Goal: Task Accomplishment & Management: Use online tool/utility

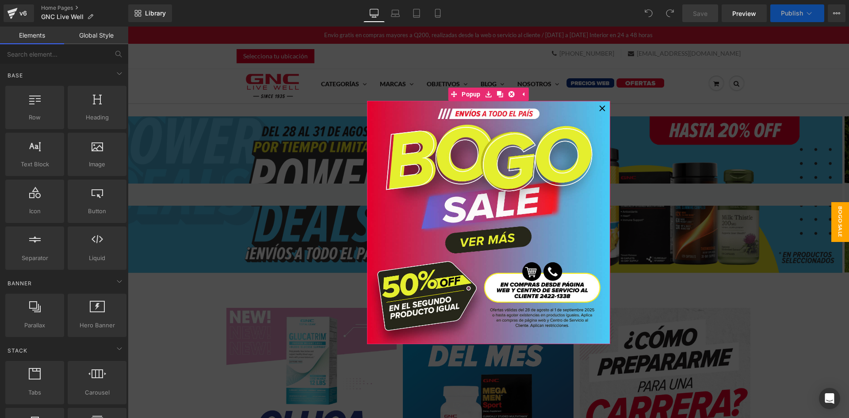
click at [600, 106] on icon at bounding box center [603, 108] width 6 height 6
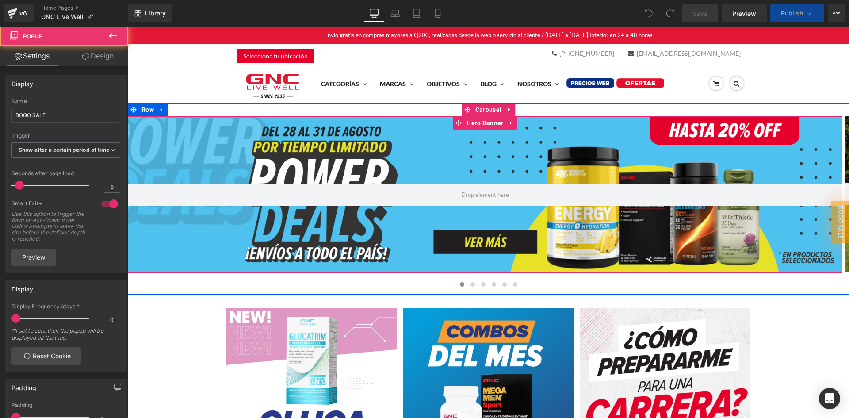
click at [422, 164] on div at bounding box center [485, 194] width 715 height 157
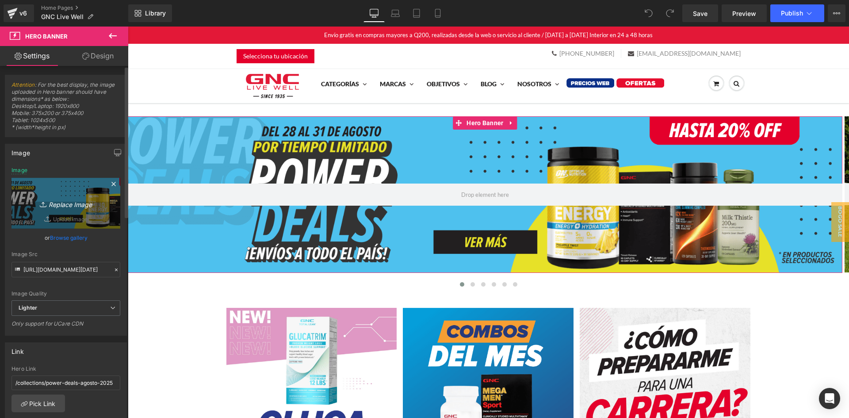
click at [75, 193] on link "Replace Image" at bounding box center [66, 203] width 109 height 51
type input "C:\fakepath\Hero Desktop Ofertas Septiembre CTA.png"
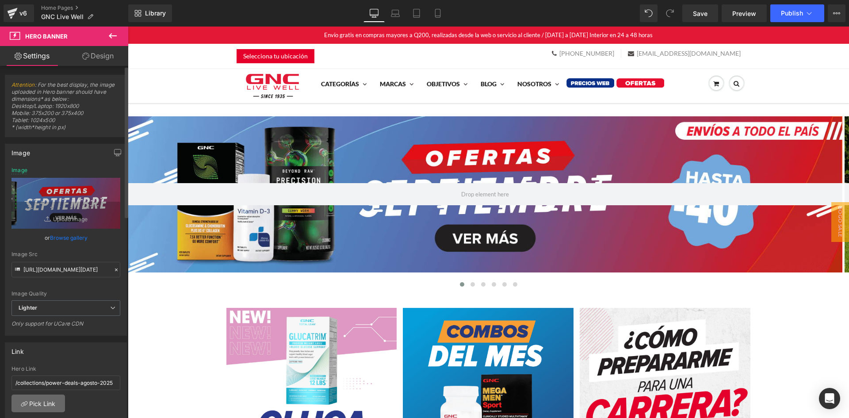
click at [46, 399] on link "Pick Link" at bounding box center [39, 404] width 54 height 18
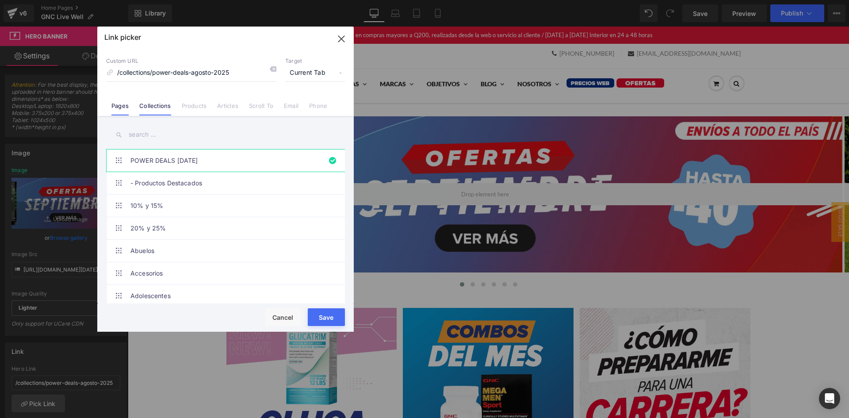
click at [114, 107] on link "Pages" at bounding box center [119, 108] width 17 height 13
click at [150, 134] on input "text" at bounding box center [225, 135] width 239 height 20
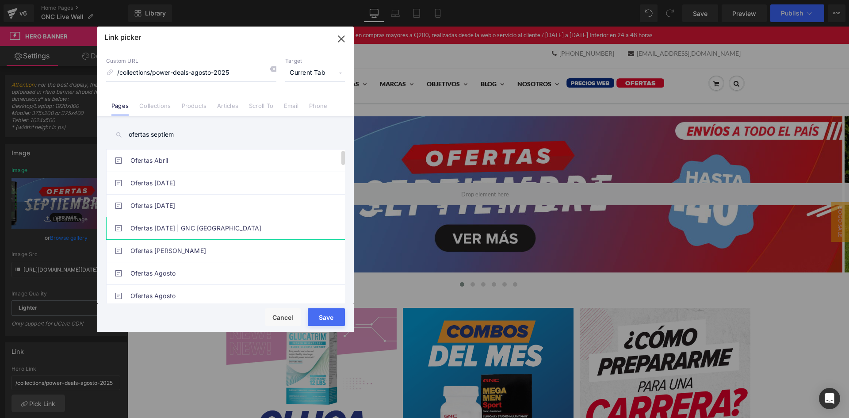
click at [179, 227] on link "Ofertas Abril 2025 | GNC Guatemala" at bounding box center [228, 228] width 195 height 22
click at [219, 231] on link "Ofertas Abril 2025 | GNC Guatemala" at bounding box center [228, 228] width 195 height 22
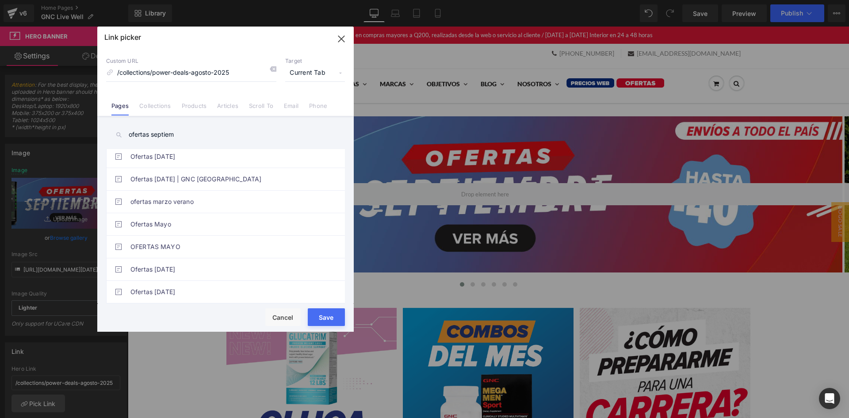
click at [180, 131] on input "ofertas septiem" at bounding box center [225, 135] width 239 height 20
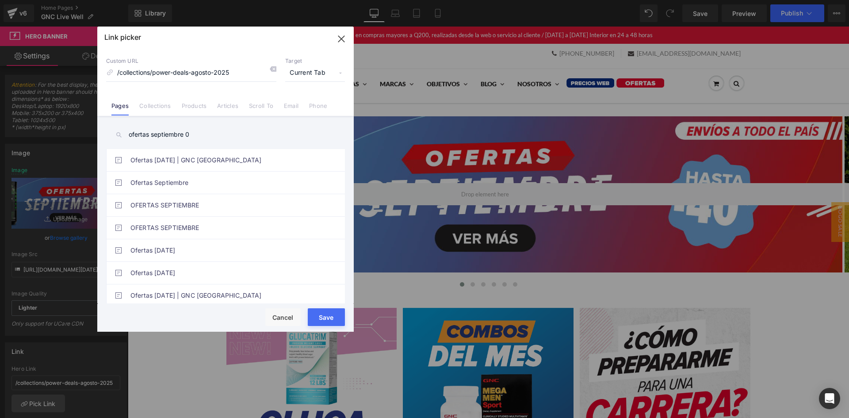
scroll to position [0, 0]
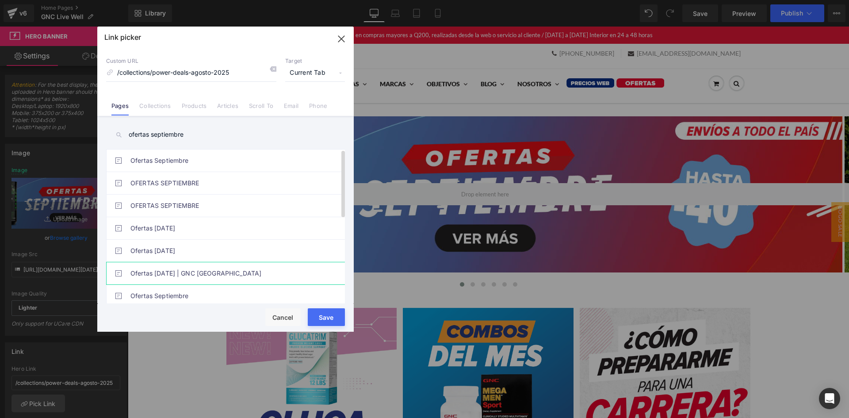
type input "ofertas septiembre"
click at [253, 278] on link "Ofertas Septiembre 2025 | GNC Guatemala" at bounding box center [228, 273] width 195 height 22
click at [326, 315] on button "Save" at bounding box center [326, 317] width 37 height 18
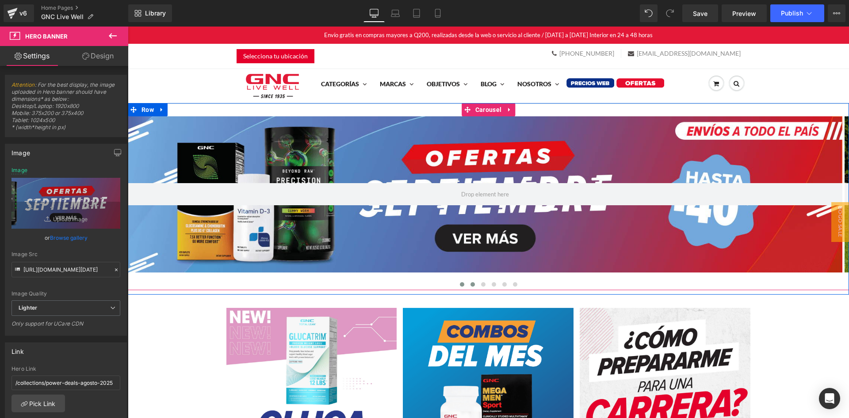
click at [471, 282] on span at bounding box center [473, 284] width 4 height 4
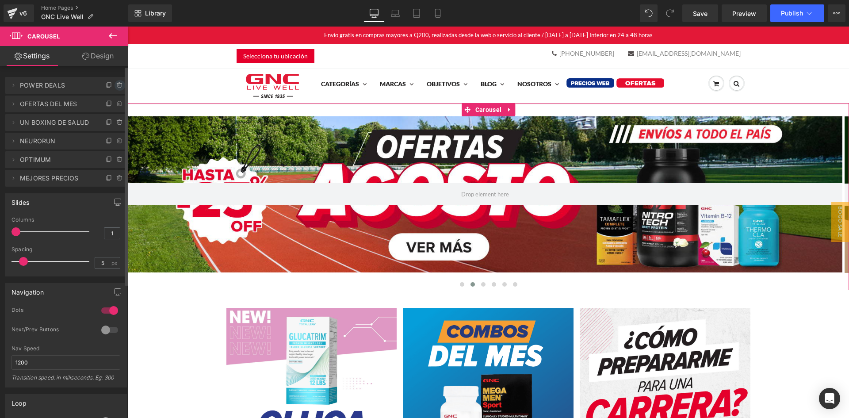
click at [116, 85] on icon at bounding box center [119, 85] width 7 height 7
click at [116, 103] on icon at bounding box center [119, 103] width 7 height 7
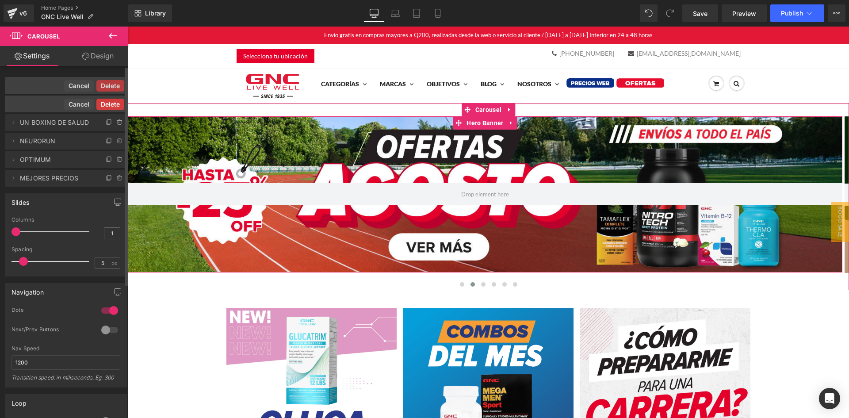
click at [113, 105] on button "Delete" at bounding box center [110, 105] width 28 height 12
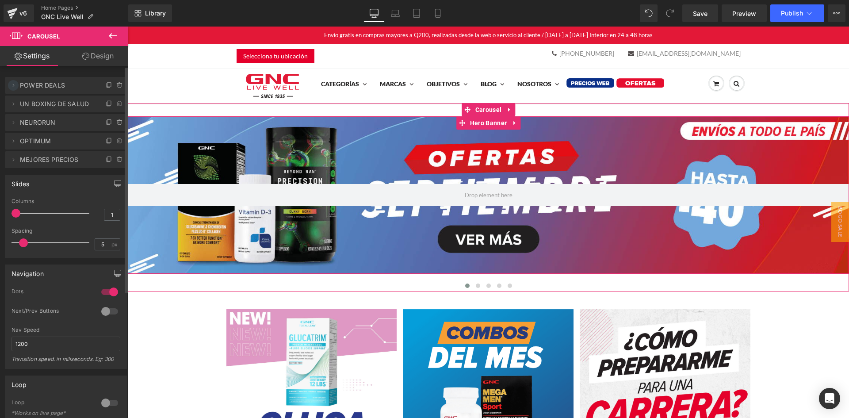
click at [10, 86] on icon at bounding box center [13, 85] width 7 height 7
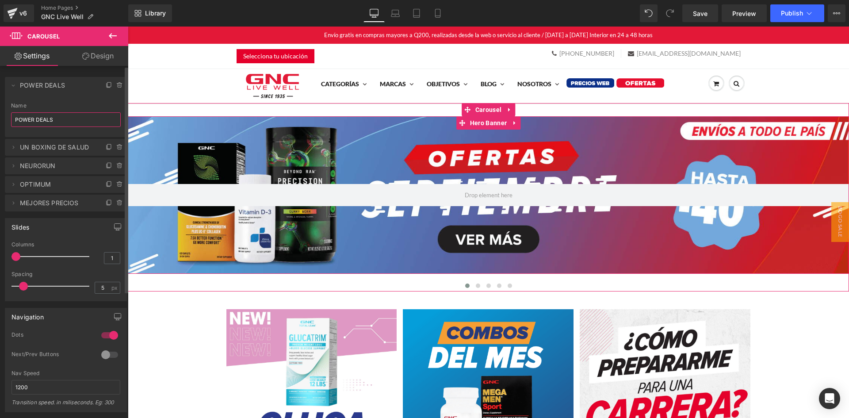
click at [74, 123] on input "POWER DEALS" at bounding box center [66, 119] width 110 height 15
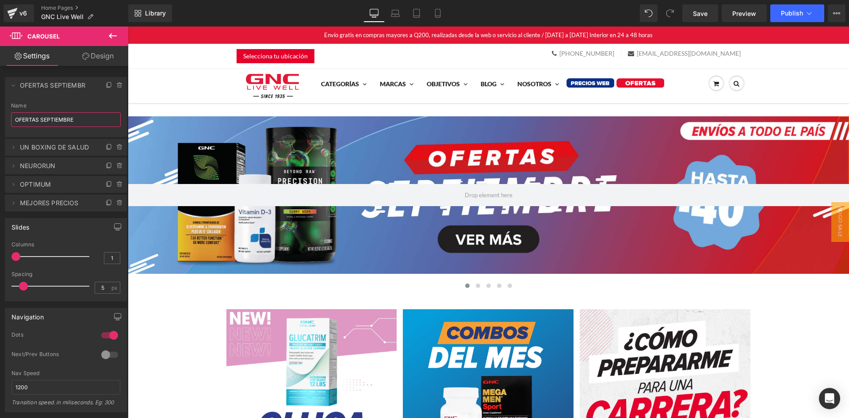
type input "OFERTAS SEPTIEMBRE"
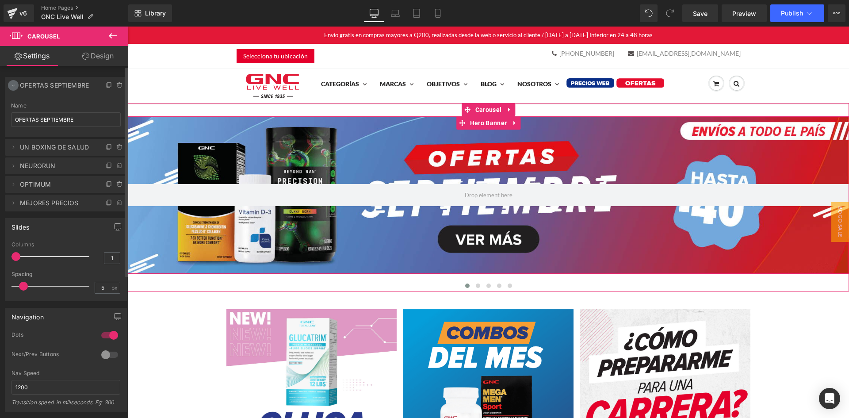
click at [11, 84] on icon at bounding box center [13, 85] width 7 height 7
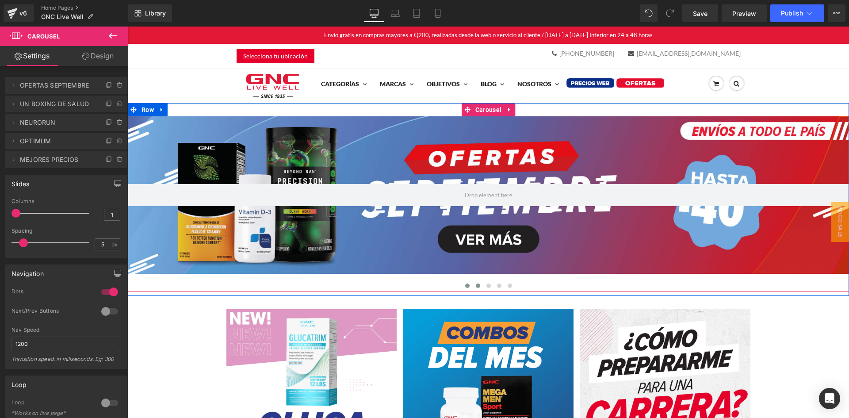
click at [473, 285] on button at bounding box center [478, 285] width 11 height 9
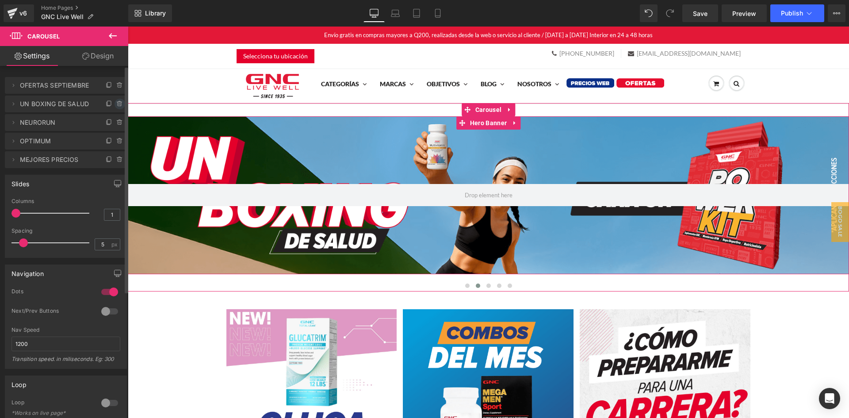
click at [119, 104] on icon at bounding box center [119, 103] width 7 height 7
click at [110, 104] on button "Delete" at bounding box center [110, 105] width 28 height 12
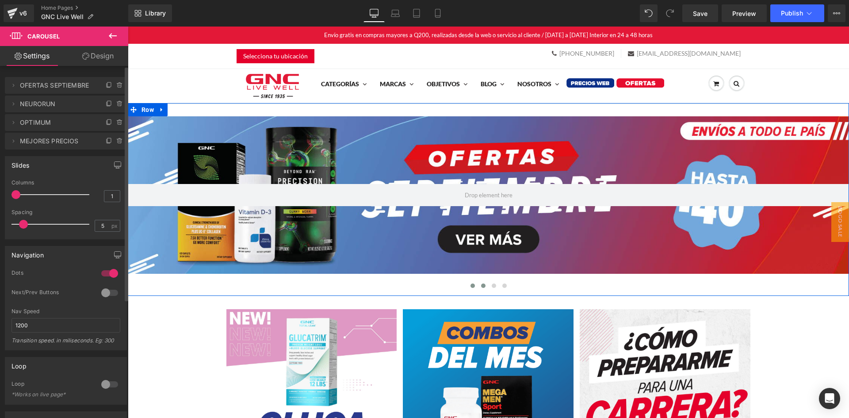
click at [478, 285] on button at bounding box center [483, 285] width 11 height 9
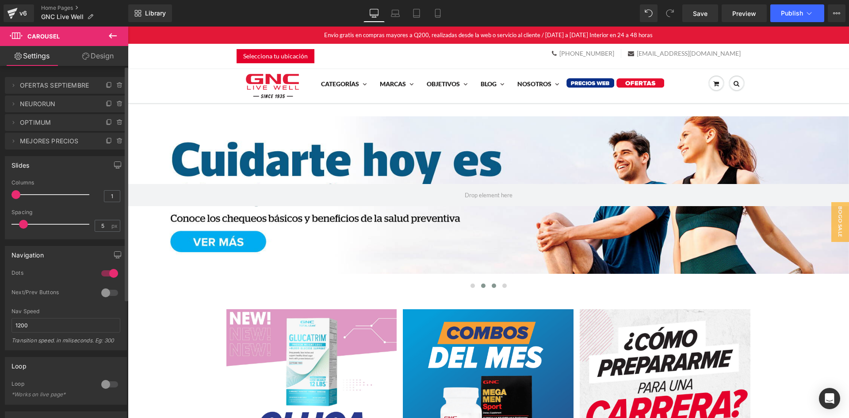
click at [492, 287] on span at bounding box center [494, 286] width 4 height 4
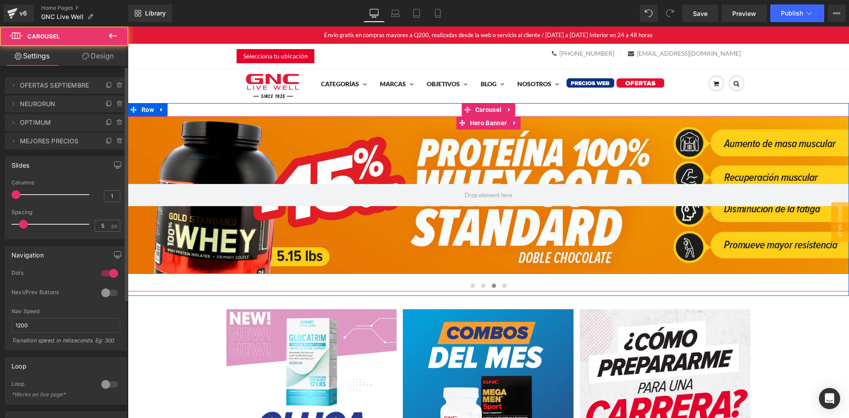
click at [468, 232] on div at bounding box center [489, 195] width 722 height 158
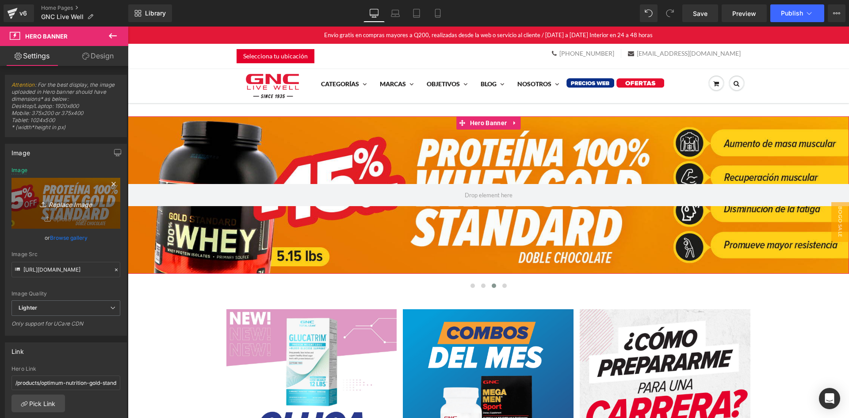
click at [67, 194] on link "Replace Image" at bounding box center [66, 203] width 109 height 51
type input "C:\fakepath\banner-desktop.jpg"
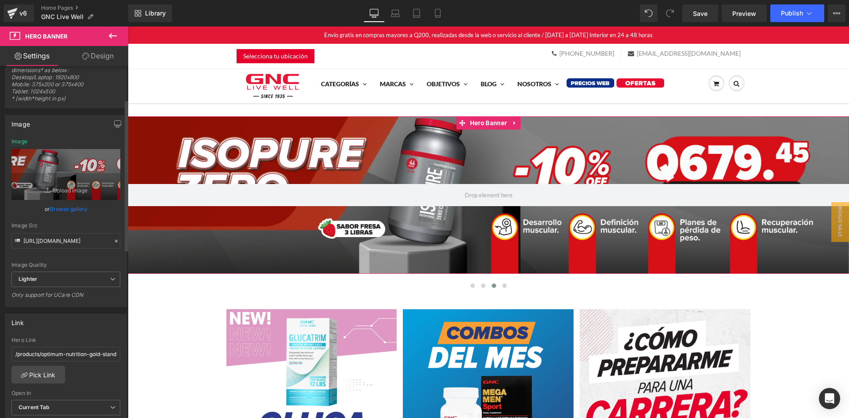
scroll to position [177, 0]
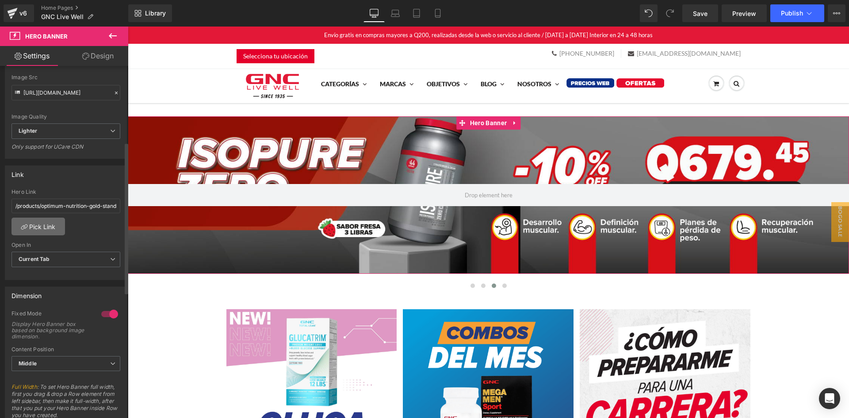
click at [49, 218] on link "Pick Link" at bounding box center [39, 227] width 54 height 18
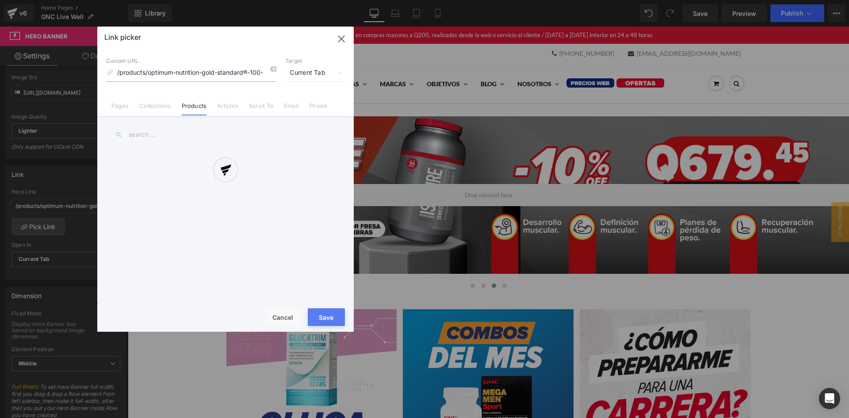
scroll to position [0, 26]
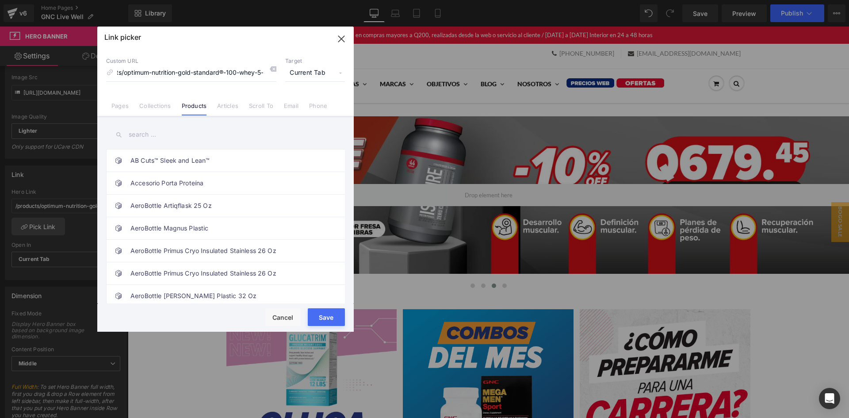
click at [161, 132] on input "text" at bounding box center [225, 135] width 239 height 20
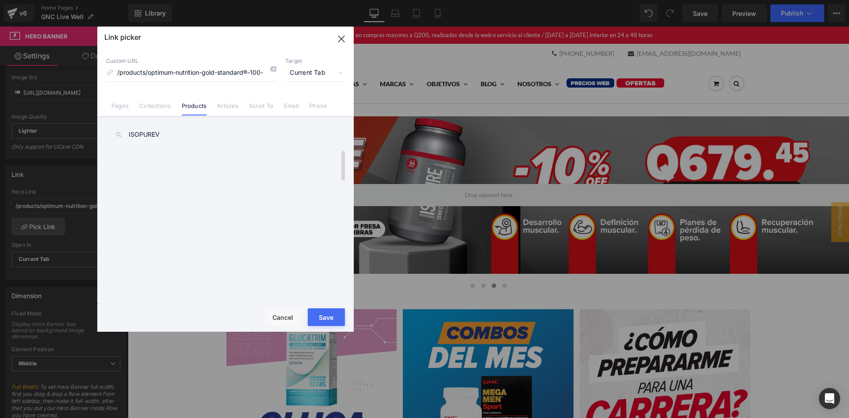
scroll to position [0, 0]
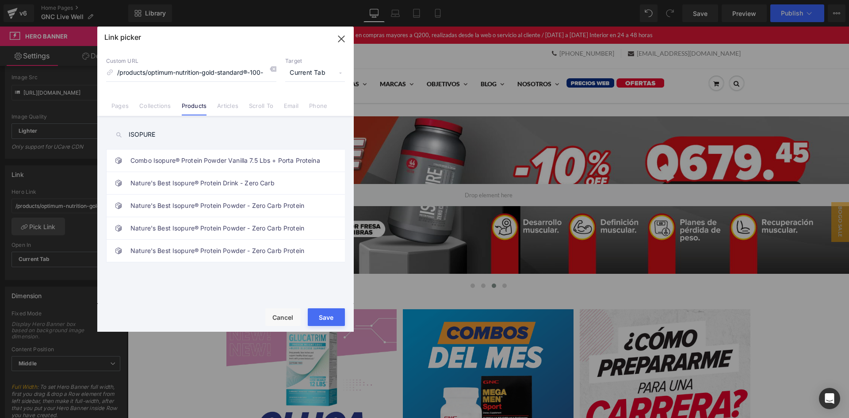
click at [209, 143] on input "ISOPURE" at bounding box center [225, 135] width 239 height 20
paste input "Nature's Best Isopure® Protein Powder - Zero Carb Protein"
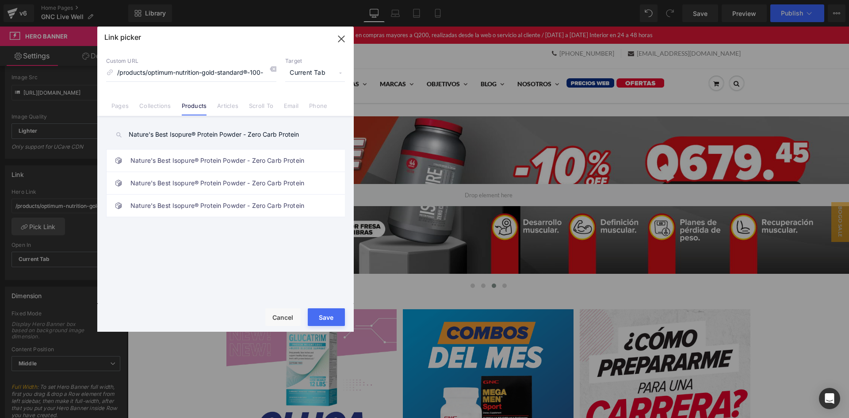
click at [223, 138] on input "Nature's Best Isopure® Protein Powder - Zero Carb Protein" at bounding box center [225, 135] width 239 height 20
paste input "913673"
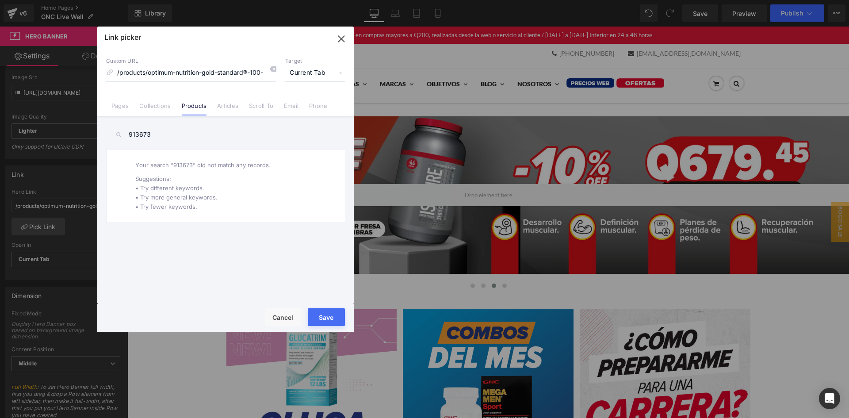
type input "Nature's Best Isopure® Protein Powder - Zero Carb Protein"
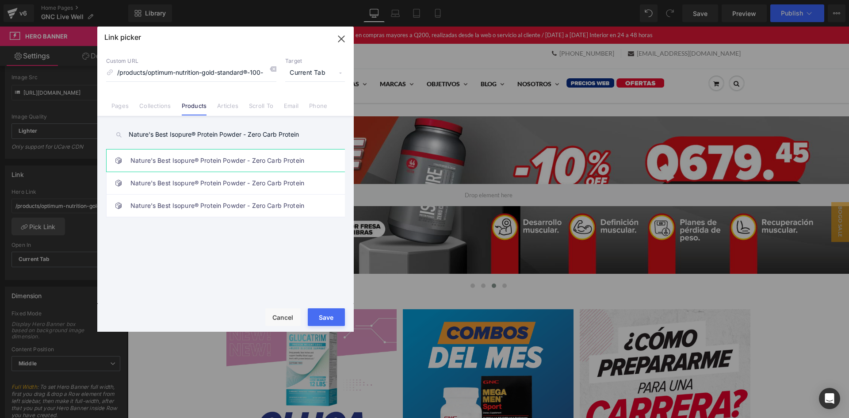
click at [229, 161] on link "Nature's Best Isopure® Protein Powder - Zero Carb Protein" at bounding box center [228, 161] width 195 height 22
click at [329, 316] on button "Save" at bounding box center [326, 317] width 37 height 18
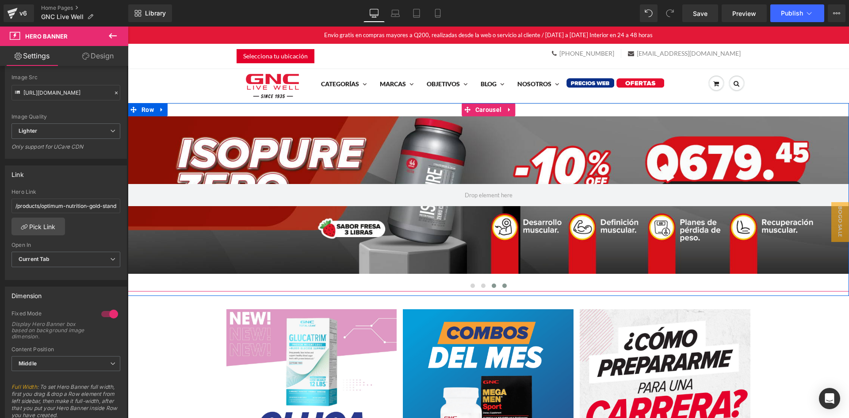
click at [506, 285] on button at bounding box center [505, 285] width 11 height 9
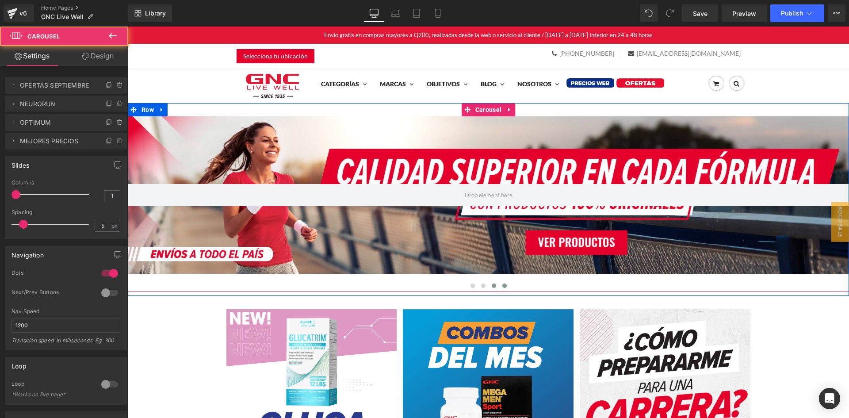
click at [492, 286] on span at bounding box center [494, 286] width 4 height 4
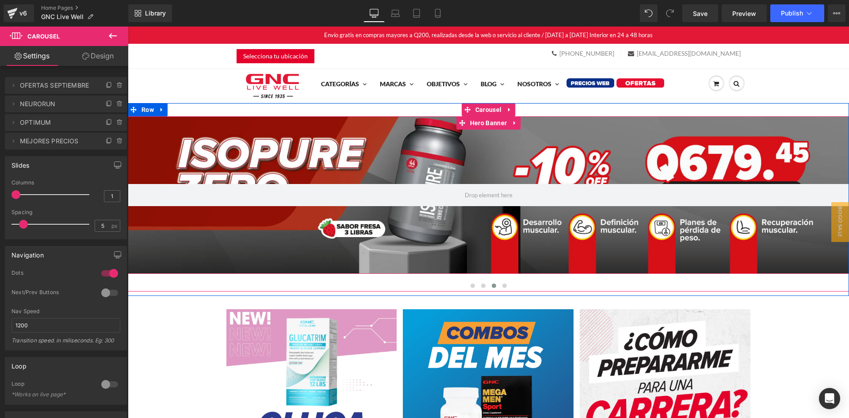
click at [251, 149] on div at bounding box center [489, 195] width 722 height 158
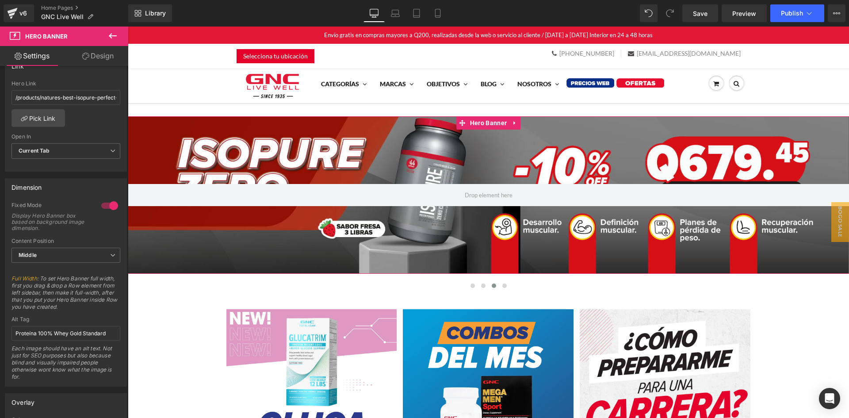
scroll to position [354, 0]
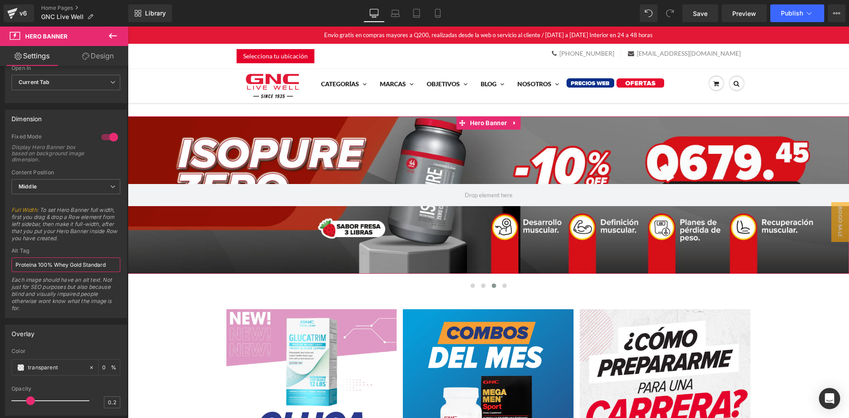
click at [34, 265] on input "Proteína 100% Whey Gold Standard" at bounding box center [66, 265] width 109 height 15
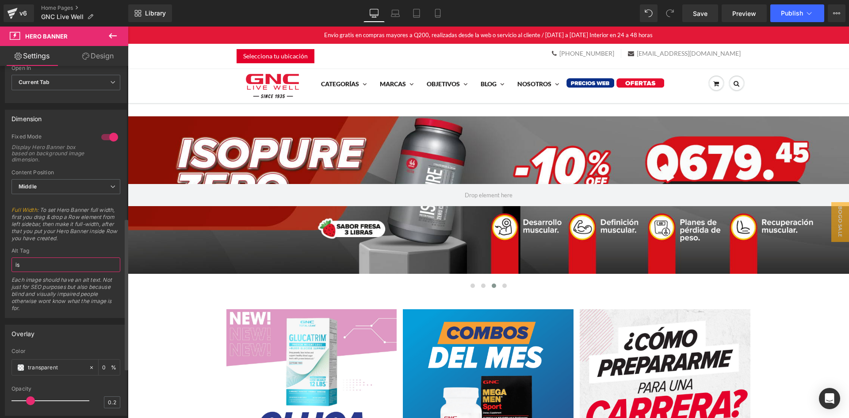
type input "i"
type input "ISOPURE ZERO -10% OFF"
click at [396, 14] on icon at bounding box center [396, 15] width 8 height 3
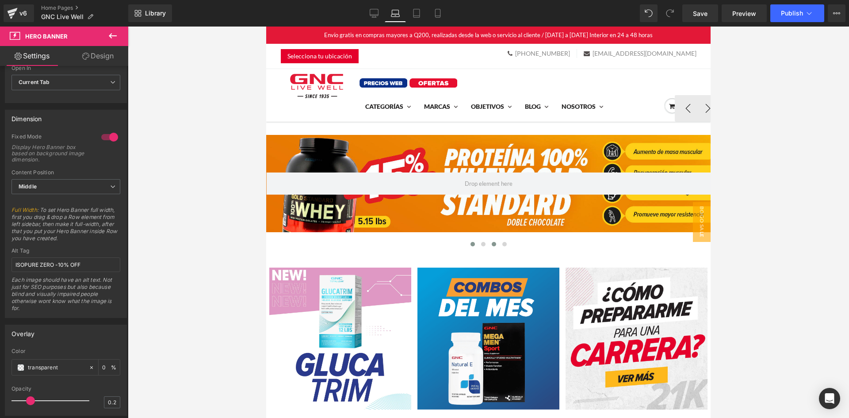
click at [471, 243] on span at bounding box center [473, 244] width 4 height 4
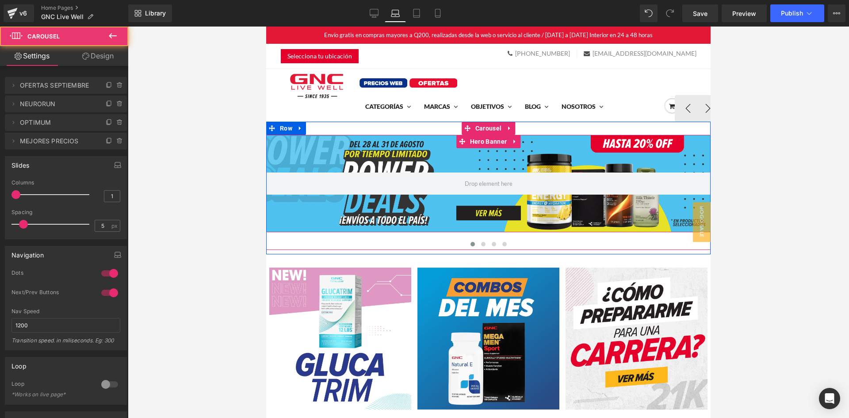
click at [462, 207] on div at bounding box center [488, 183] width 445 height 97
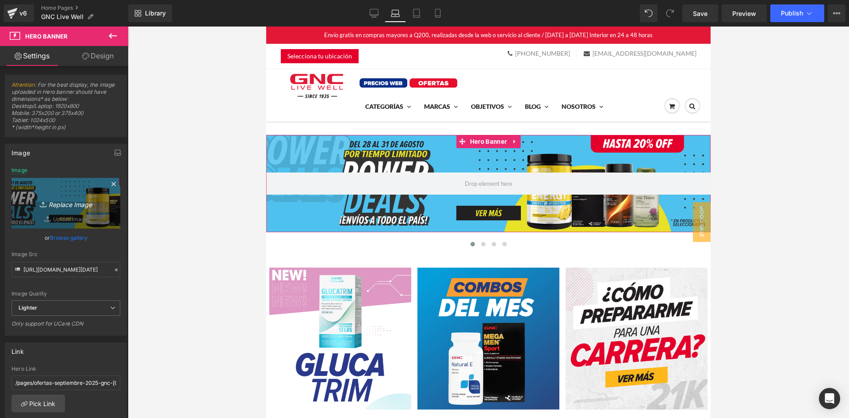
click at [60, 206] on icon "Replace Image" at bounding box center [66, 203] width 71 height 11
type input "C:\fakepath\Hero Desktop Ofertas Septiembre CTA.png"
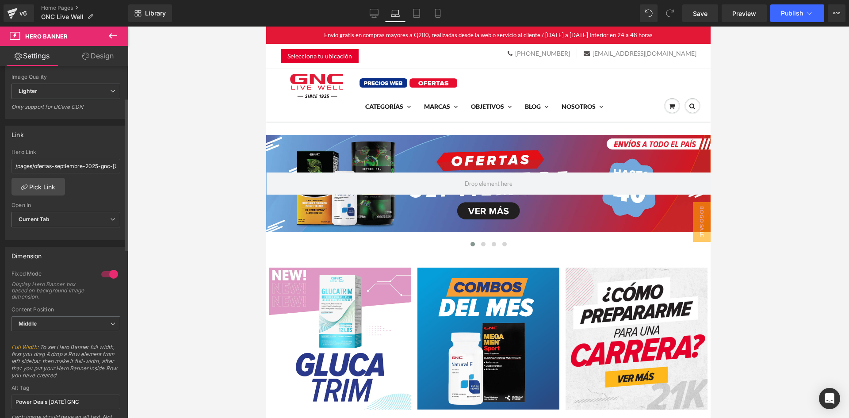
scroll to position [221, 0]
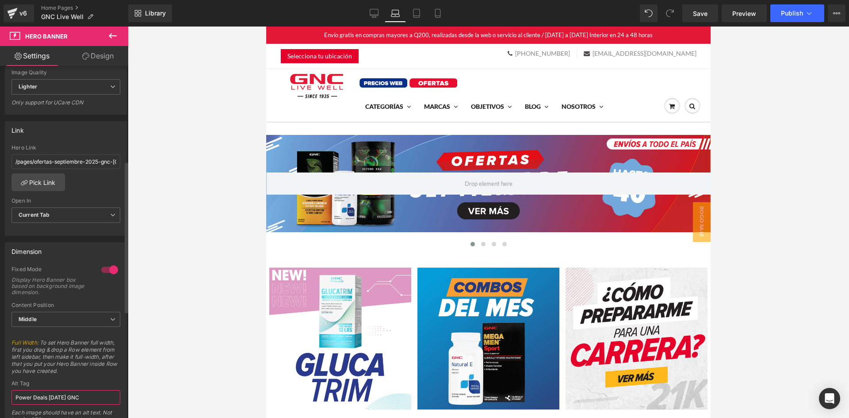
click at [59, 400] on input "Power Deals AGOSTO 2025 GNC" at bounding box center [66, 397] width 109 height 15
click at [65, 396] on input "Power Deals AGOSTO 2025 GNC" at bounding box center [66, 397] width 109 height 15
click at [71, 396] on input "Power Deals AGOSTO 2025 GNC" at bounding box center [66, 397] width 109 height 15
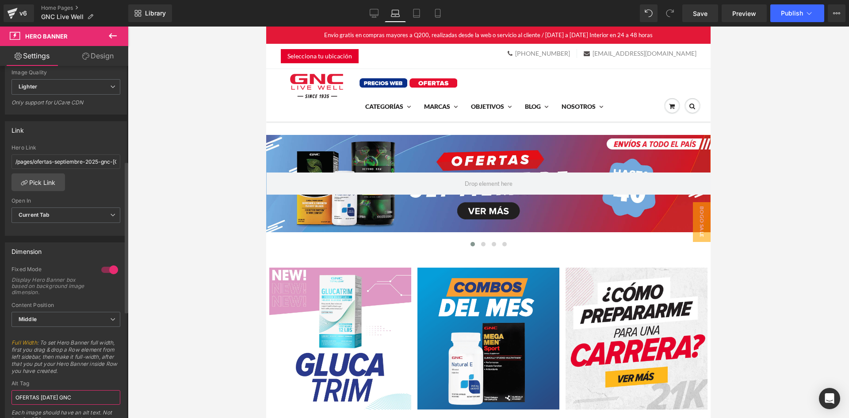
type input "OFERTAS SEPTIEMBRE 2025 GNC"
click at [478, 242] on button at bounding box center [483, 244] width 11 height 9
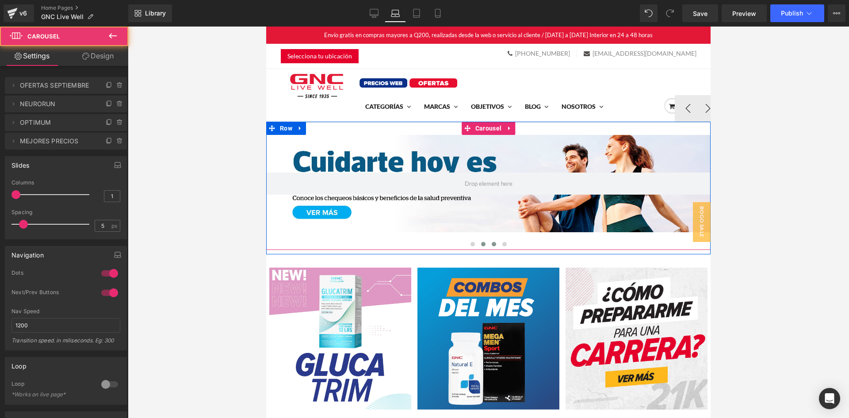
click at [492, 246] on span at bounding box center [494, 244] width 4 height 4
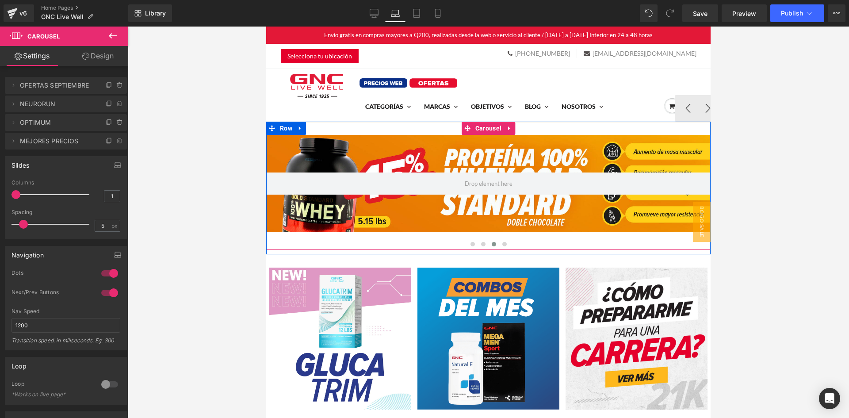
click at [464, 200] on div at bounding box center [488, 183] width 445 height 97
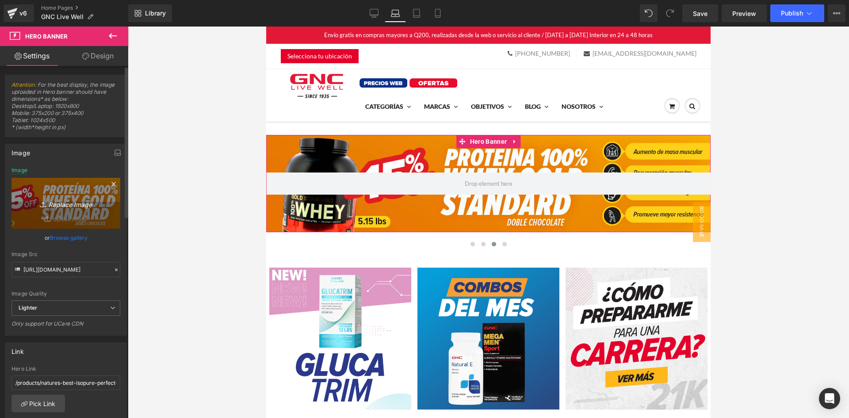
click at [61, 203] on icon "Replace Image" at bounding box center [66, 203] width 71 height 11
type input "C:\fakepath\banner-desktop.jpg"
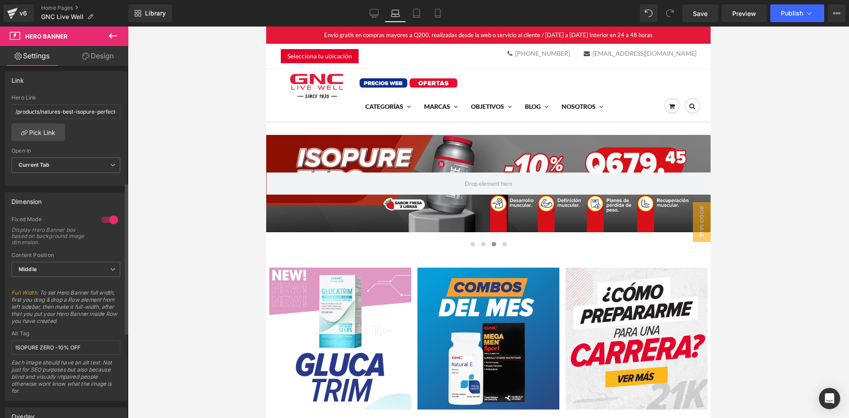
scroll to position [310, 0]
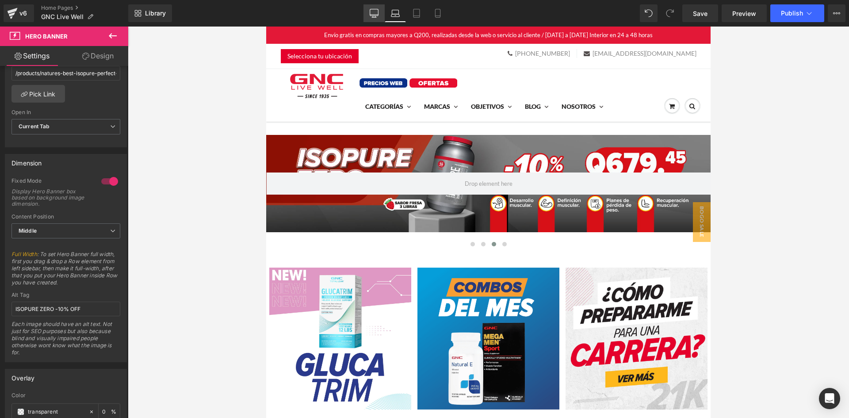
click at [371, 10] on icon at bounding box center [374, 13] width 9 height 9
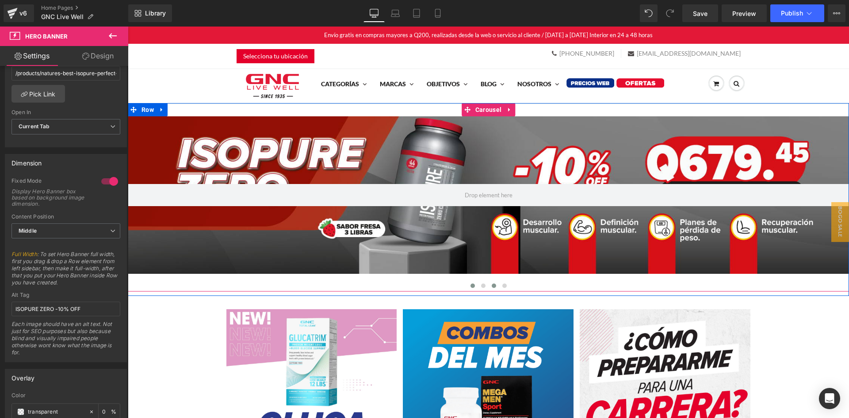
click at [468, 283] on button at bounding box center [473, 285] width 11 height 9
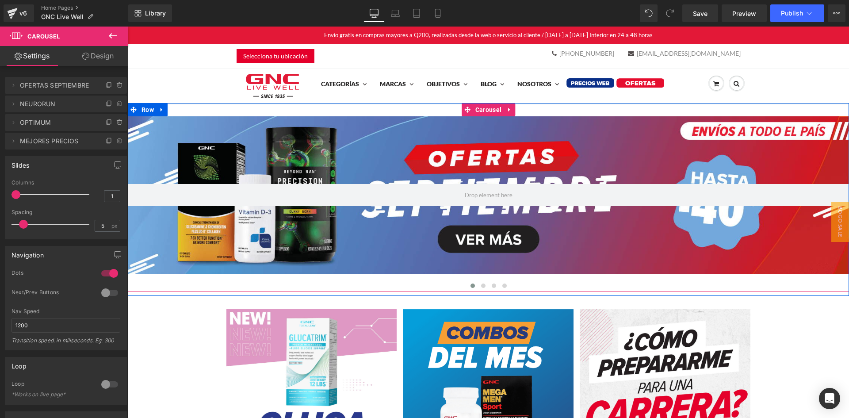
click at [460, 247] on div at bounding box center [489, 195] width 722 height 158
click at [482, 285] on button at bounding box center [483, 285] width 11 height 9
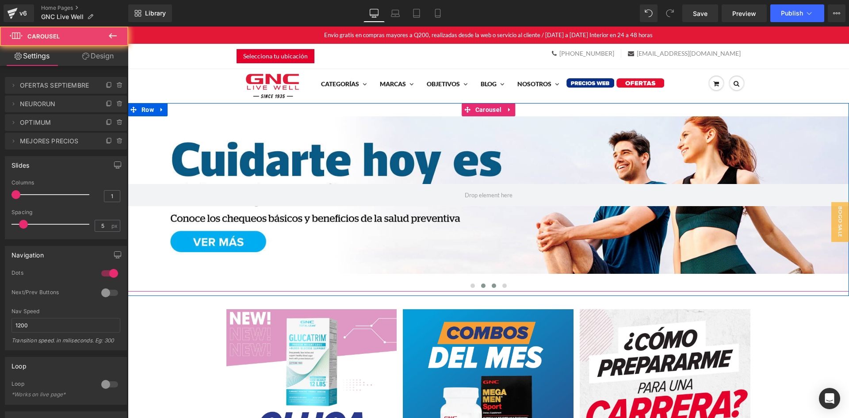
click at [492, 285] on span at bounding box center [494, 286] width 4 height 4
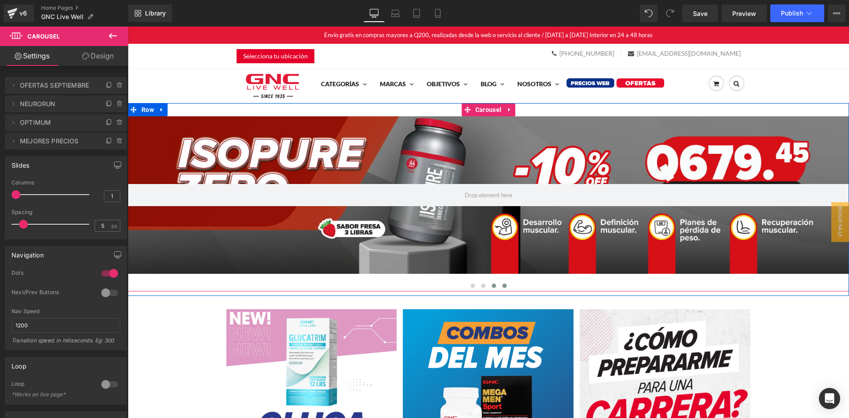
click at [503, 287] on span at bounding box center [505, 286] width 4 height 4
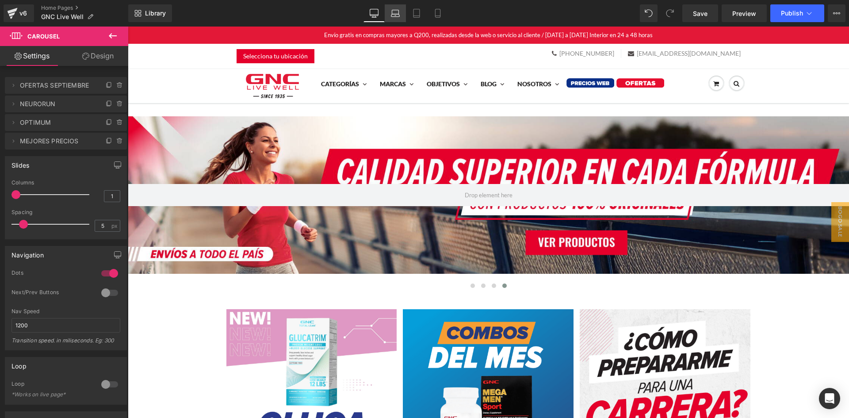
click at [400, 16] on icon at bounding box center [395, 13] width 9 height 9
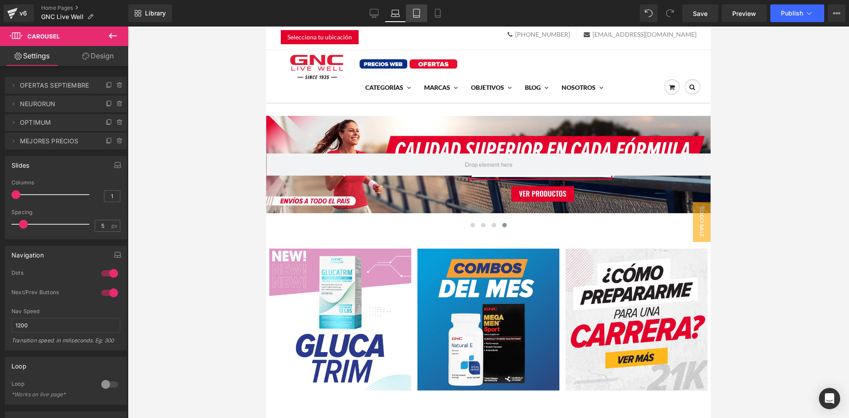
click at [420, 14] on icon at bounding box center [416, 13] width 9 height 9
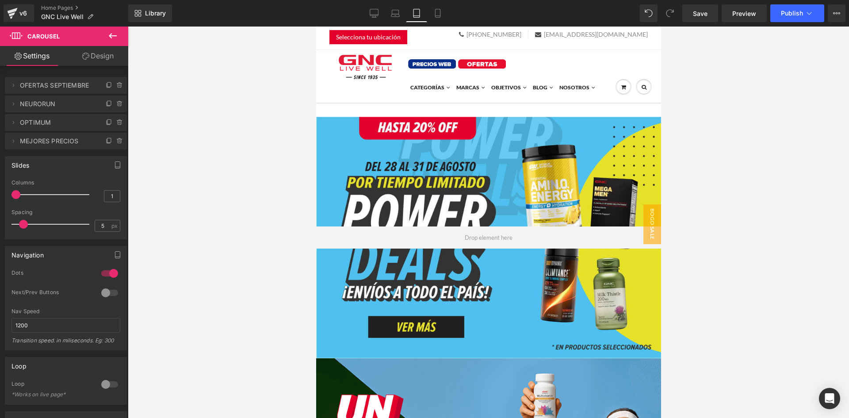
scroll to position [0, 0]
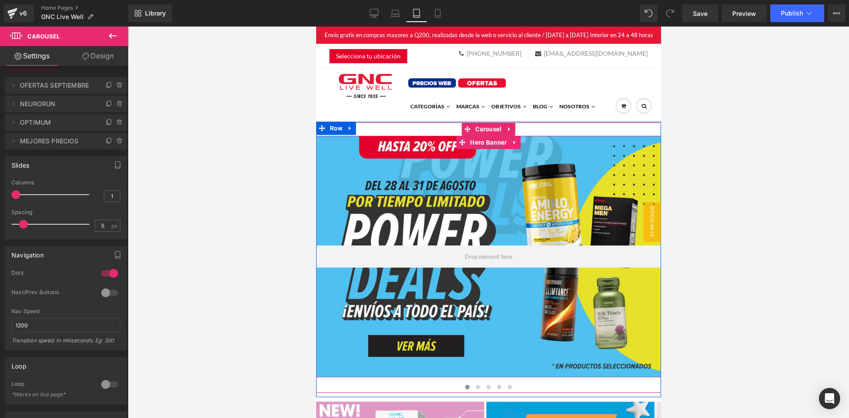
click at [433, 192] on div at bounding box center [488, 257] width 345 height 242
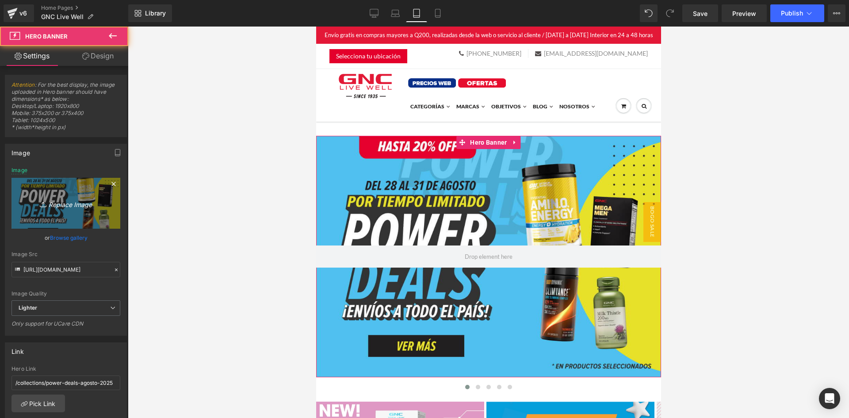
click at [80, 192] on link "Replace Image" at bounding box center [66, 203] width 109 height 51
type input "C:\fakepath\Hero Mobile Ofertas Septiembre CTA.png"
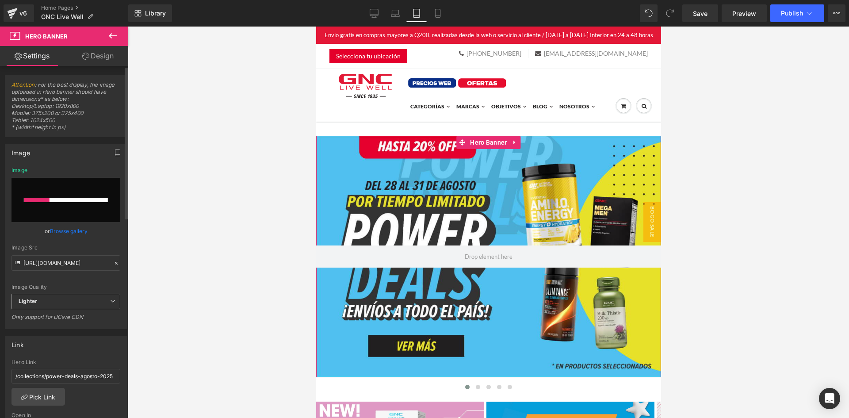
scroll to position [88, 0]
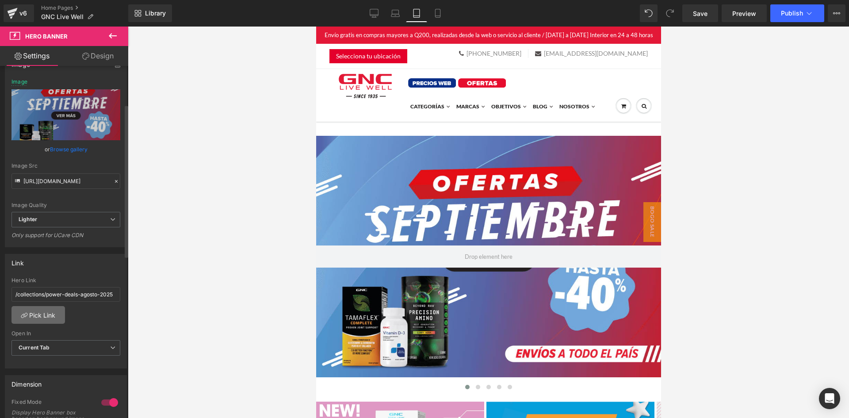
click at [49, 318] on link "Pick Link" at bounding box center [39, 315] width 54 height 18
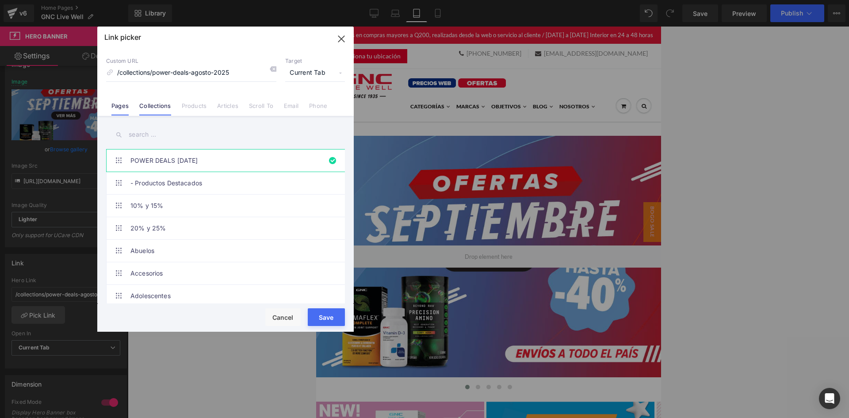
click at [121, 105] on link "Pages" at bounding box center [119, 108] width 17 height 13
click at [169, 137] on input "text" at bounding box center [225, 135] width 239 height 20
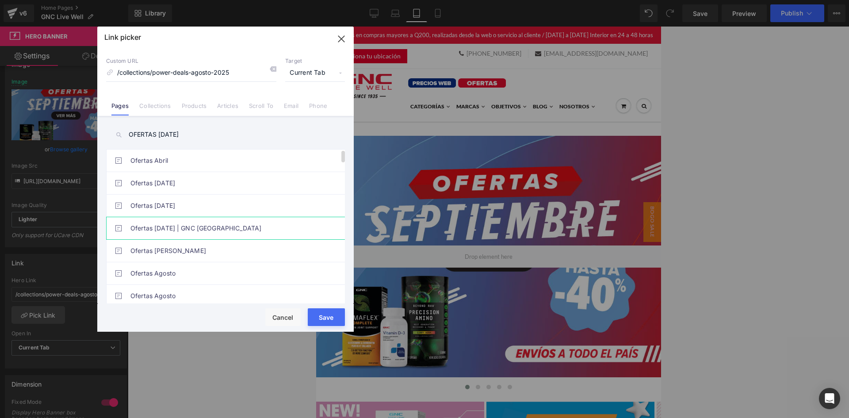
type input "OFERTAS SEPTIEMBRE 2025"
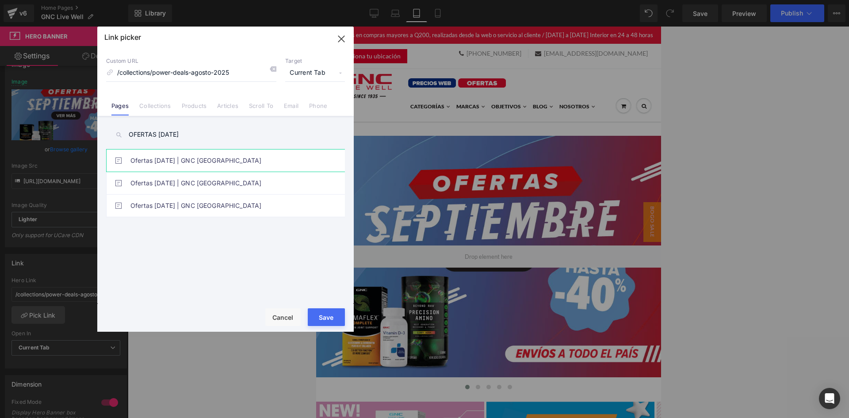
click at [239, 159] on link "Ofertas Septiembre 2025 | GNC Guatemala" at bounding box center [228, 161] width 195 height 22
click at [332, 311] on button "Save" at bounding box center [326, 317] width 37 height 18
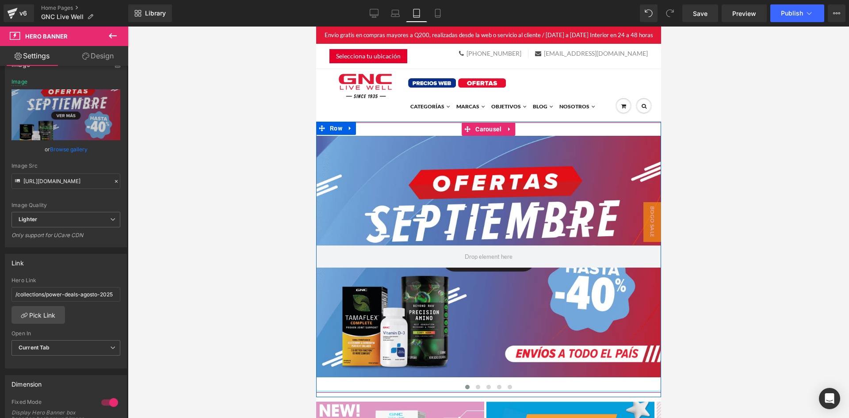
click at [473, 392] on div at bounding box center [488, 392] width 345 height 2
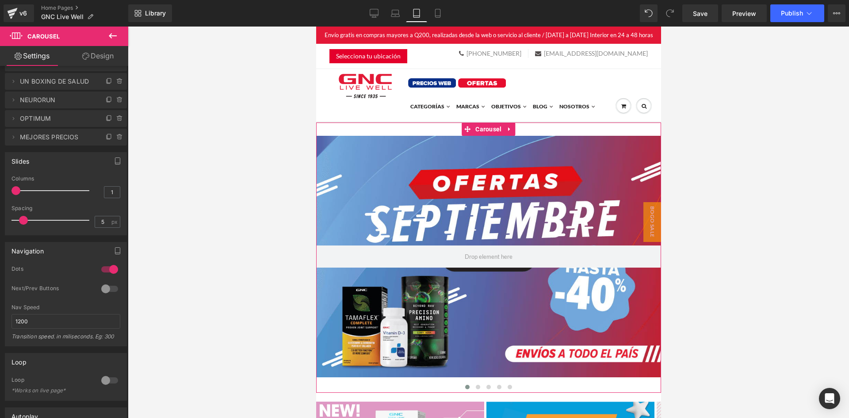
scroll to position [19, 0]
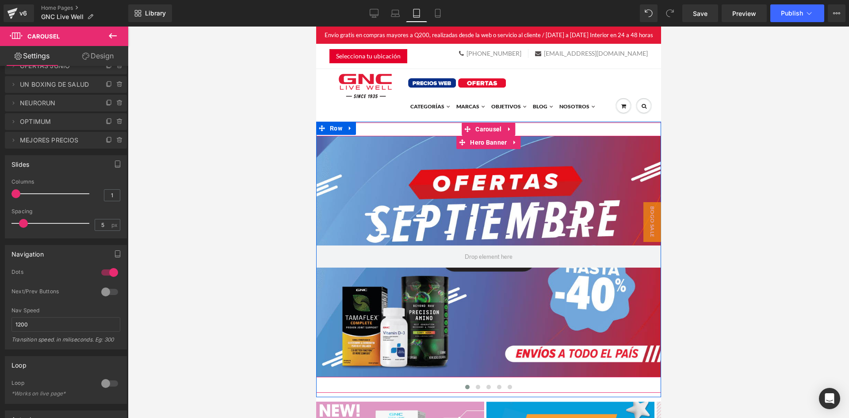
click at [464, 190] on div at bounding box center [488, 257] width 345 height 242
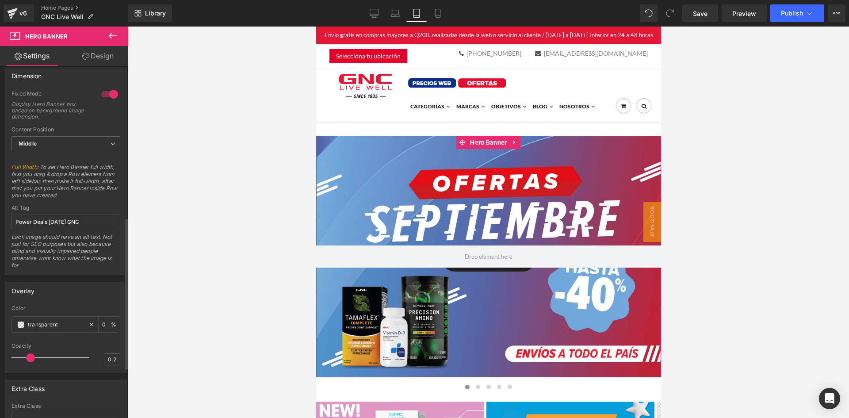
scroll to position [398, 0]
click at [66, 219] on input "Power Deals Agosto 2025 GNC" at bounding box center [66, 220] width 109 height 15
type input "OFERTAS SEPTIEMBRE 2025 GNC"
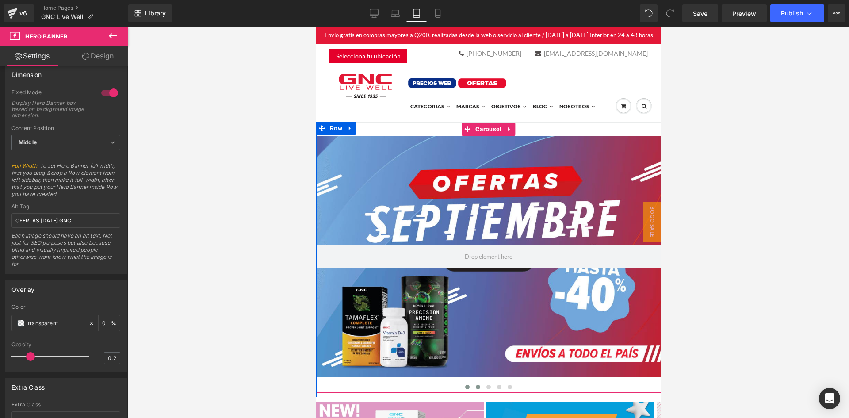
click at [473, 385] on button at bounding box center [478, 387] width 11 height 9
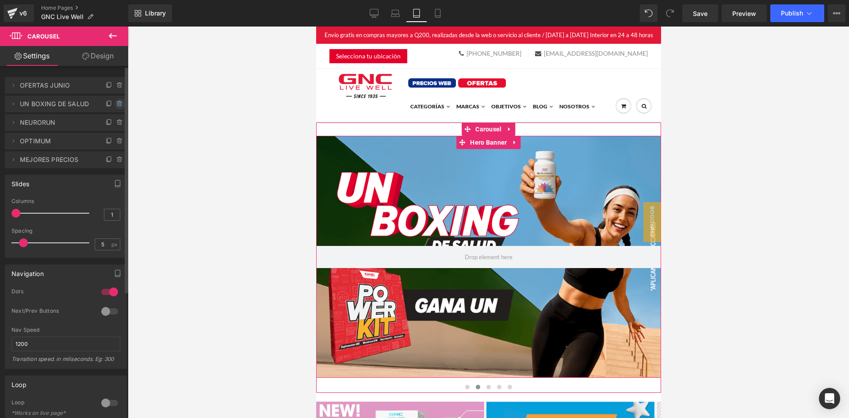
click at [116, 104] on icon at bounding box center [119, 103] width 7 height 7
click at [112, 101] on button "Delete" at bounding box center [110, 105] width 28 height 12
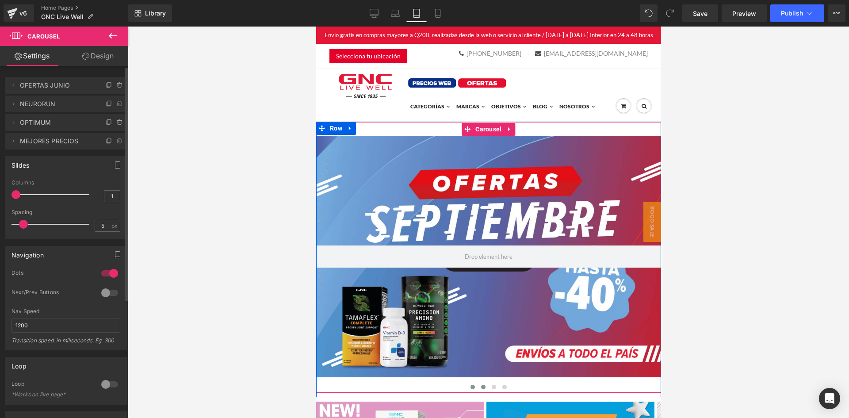
click at [481, 388] on span at bounding box center [483, 387] width 4 height 4
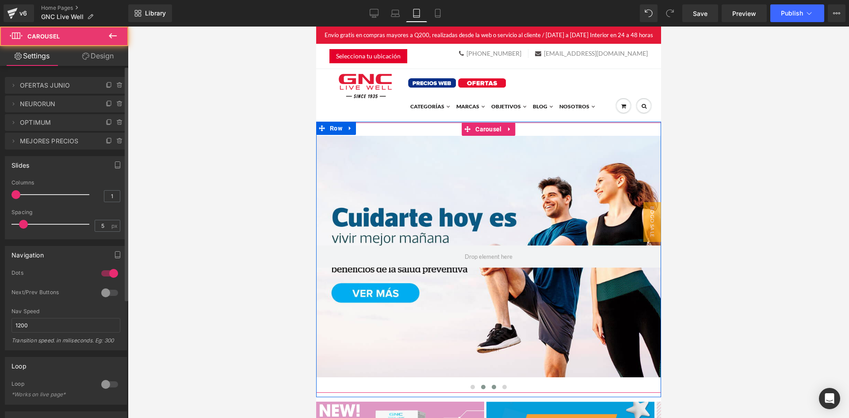
click at [492, 387] on span at bounding box center [494, 387] width 4 height 4
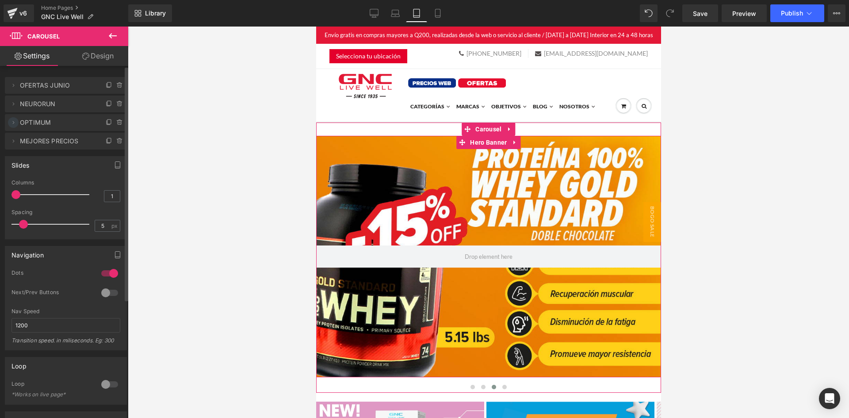
click at [15, 123] on icon at bounding box center [13, 122] width 7 height 7
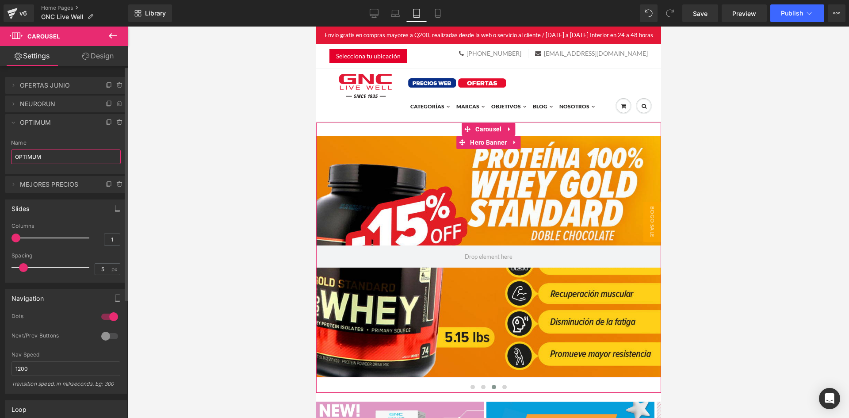
click at [48, 153] on input "OPTIMUM" at bounding box center [66, 157] width 110 height 15
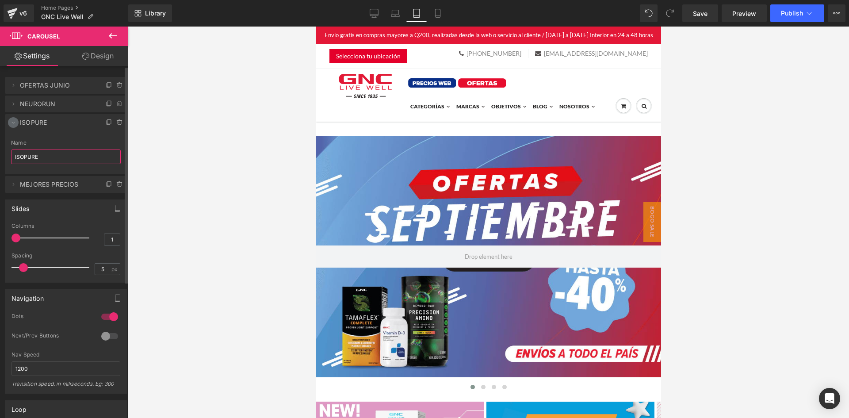
type input "ISOPURE"
click at [11, 123] on icon at bounding box center [13, 122] width 7 height 7
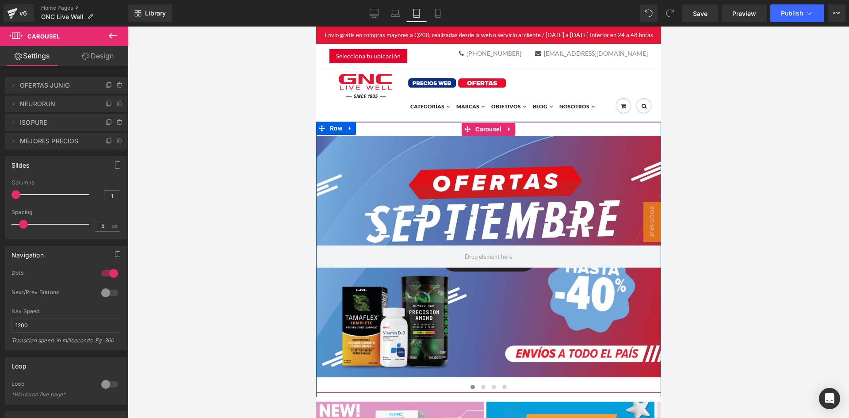
drag, startPoint x: 490, startPoint y: 385, endPoint x: 467, endPoint y: 339, distance: 52.0
click at [492, 385] on span at bounding box center [494, 387] width 4 height 4
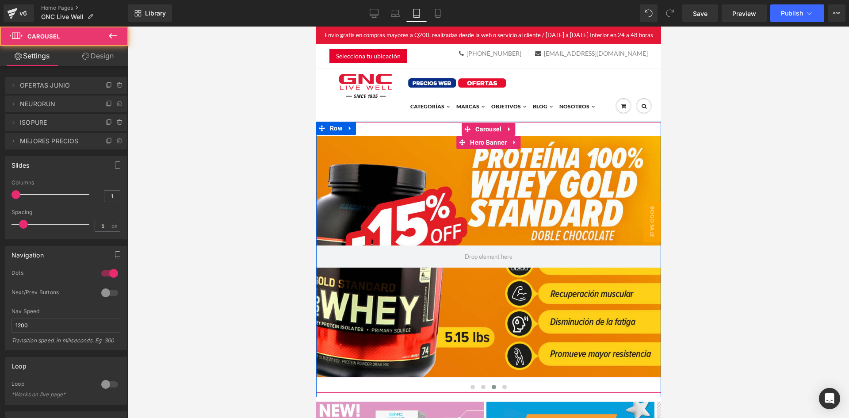
click at [426, 311] on div at bounding box center [488, 257] width 345 height 242
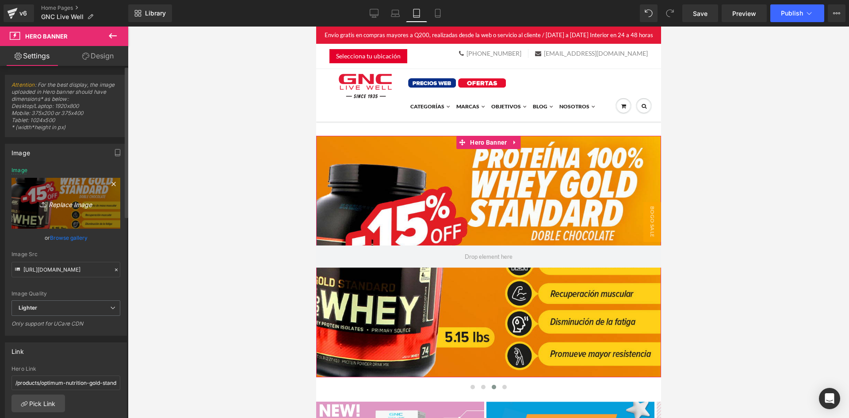
click at [63, 186] on link "Replace Image" at bounding box center [66, 203] width 109 height 51
type input "C:\fakepath\banner-mobile.jpg"
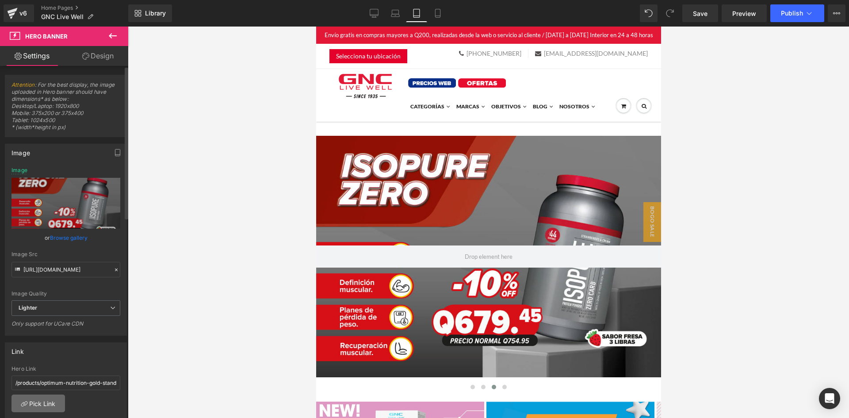
click at [54, 396] on link "Pick Link" at bounding box center [39, 404] width 54 height 18
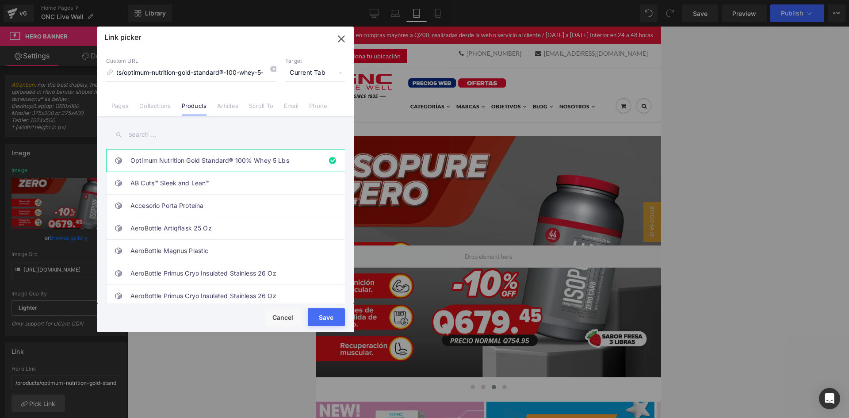
scroll to position [0, 0]
click at [206, 133] on input "text" at bounding box center [225, 135] width 239 height 20
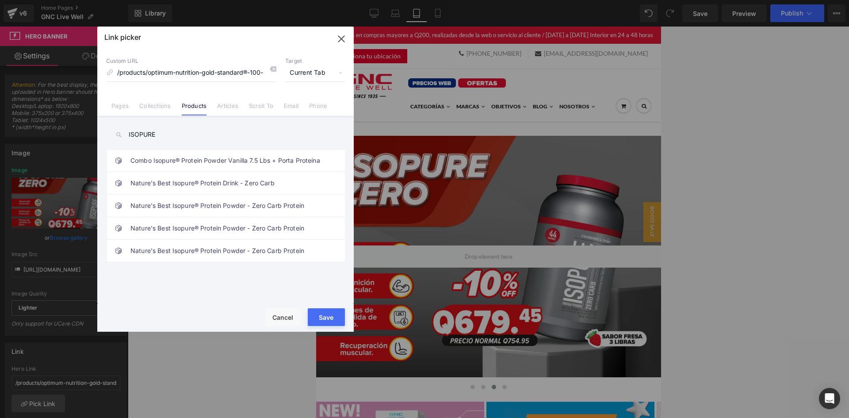
click at [191, 138] on input "ISOPURE" at bounding box center [225, 135] width 239 height 20
paste input "Nature's Best Isopure® Protein Powder - Zero Carb Protein"
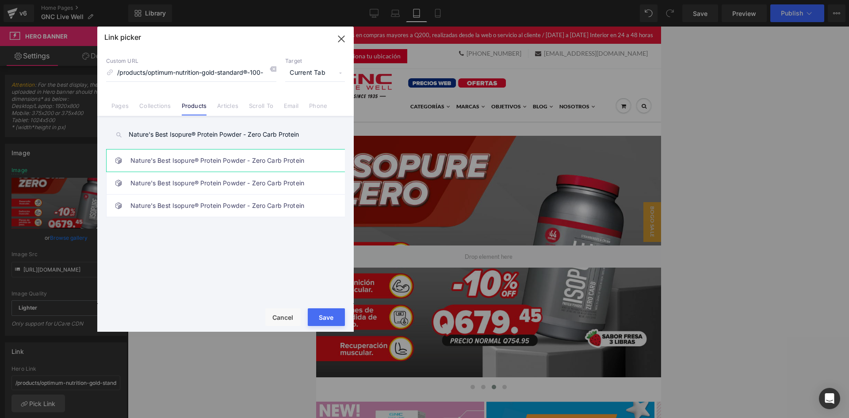
type input "Nature's Best Isopure® Protein Powder - Zero Carb Protein"
click at [205, 155] on link "Nature's Best Isopure® Protein Powder - Zero Carb Protein" at bounding box center [228, 161] width 195 height 22
click at [334, 316] on button "Save" at bounding box center [326, 317] width 37 height 18
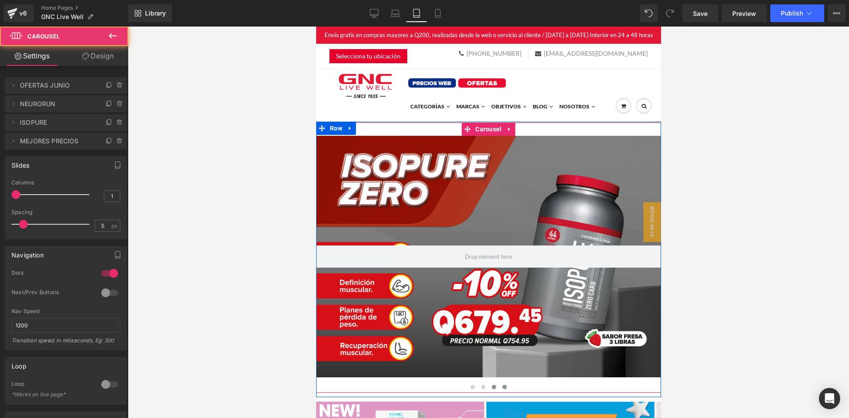
click at [503, 390] on button at bounding box center [504, 387] width 11 height 9
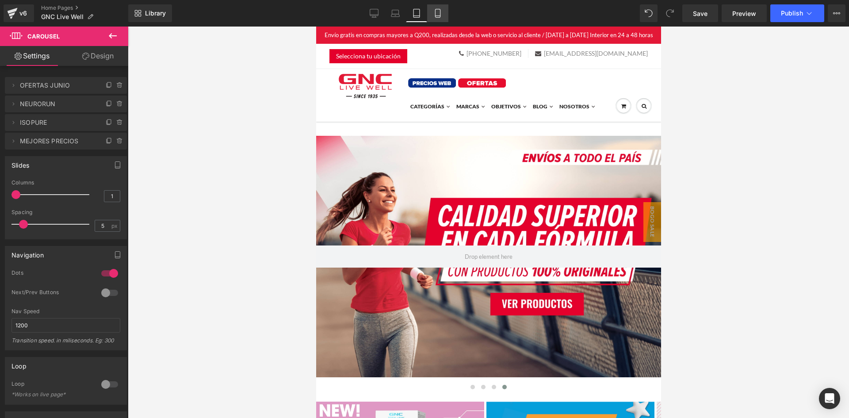
click at [436, 11] on icon at bounding box center [438, 13] width 9 height 9
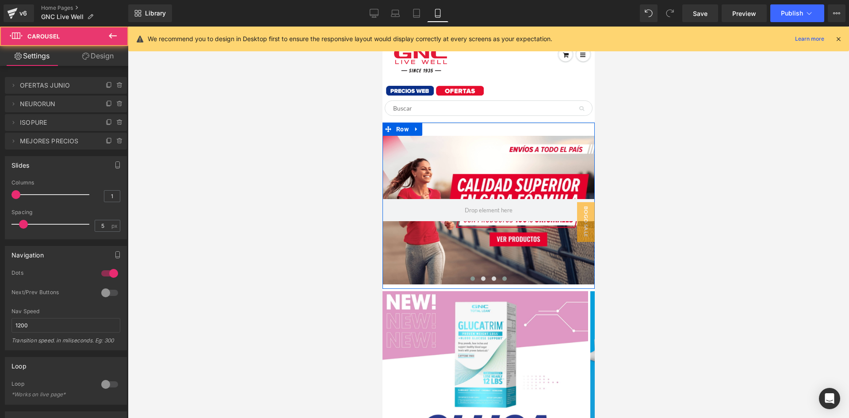
click at [467, 278] on button at bounding box center [472, 278] width 11 height 9
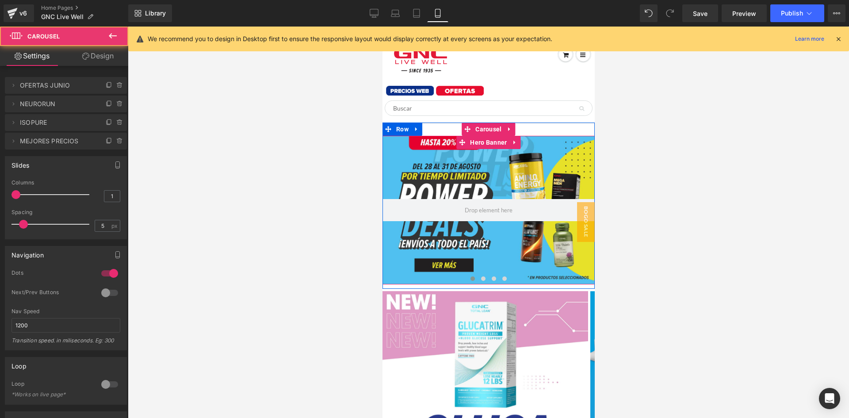
click at [443, 252] on div at bounding box center [488, 210] width 212 height 149
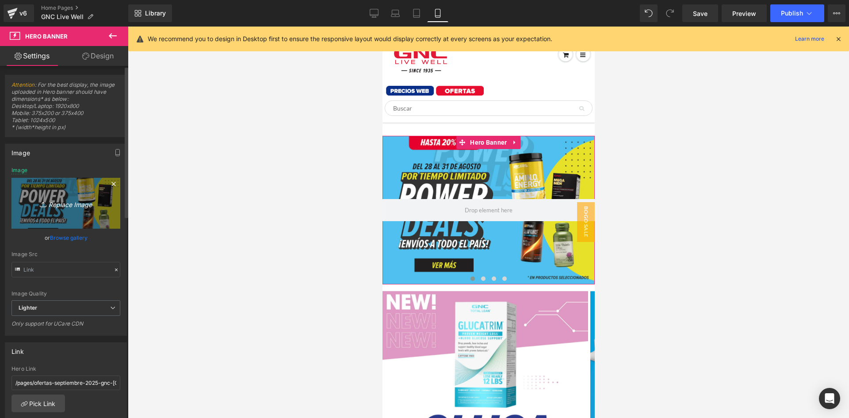
click at [46, 209] on link "Replace Image" at bounding box center [66, 203] width 109 height 51
type input "C:\fakepath\Hero Mobile Ofertas Septiembre CTA.png"
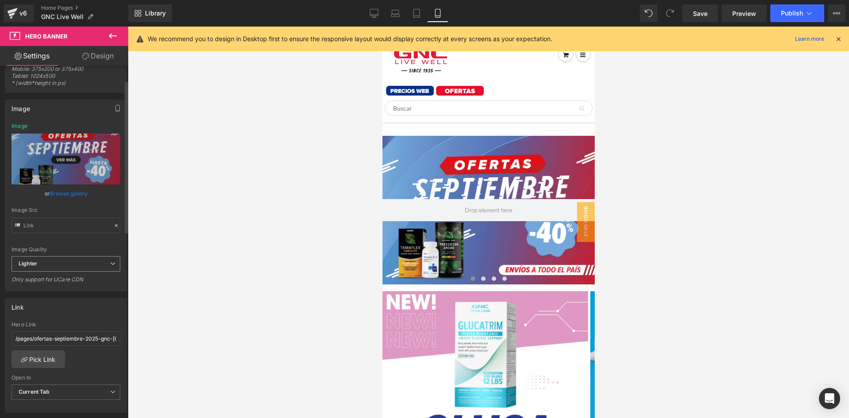
scroll to position [0, 0]
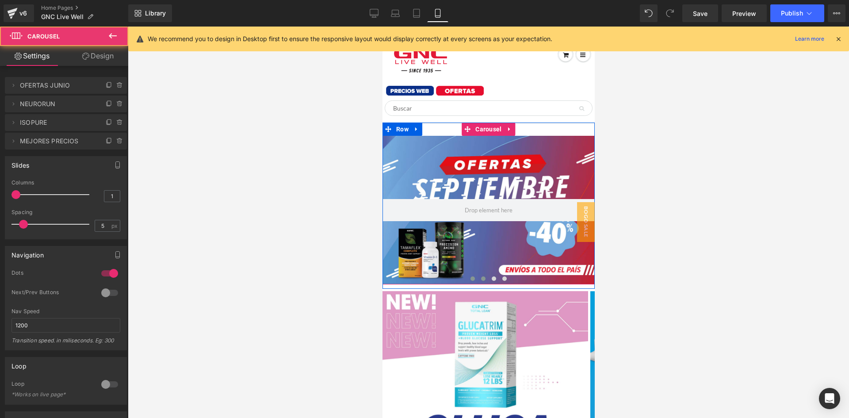
click at [479, 275] on button at bounding box center [483, 278] width 11 height 9
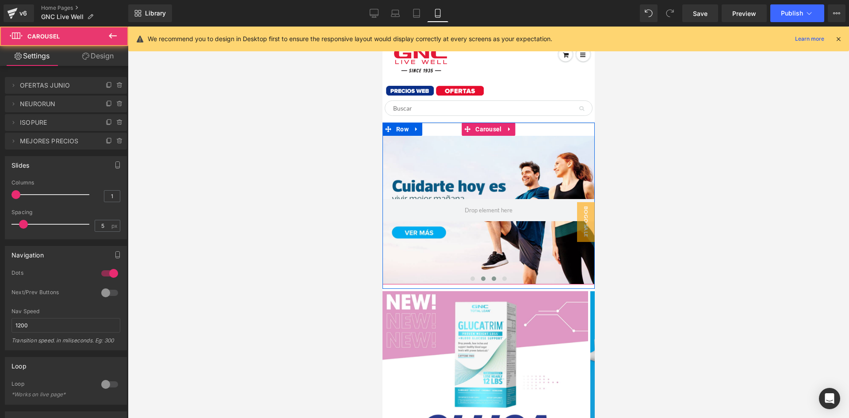
click at [492, 280] on span at bounding box center [494, 279] width 4 height 4
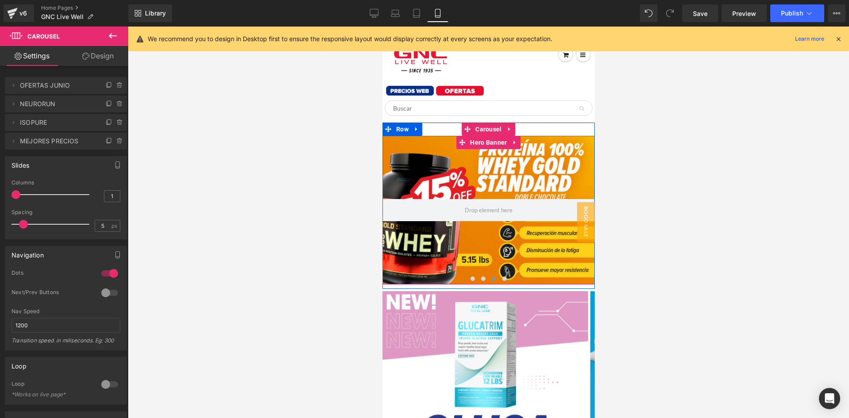
click at [465, 245] on div at bounding box center [488, 210] width 212 height 149
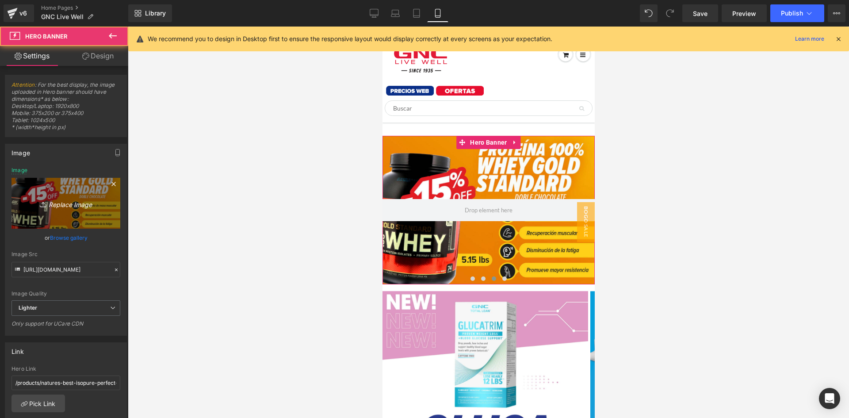
click at [62, 201] on icon "Replace Image" at bounding box center [66, 203] width 71 height 11
type input "C:\fakepath\banner-mobile.jpg"
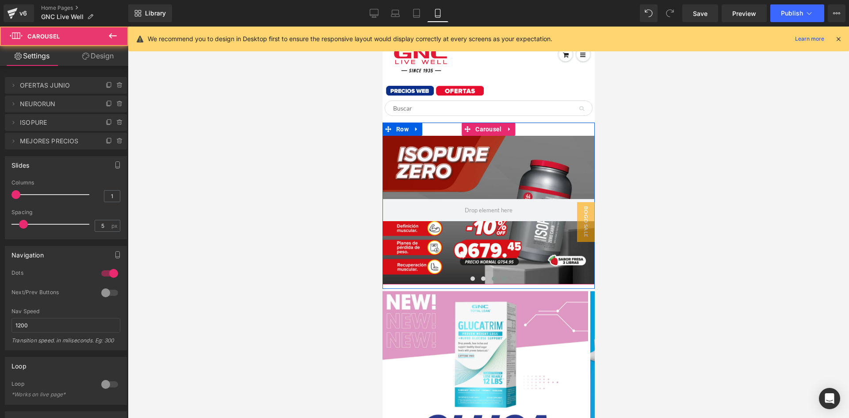
click at [503, 279] on span at bounding box center [504, 279] width 4 height 4
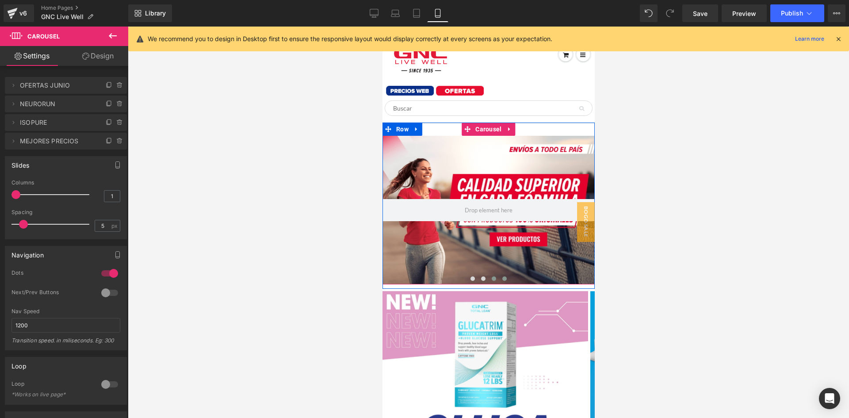
click at [492, 281] on button at bounding box center [493, 278] width 11 height 9
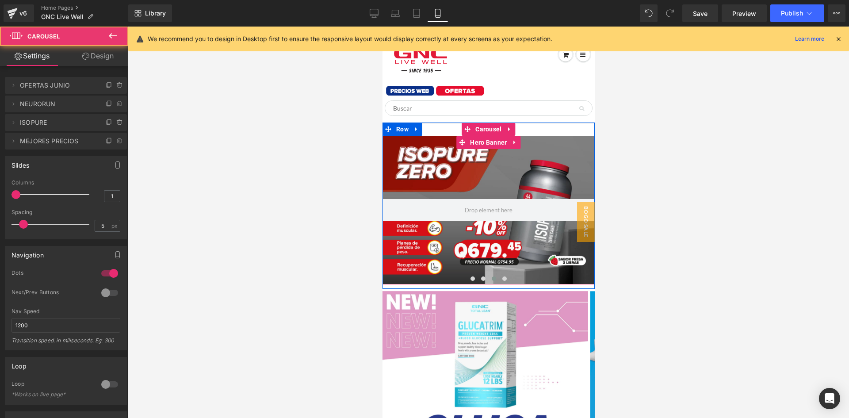
click at [473, 262] on div at bounding box center [488, 210] width 212 height 149
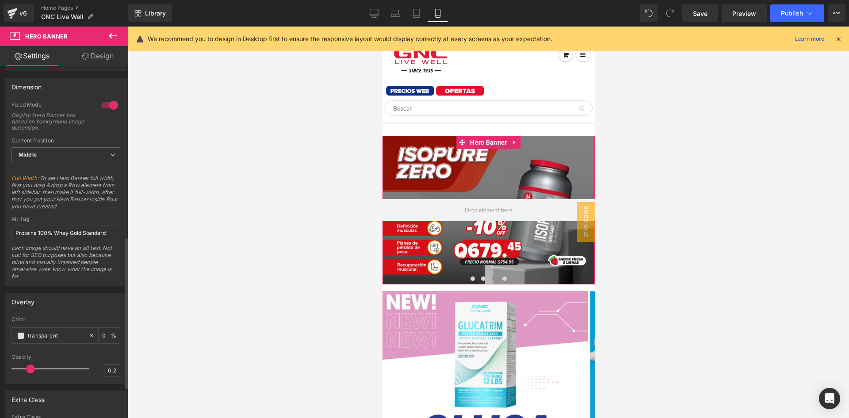
scroll to position [398, 0]
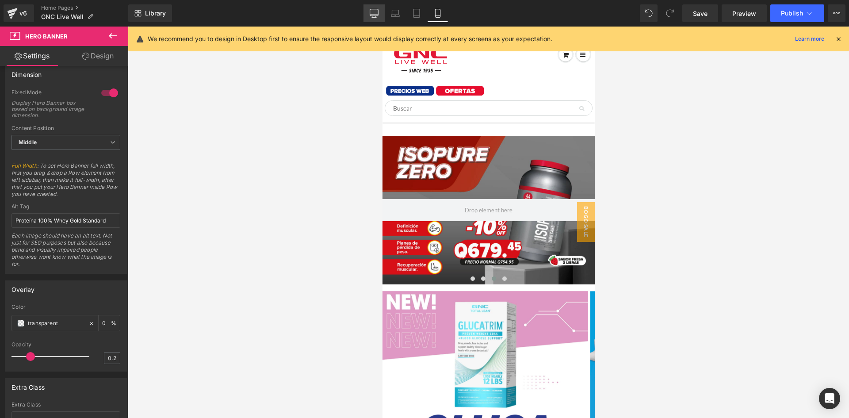
click at [377, 17] on icon at bounding box center [374, 17] width 4 height 0
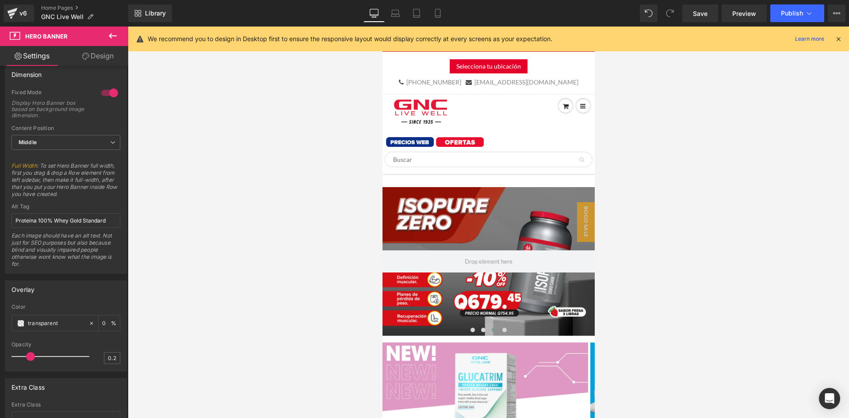
scroll to position [397, 0]
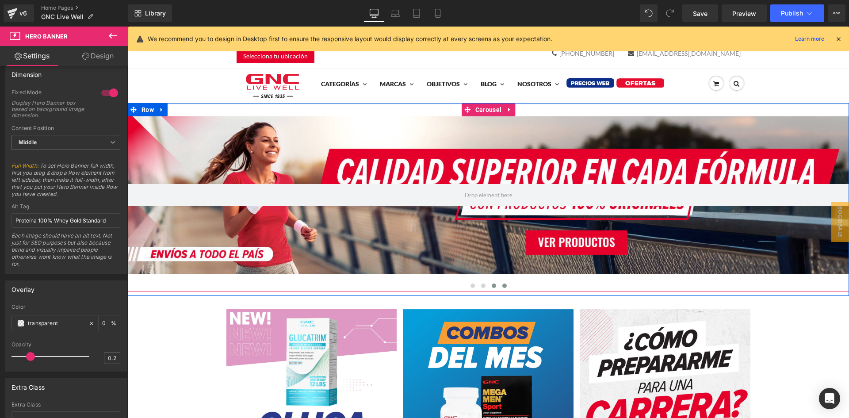
click at [493, 286] on button at bounding box center [494, 285] width 11 height 9
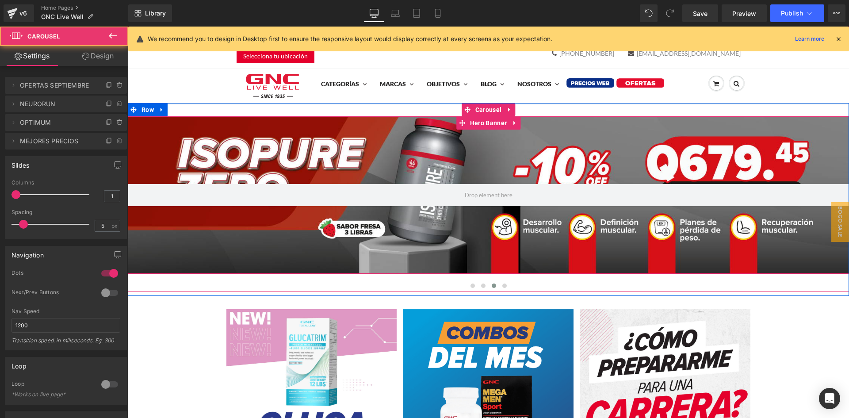
click at [431, 234] on div at bounding box center [489, 195] width 722 height 158
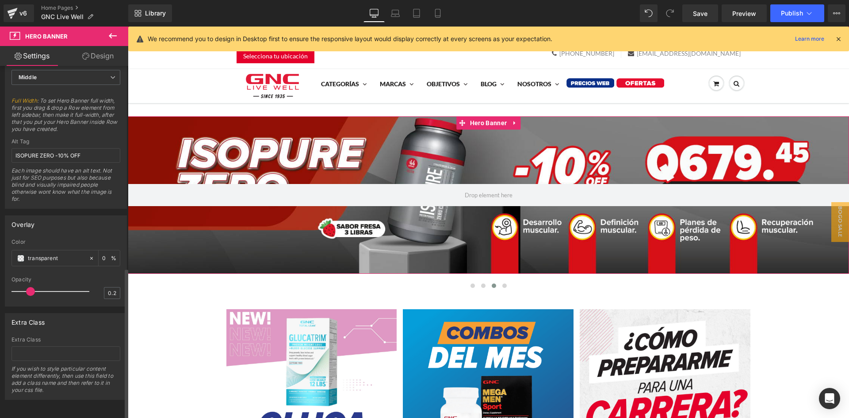
scroll to position [426, 0]
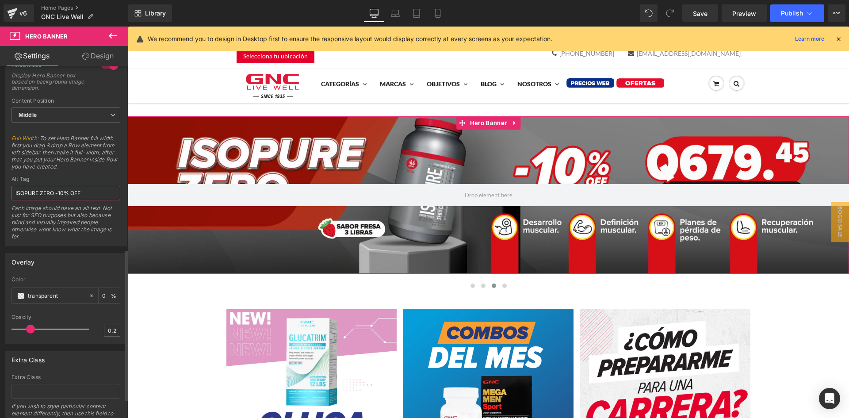
click at [58, 195] on input "ISOPURE ZERO -10% OFF" at bounding box center [66, 193] width 109 height 15
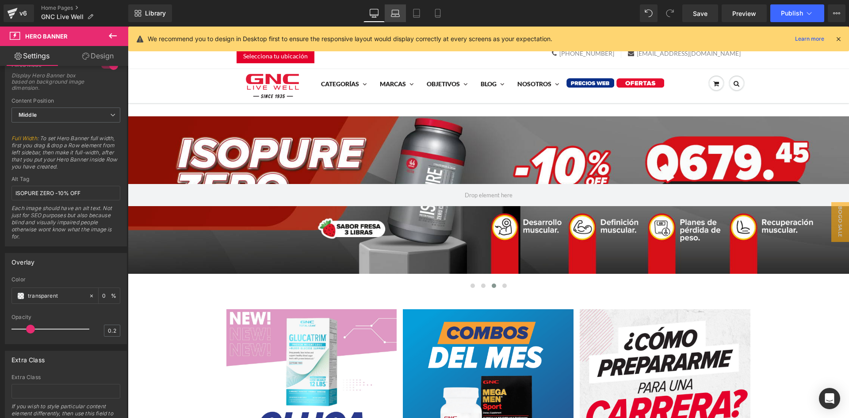
click at [399, 14] on icon at bounding box center [395, 13] width 9 height 9
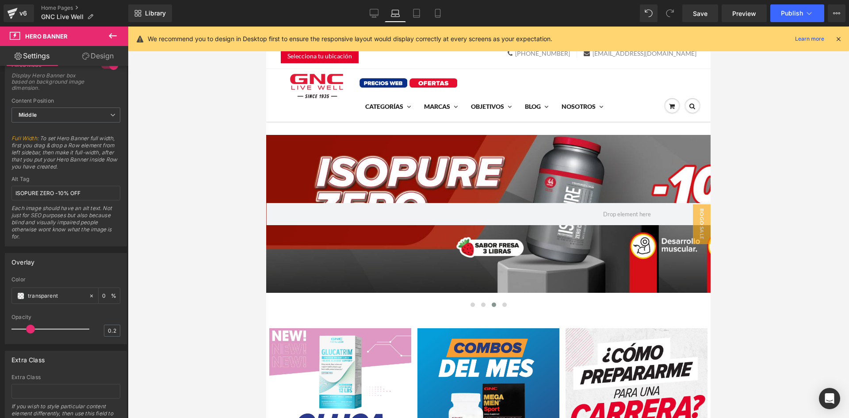
scroll to position [19, 0]
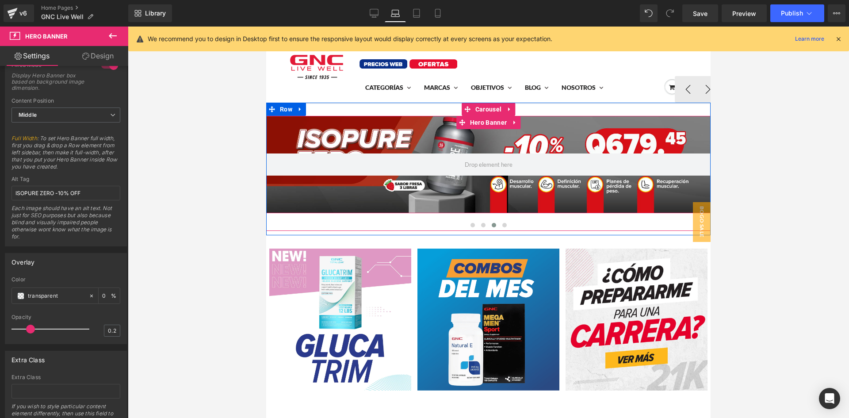
click at [483, 201] on div at bounding box center [488, 164] width 445 height 97
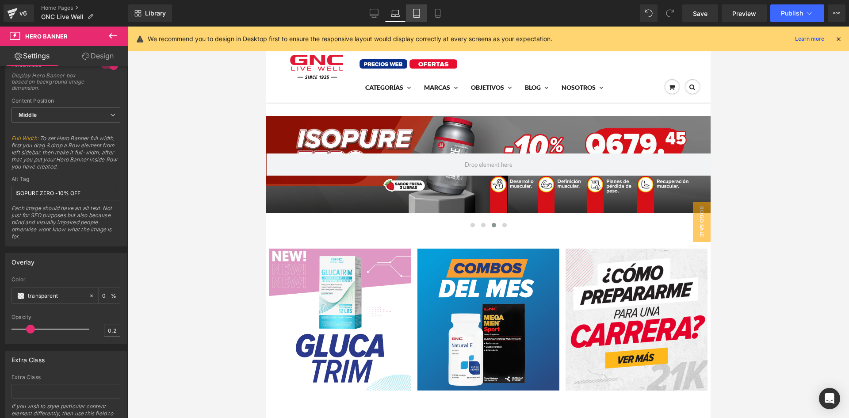
click at [424, 13] on link "Tablet" at bounding box center [416, 13] width 21 height 18
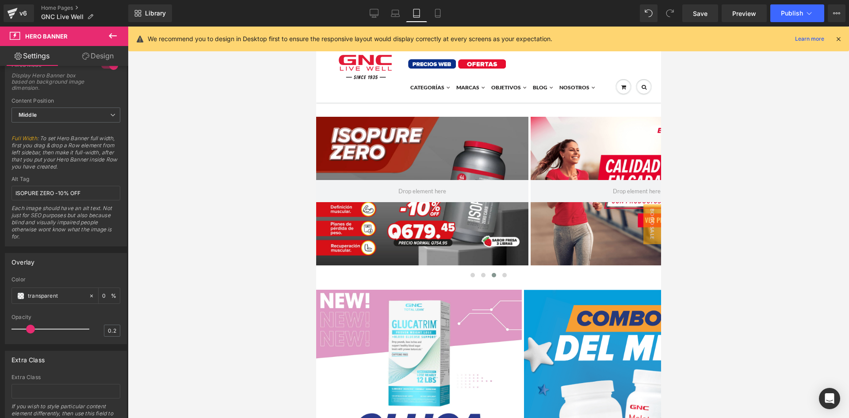
scroll to position [0, 0]
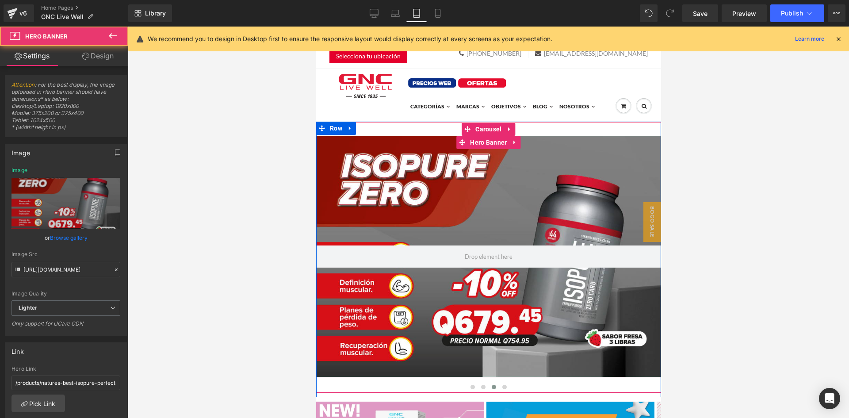
click at [472, 200] on div at bounding box center [488, 257] width 345 height 242
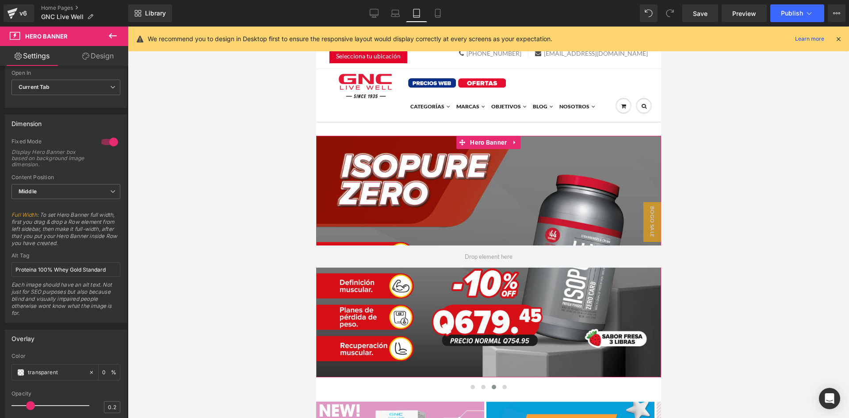
scroll to position [354, 0]
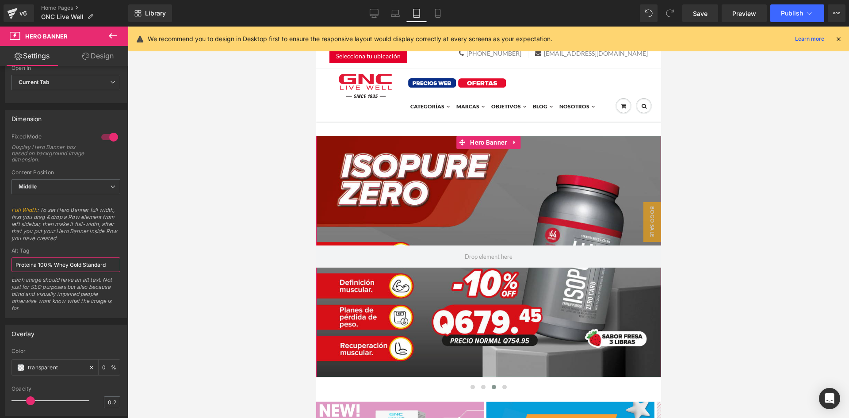
click at [78, 266] on input "Proteína 100% Whey Gold Standard" at bounding box center [66, 265] width 109 height 15
paste input "ISOPURE ZERO -10% OFF"
type input "ISOPURE ZERO -10% OFF"
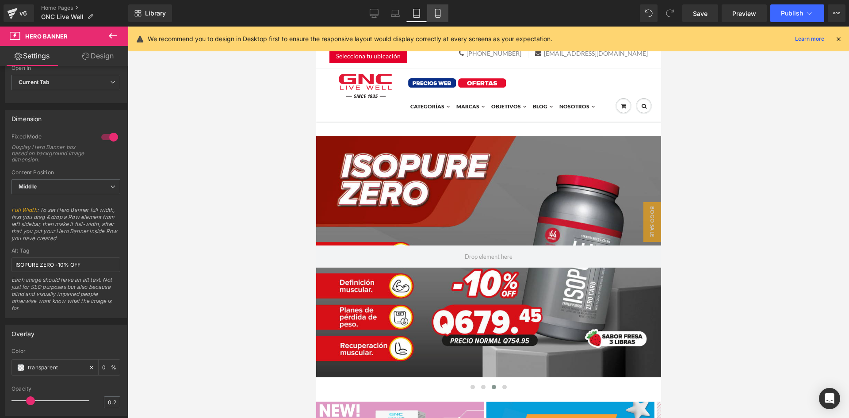
click at [434, 12] on icon at bounding box center [438, 13] width 9 height 9
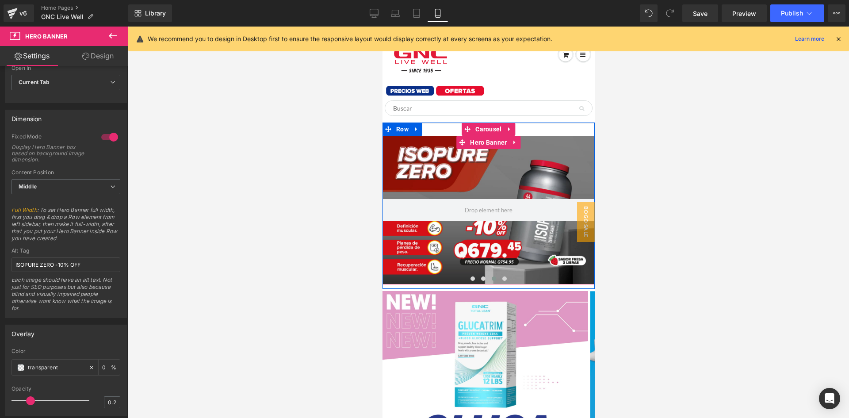
click at [501, 254] on div at bounding box center [488, 210] width 212 height 149
click at [472, 278] on button at bounding box center [472, 278] width 11 height 9
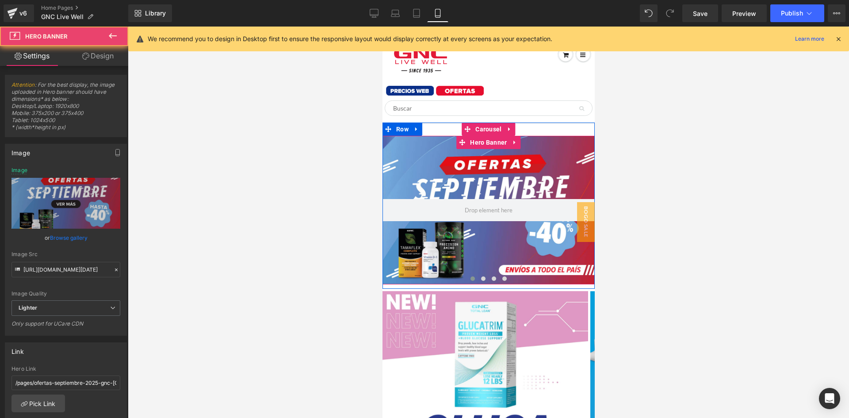
click at [471, 251] on div at bounding box center [488, 210] width 212 height 149
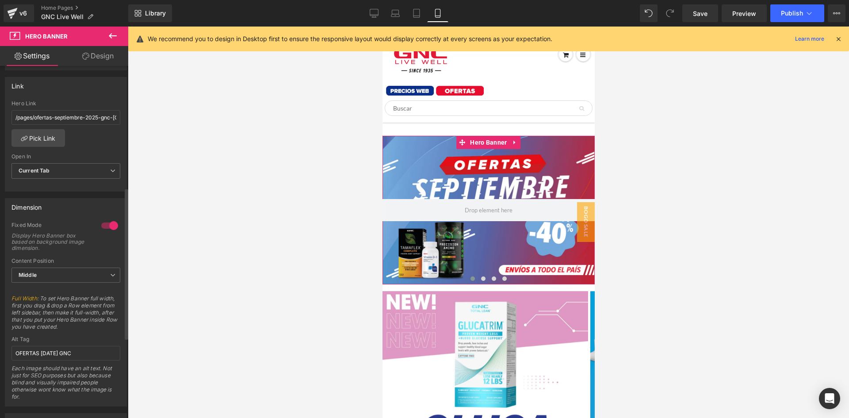
scroll to position [354, 0]
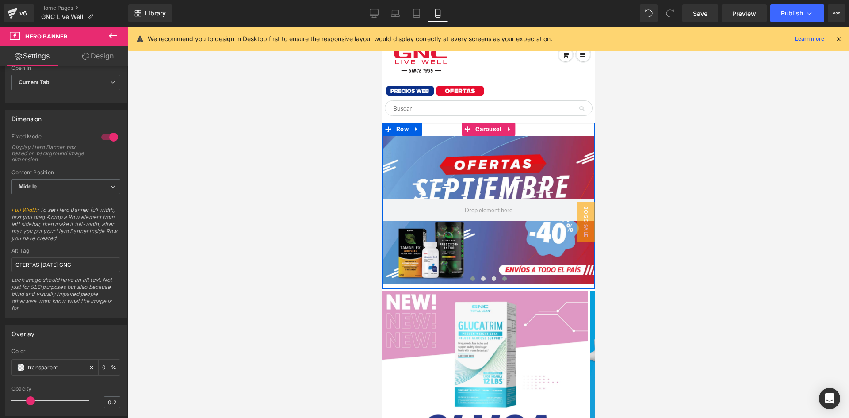
click at [499, 277] on button at bounding box center [504, 278] width 11 height 9
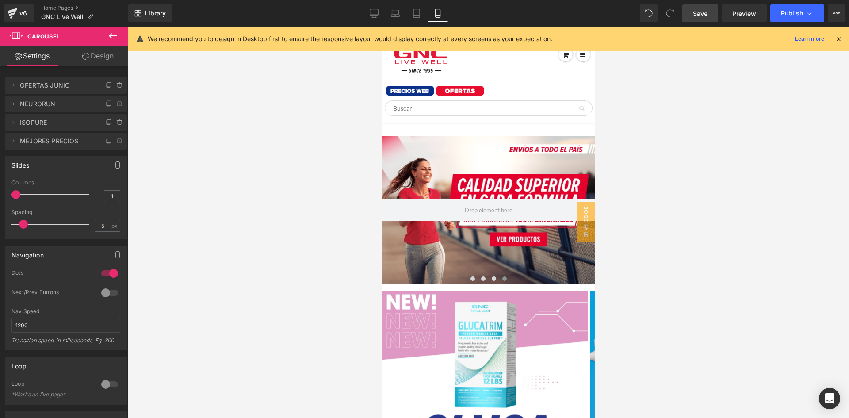
click at [701, 17] on span "Save" at bounding box center [700, 13] width 15 height 9
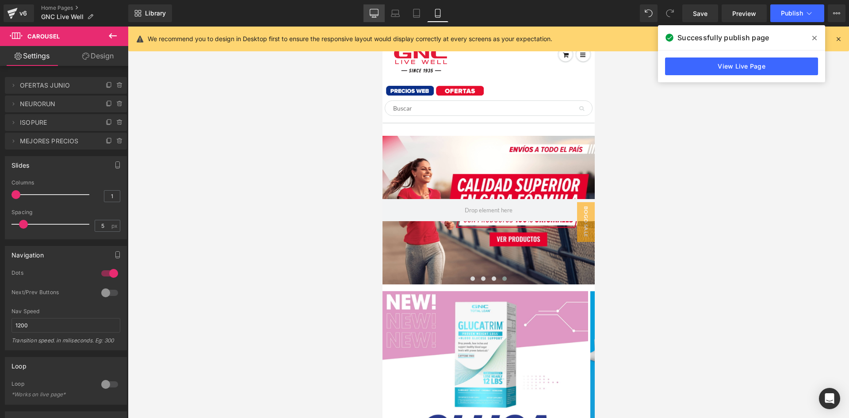
click at [372, 4] on link "Desktop" at bounding box center [374, 13] width 21 height 18
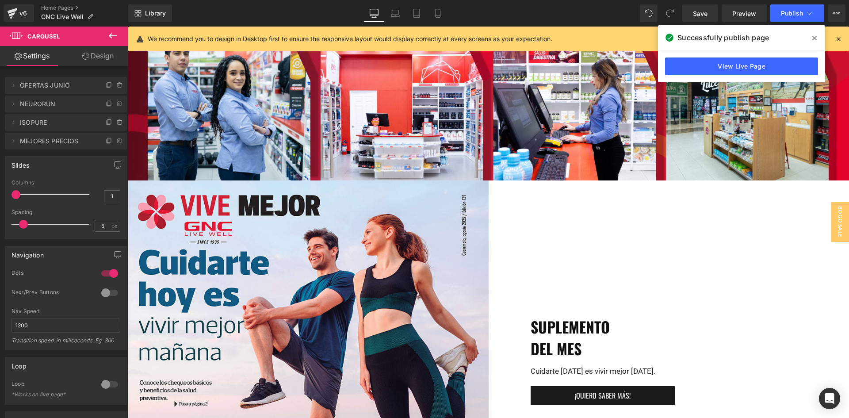
scroll to position [1991, 0]
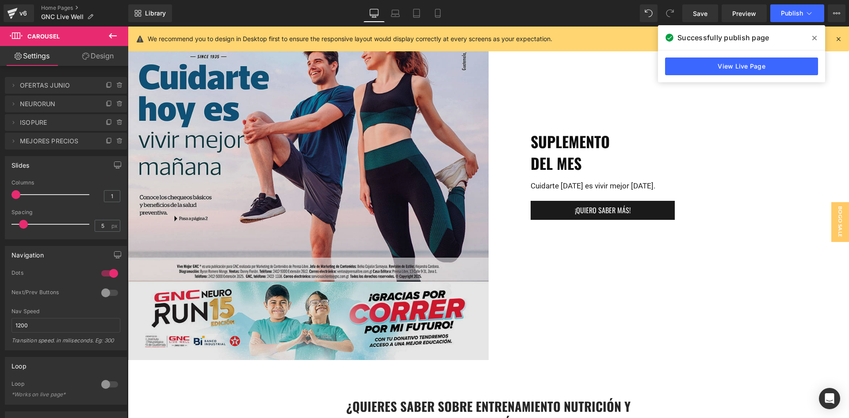
click at [376, 214] on img at bounding box center [308, 177] width 361 height 365
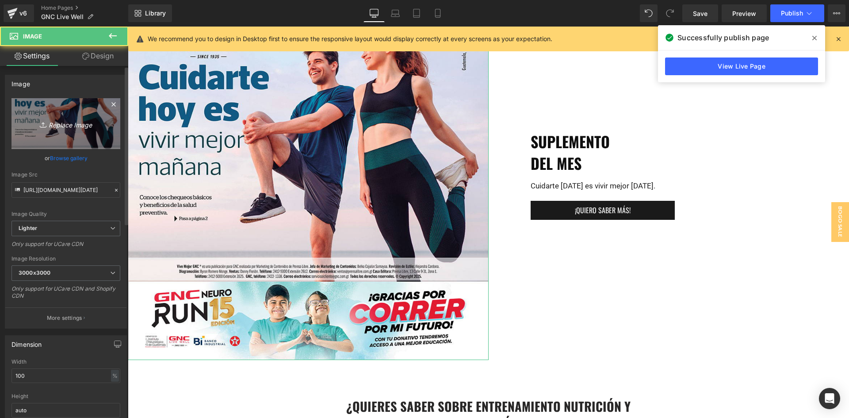
click at [48, 129] on link "Replace Image" at bounding box center [66, 123] width 109 height 51
type input "C:\fakepath\PORTADA GNC [DATE].jpg"
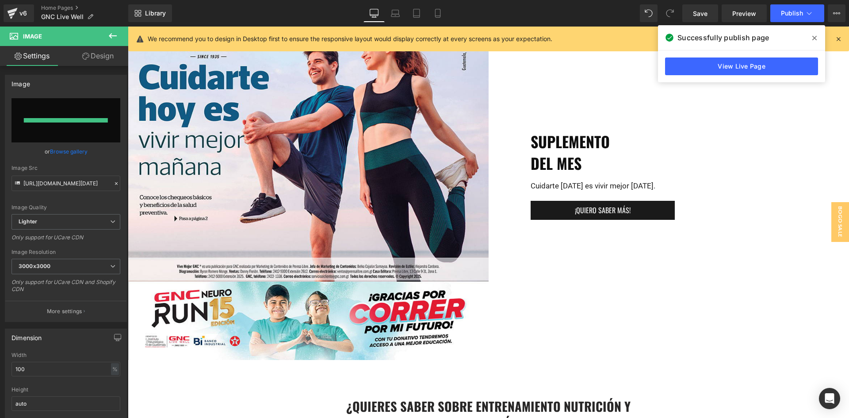
type input "[URL][DOMAIN_NAME][DATE]"
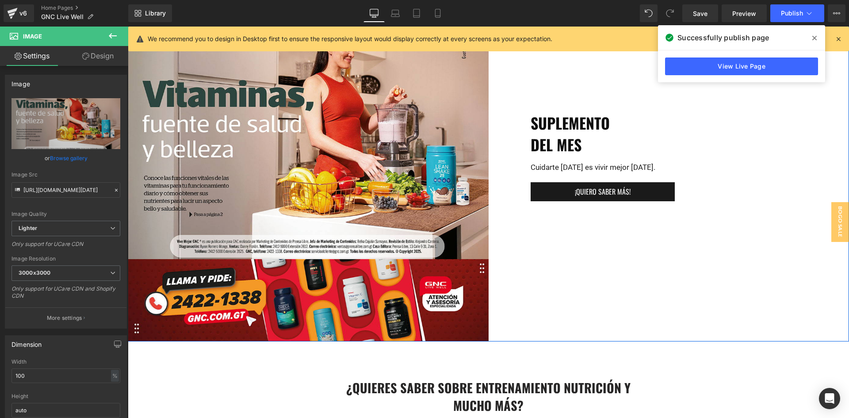
scroll to position [1947, 0]
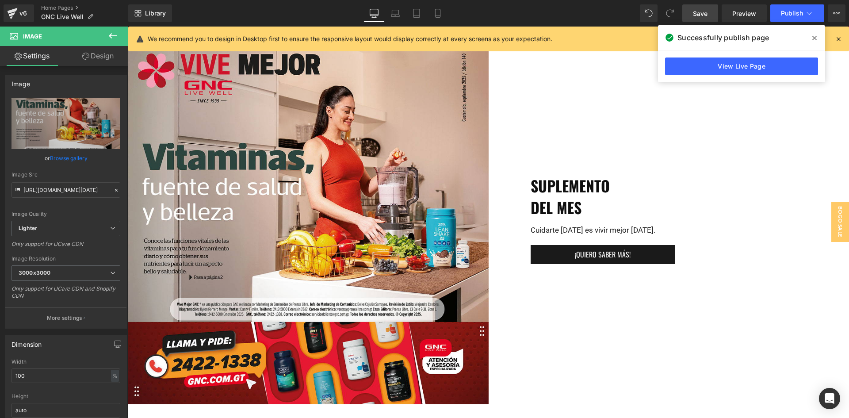
click at [696, 8] on link "Save" at bounding box center [701, 13] width 36 height 18
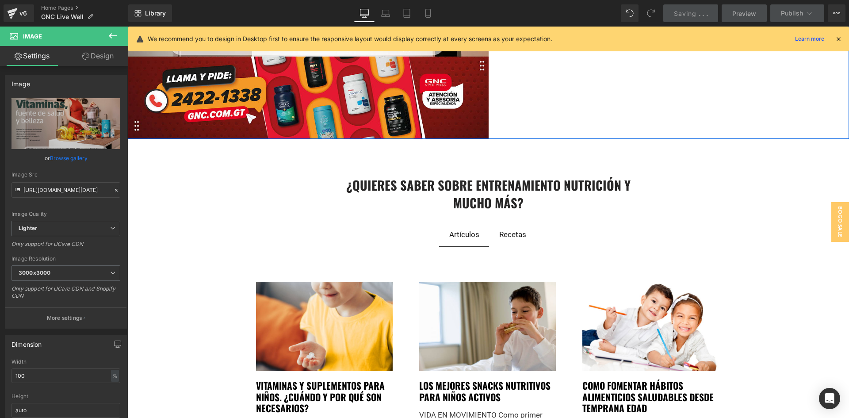
scroll to position [2262, 0]
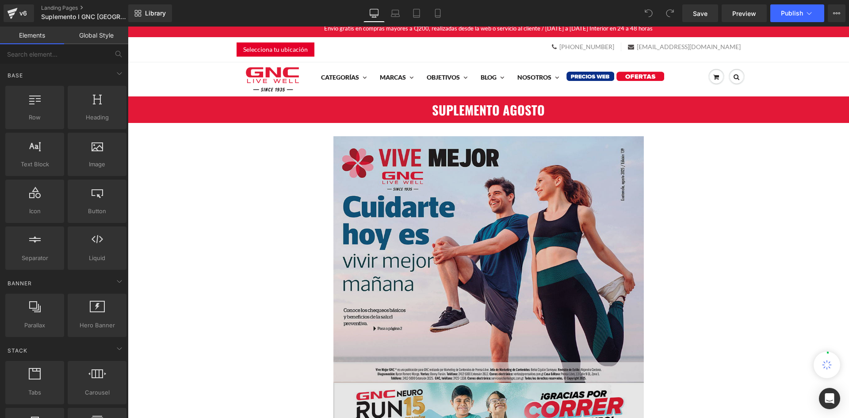
scroll to position [310, 0]
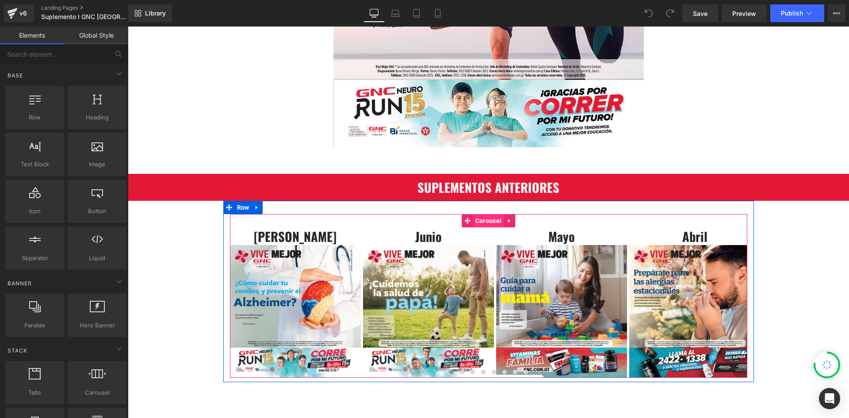
click at [496, 224] on span "Carousel" at bounding box center [488, 220] width 31 height 13
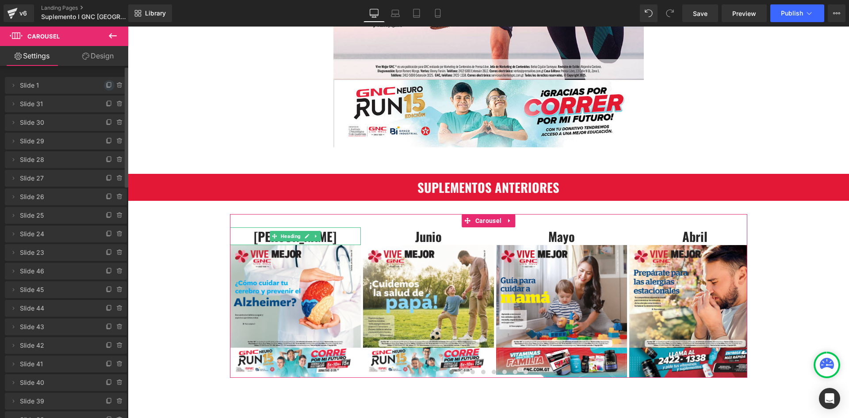
click at [106, 85] on icon at bounding box center [109, 85] width 7 height 7
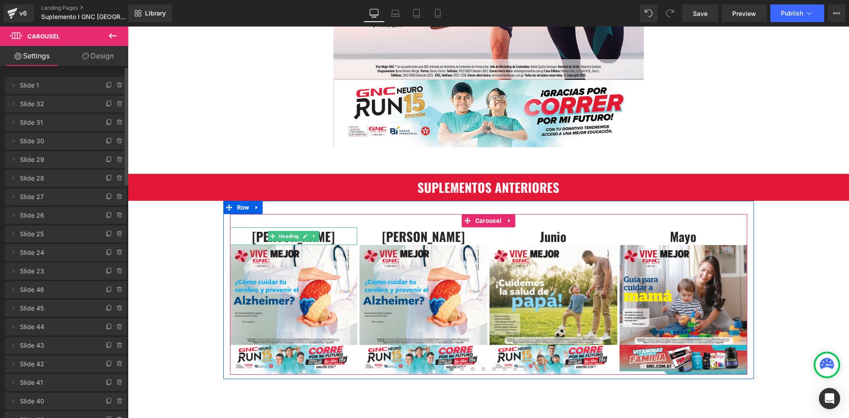
drag, startPoint x: 302, startPoint y: 235, endPoint x: 298, endPoint y: 238, distance: 4.8
click at [303, 235] on icon at bounding box center [305, 236] width 5 height 5
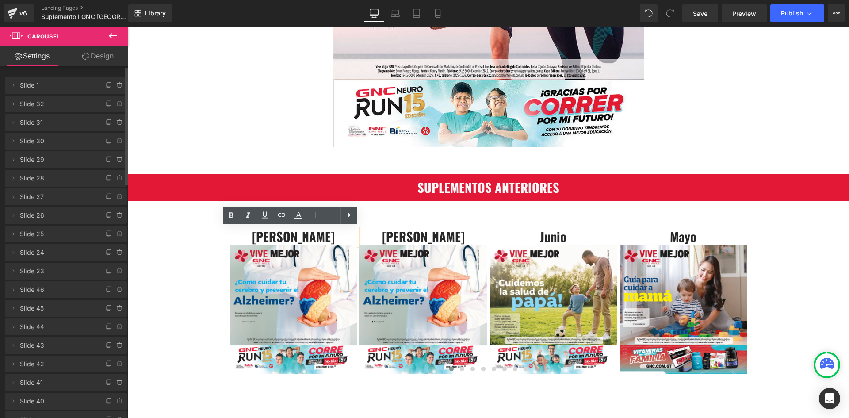
click at [292, 237] on h3 "Julio" at bounding box center [294, 236] width 128 height 18
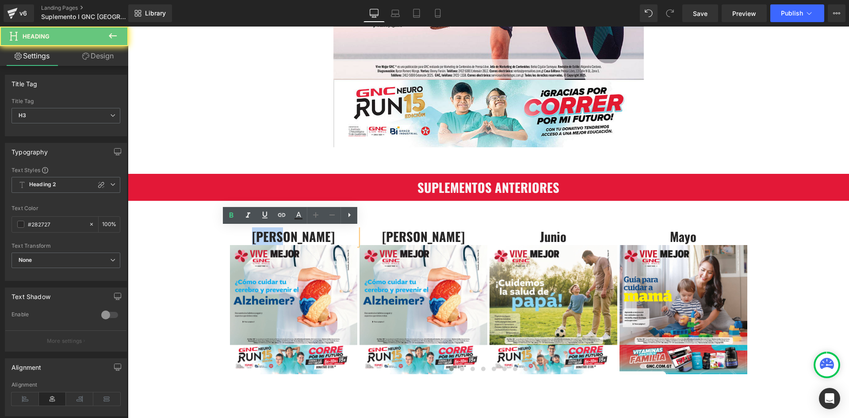
click at [292, 237] on h3 "Julio" at bounding box center [294, 236] width 128 height 18
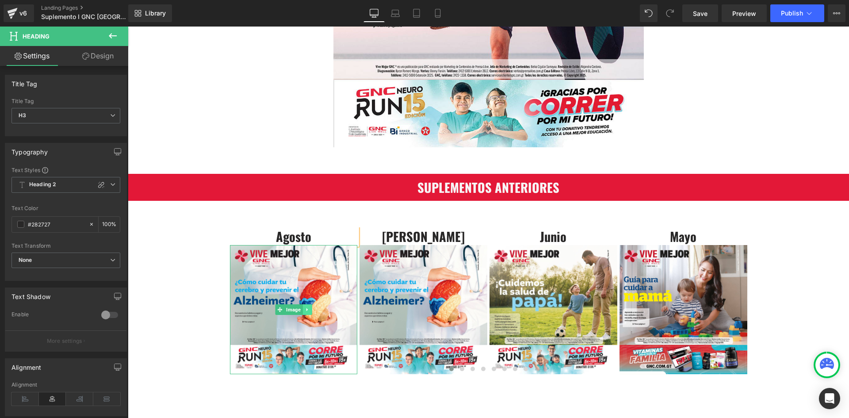
click at [308, 304] on link at bounding box center [307, 309] width 9 height 11
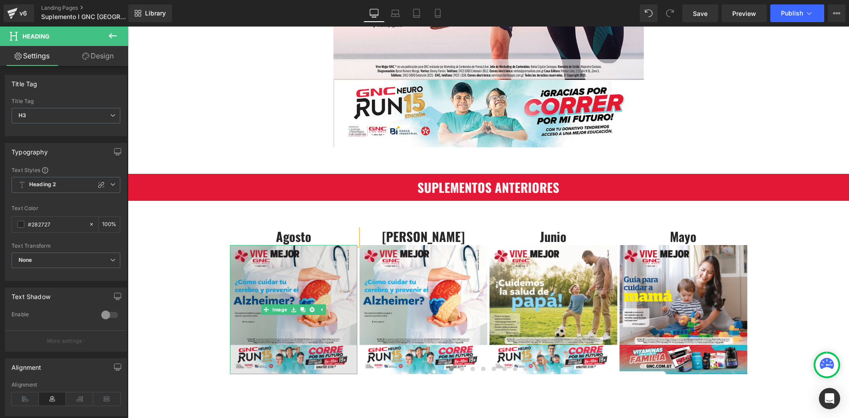
click at [311, 274] on img at bounding box center [294, 309] width 128 height 129
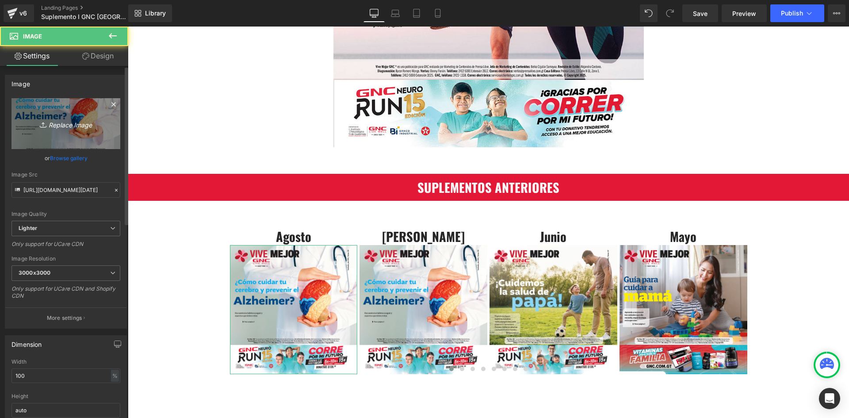
click at [42, 110] on link "Replace Image" at bounding box center [66, 123] width 109 height 51
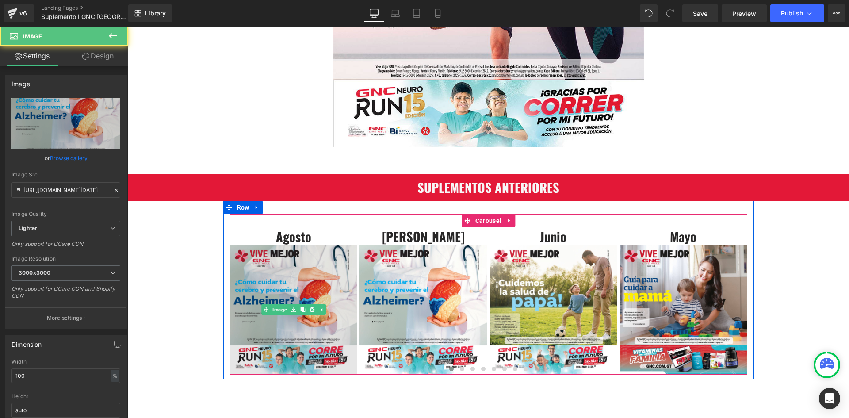
click at [272, 276] on img at bounding box center [294, 309] width 128 height 129
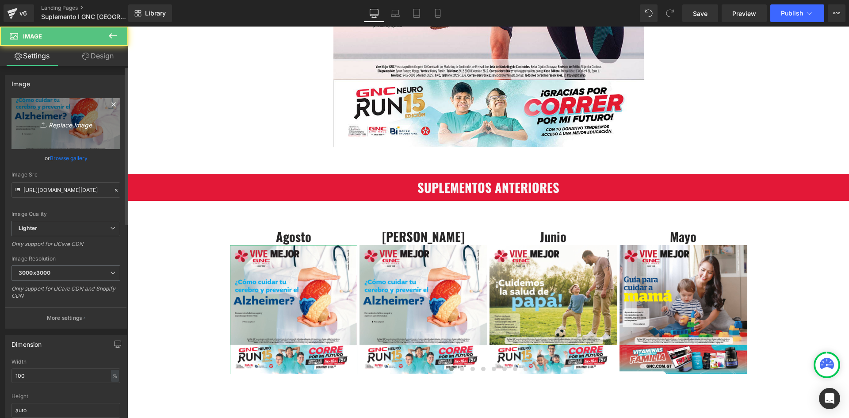
click at [49, 135] on link "Replace Image" at bounding box center [66, 123] width 109 height 51
type input "C:\fakepath\SUPLEMENTO AGOSTO-1.jpg"
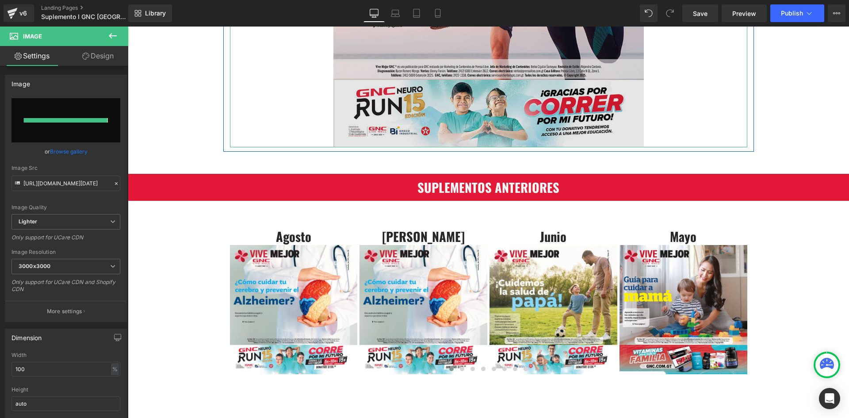
type input "https://ucarecdn.com/f317d583-2285-4211-b2ac-2746f0d47465/-/format/auto/-/previ…"
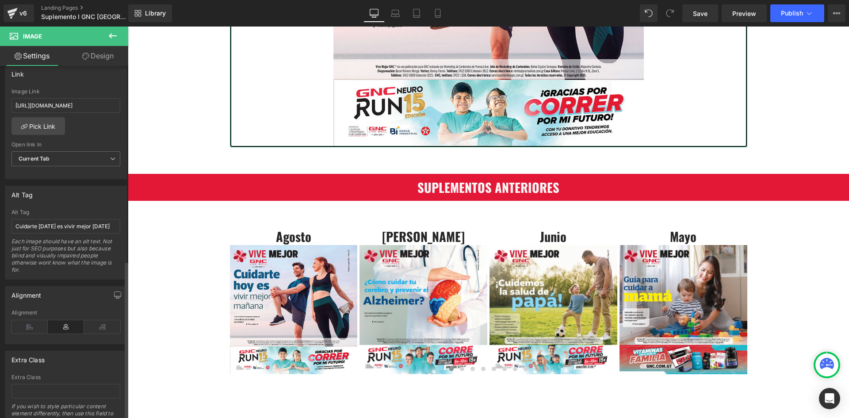
scroll to position [434, 0]
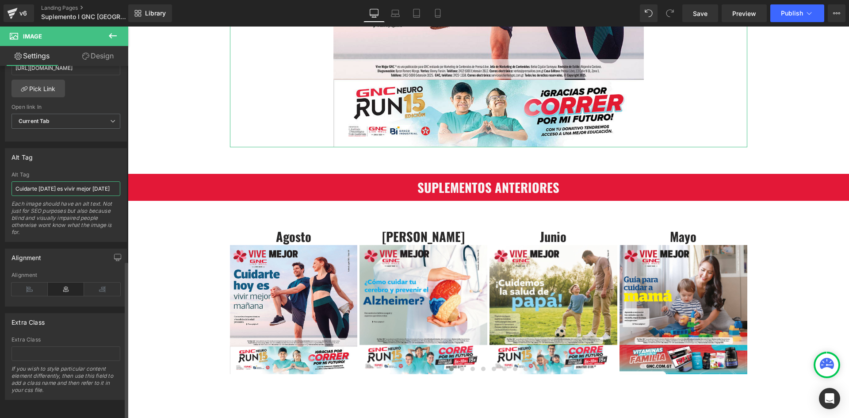
click at [72, 185] on input "Cuidarte hoy es vivir mejor mañana" at bounding box center [66, 188] width 109 height 15
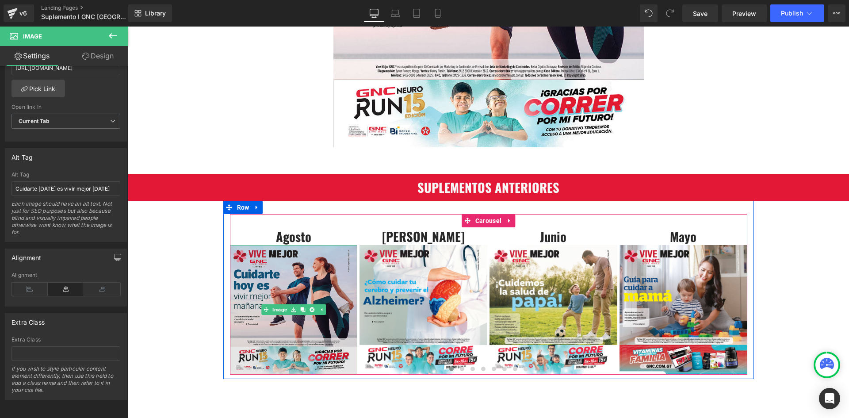
click at [254, 285] on img at bounding box center [294, 309] width 128 height 129
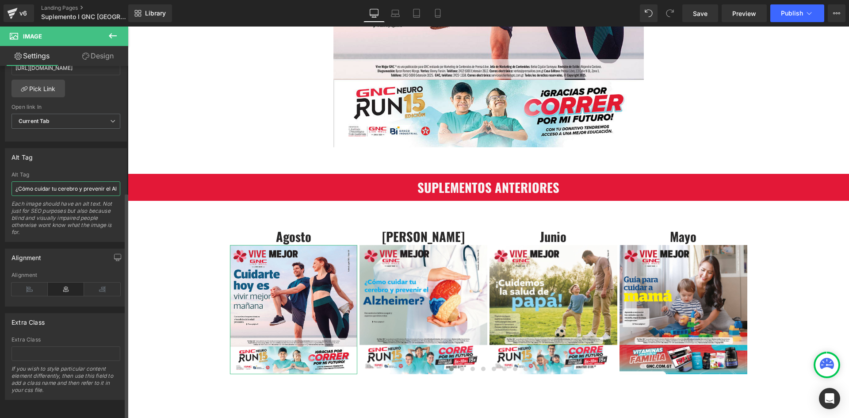
click at [71, 186] on input "¿Cómo cuidar tu cerebro y prevenir el Alzheimer?" at bounding box center [66, 188] width 109 height 15
type input "Cuidarte hoy es vivir mejor mañana"
click at [71, 186] on input "Cuidarte hoy es vivir mejor mañana" at bounding box center [66, 188] width 109 height 15
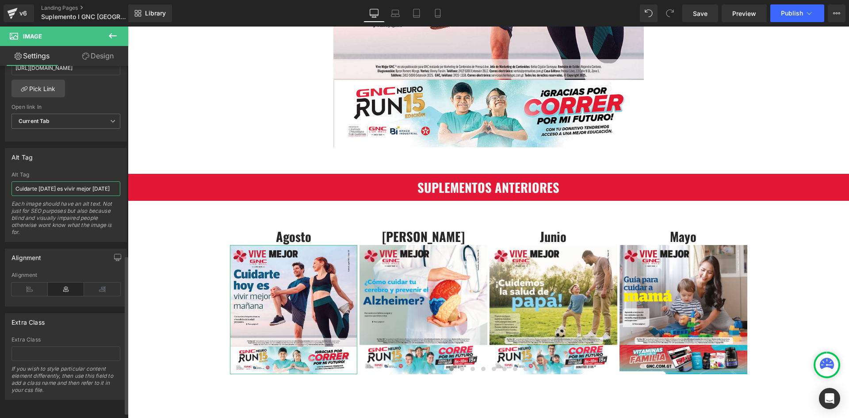
scroll to position [301, 0]
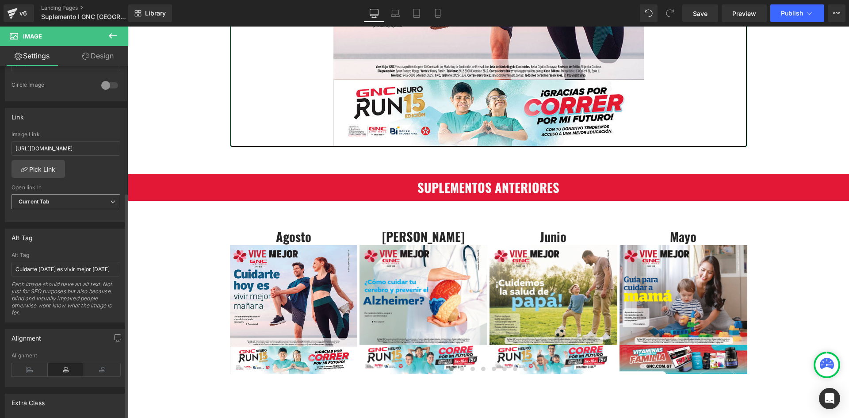
scroll to position [354, 0]
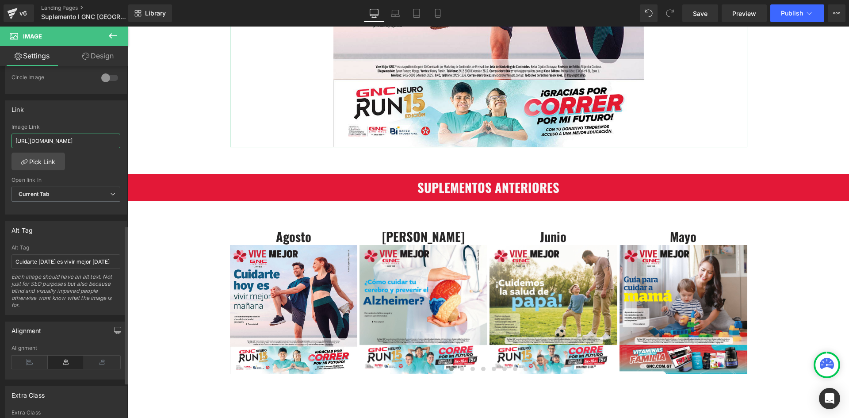
click at [77, 142] on input "https://cdn.shopify.com/s/files/1/0260/3751/8411/files/SUPLEMENTO_AGOSTO.pdf?v=…" at bounding box center [66, 141] width 109 height 15
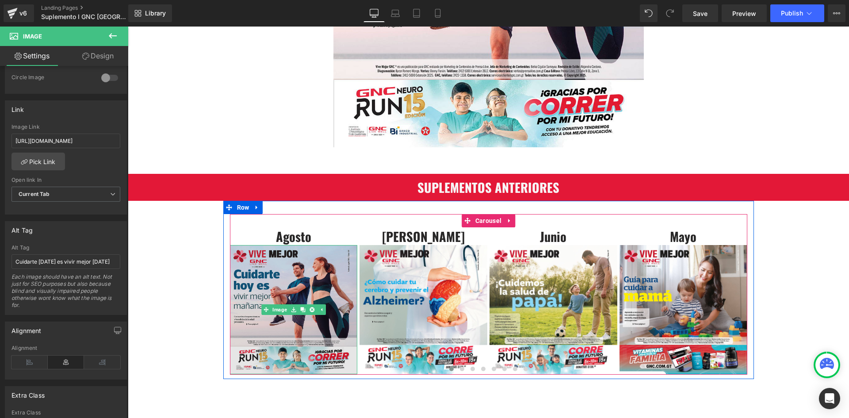
click at [254, 291] on img at bounding box center [294, 309] width 128 height 129
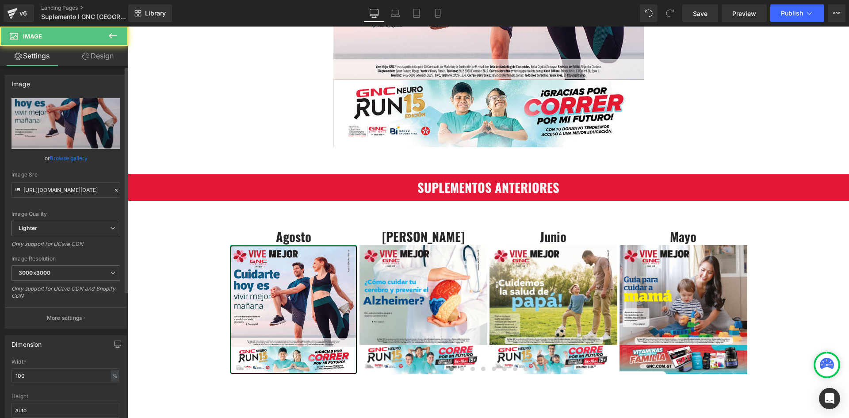
scroll to position [265, 0]
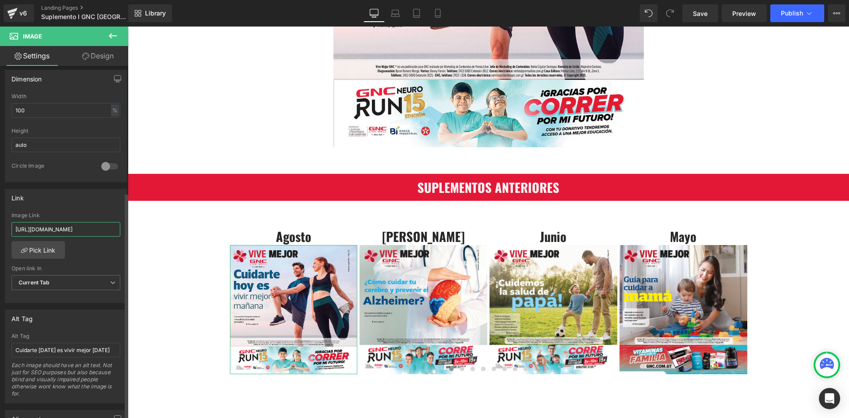
click at [64, 230] on input "https://cdn.shopify.com/s/files/1/0260/3751/8411/files/SUPLEMENTO_JULIO_2025.pd…" at bounding box center [66, 229] width 109 height 15
paste input "AGOSTO.pdf?v=1754007277"
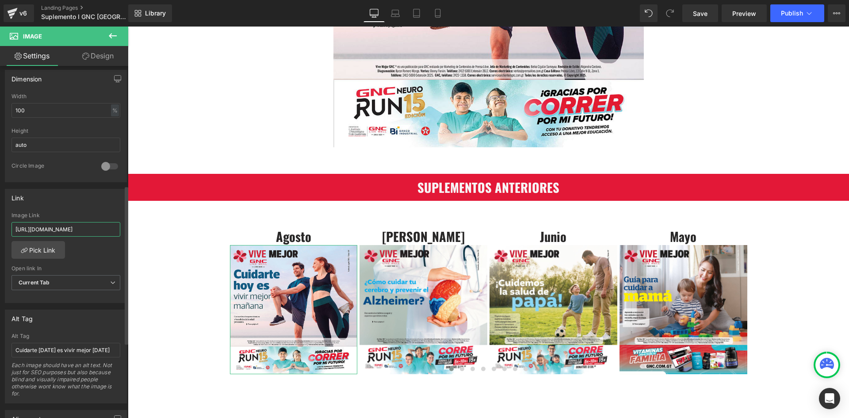
type input "https://cdn.shopify.com/s/files/1/0260/3751/8411/files/SUPLEMENTO_AGOSTO.pdf?v=…"
click at [68, 213] on div "Image Link" at bounding box center [66, 215] width 109 height 6
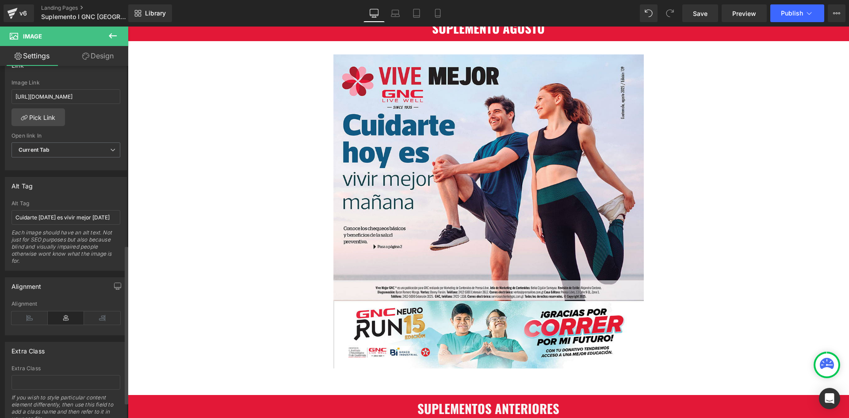
scroll to position [310, 0]
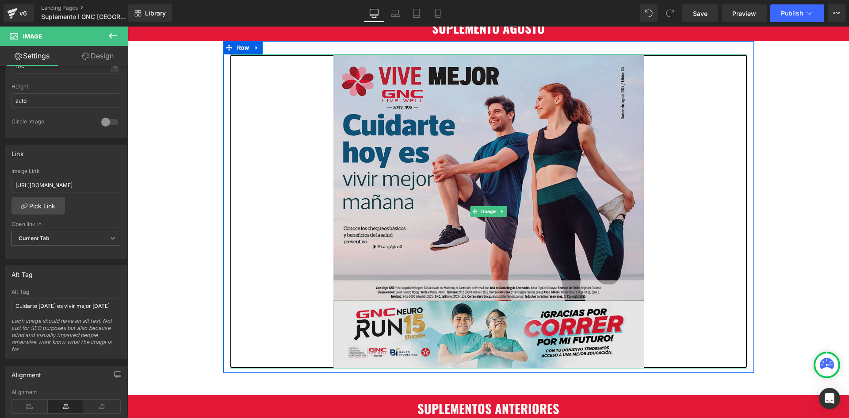
click at [415, 164] on img at bounding box center [489, 211] width 311 height 314
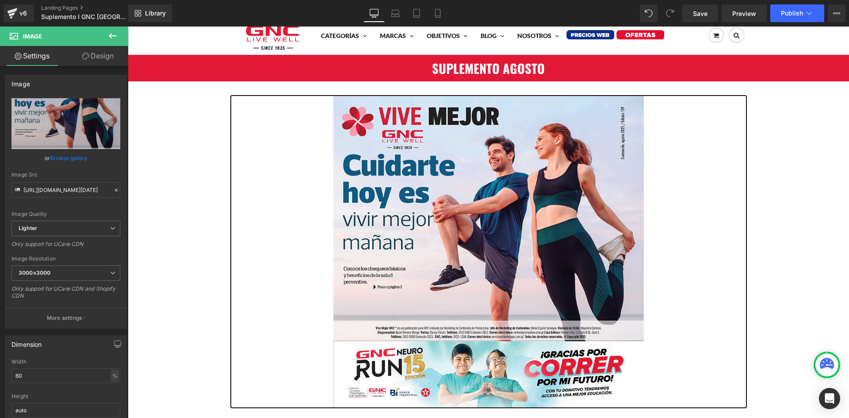
scroll to position [0, 0]
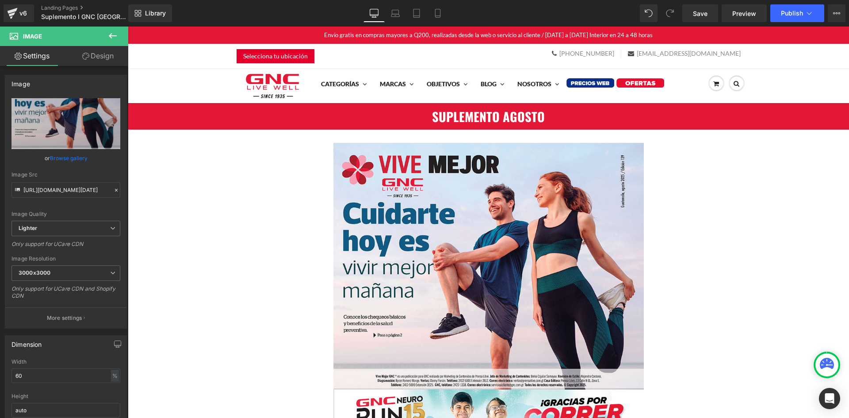
click at [525, 119] on h1 "SUPLEMENTO AGOSTO" at bounding box center [489, 117] width 722 height 18
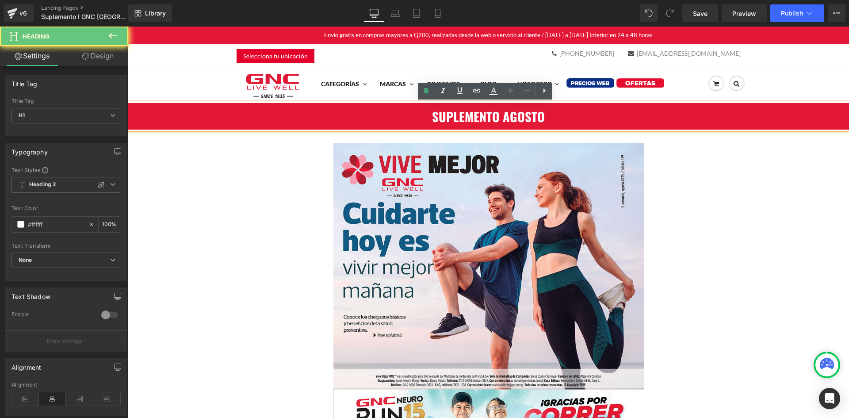
click at [525, 119] on h1 "SUPLEMENTO AGOSTO" at bounding box center [489, 117] width 722 height 18
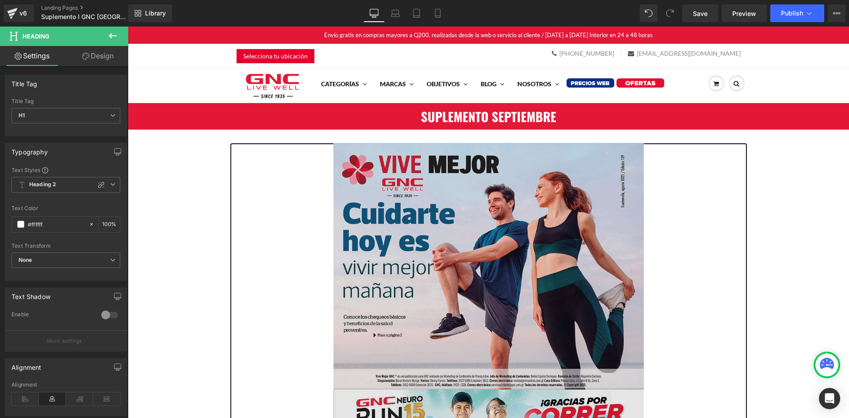
drag, startPoint x: 482, startPoint y: 229, endPoint x: 476, endPoint y: 230, distance: 5.8
click at [482, 229] on img at bounding box center [489, 300] width 311 height 314
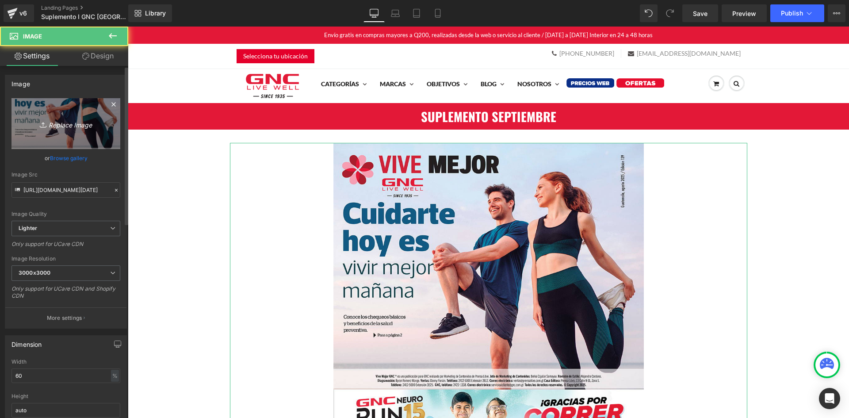
click at [74, 122] on icon "Replace Image" at bounding box center [66, 123] width 71 height 11
type input "C:\fakepath\PORTADA GNC [DATE].jpg"
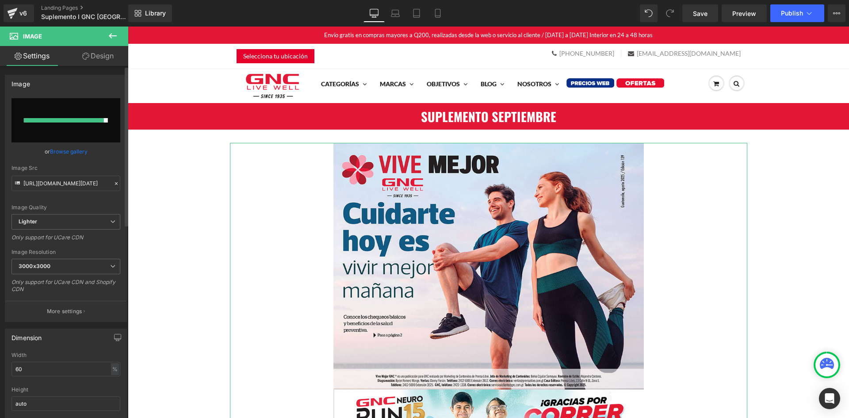
click at [73, 112] on input "file" at bounding box center [66, 120] width 109 height 44
type input "C:\fakepath\PORTADA GNC [DATE].jpg"
type input "https://ucarecdn.com/f687e77c-8de0-4834-a924-de0e851badc6/-/format/auto/-/previ…"
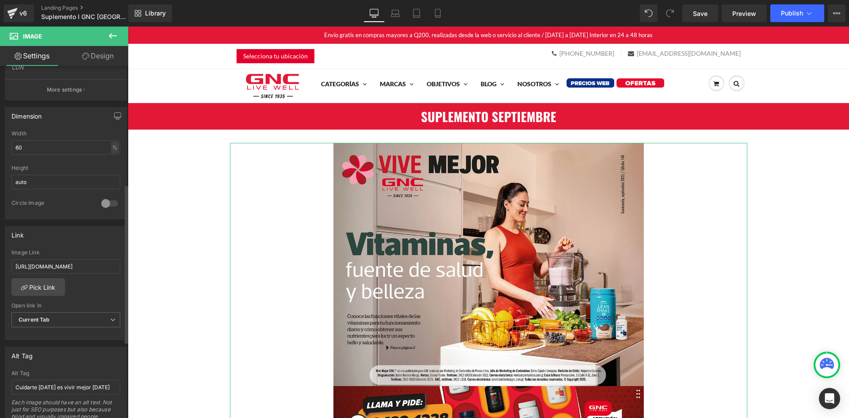
scroll to position [265, 0]
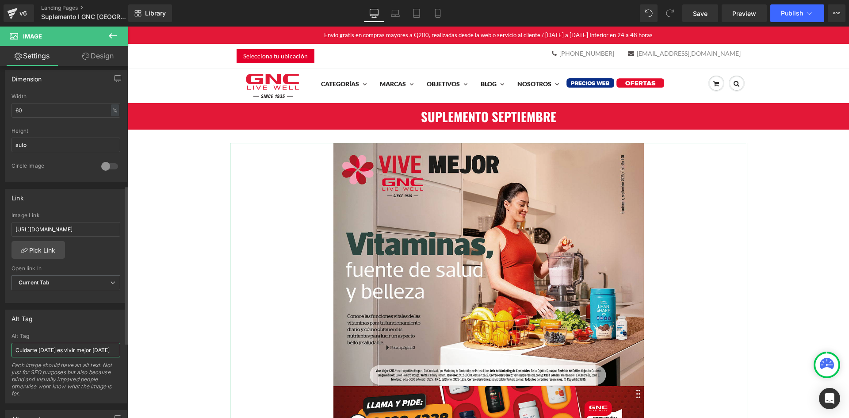
click at [58, 348] on input "Cuidarte hoy es vivir mejor mañana" at bounding box center [66, 350] width 109 height 15
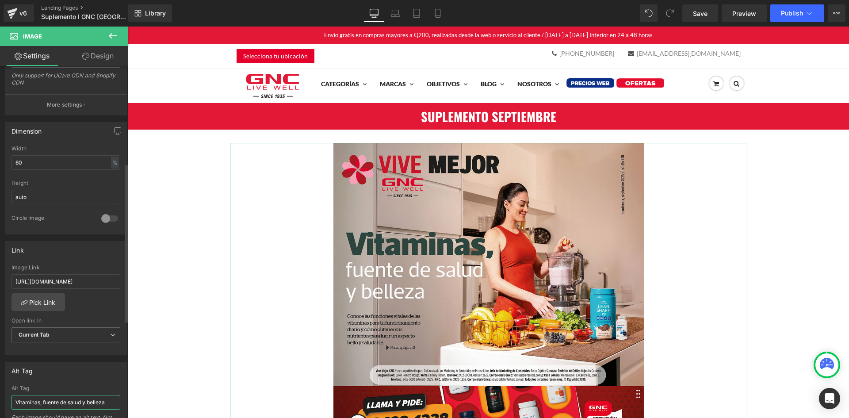
scroll to position [212, 0]
type input "Vitaminas, fuente de salud y belleza"
click at [708, 14] on span "Save" at bounding box center [700, 13] width 15 height 9
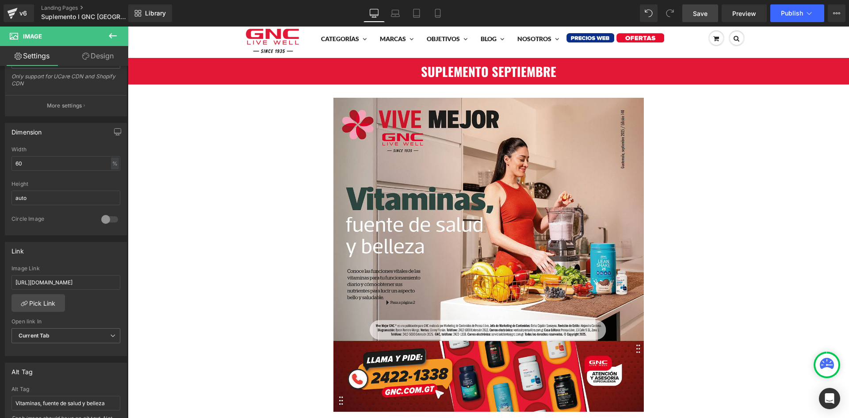
scroll to position [44, 0]
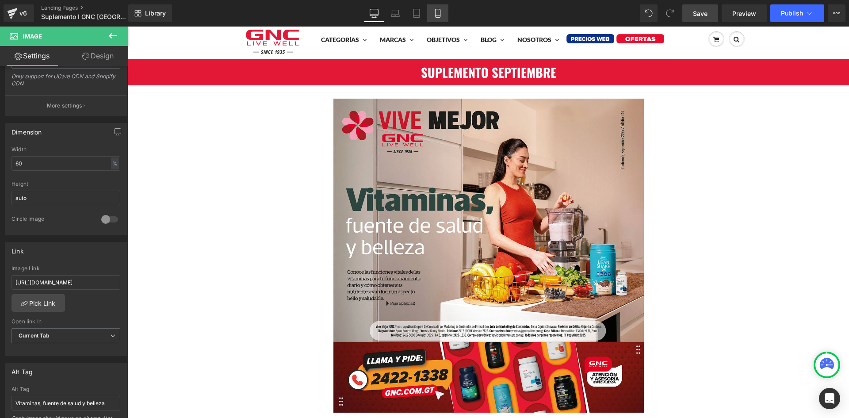
click at [433, 9] on link "Mobile" at bounding box center [437, 13] width 21 height 18
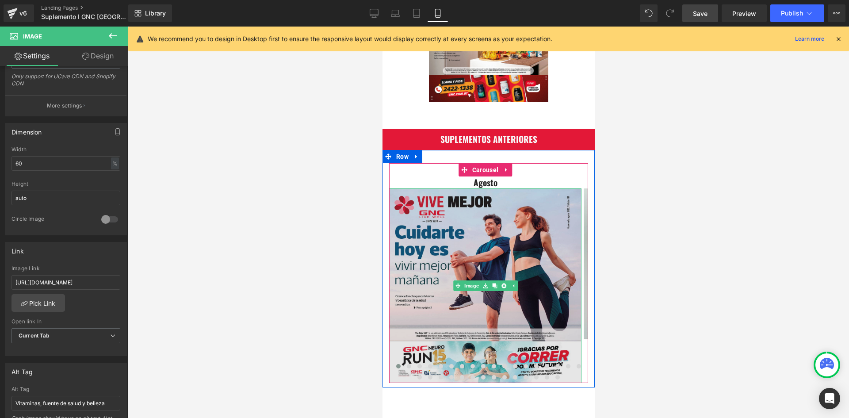
scroll to position [5, 0]
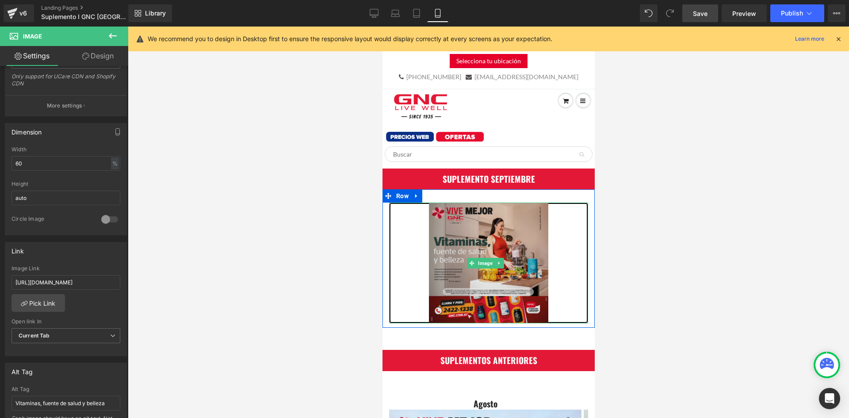
click at [462, 227] on img at bounding box center [488, 263] width 119 height 121
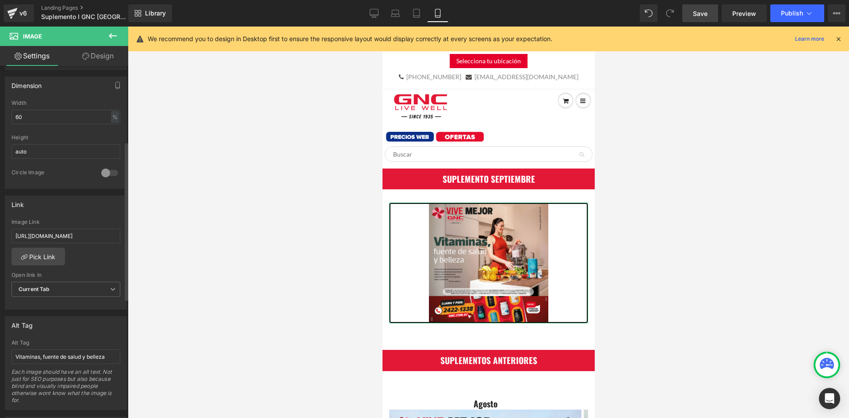
scroll to position [168, 0]
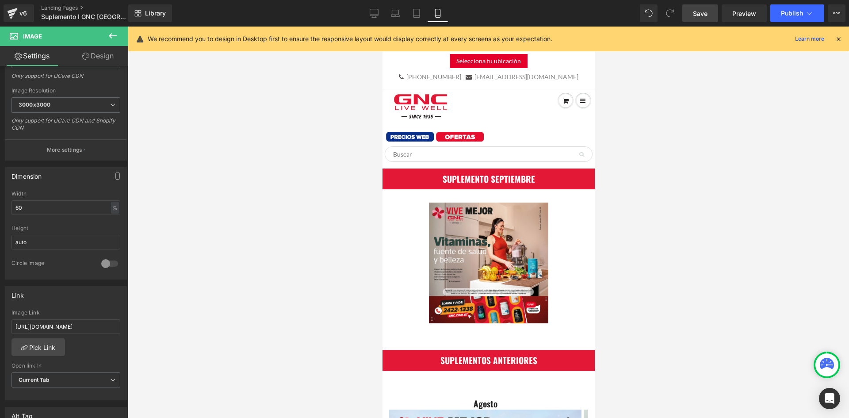
click at [707, 17] on span "Save" at bounding box center [700, 13] width 15 height 9
click at [365, 12] on icon at bounding box center [364, 13] width 9 height 9
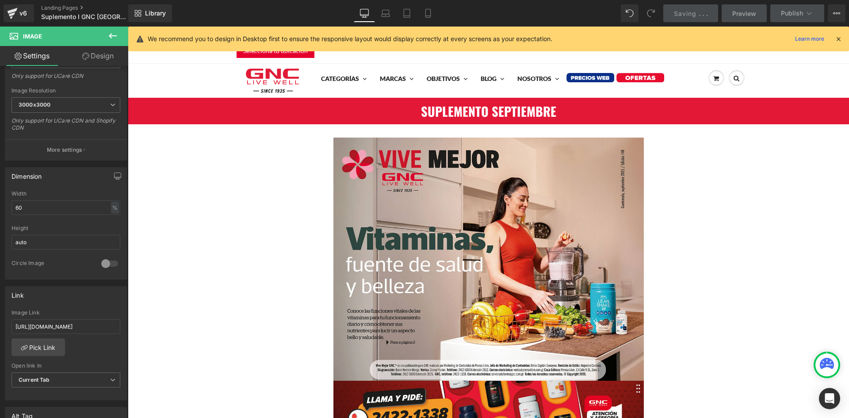
scroll to position [0, 0]
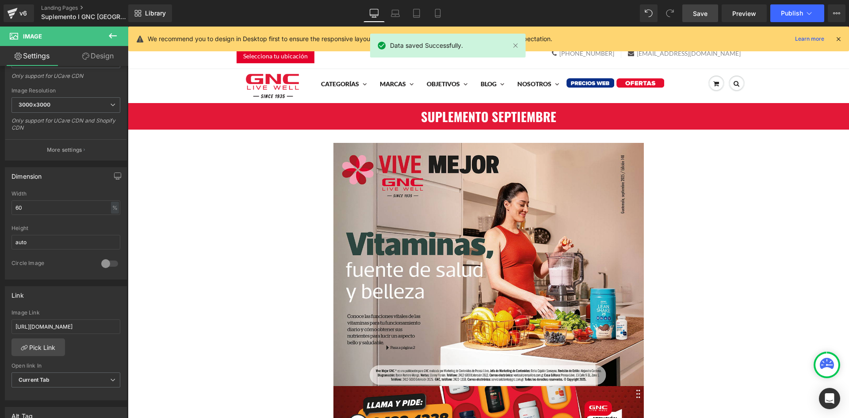
click at [800, 23] on div "Library Desktop Desktop Laptop Tablet Mobile Save Preview Publish Scheduled Vie…" at bounding box center [488, 13] width 721 height 27
click at [802, 16] on span "Publish" at bounding box center [792, 13] width 22 height 7
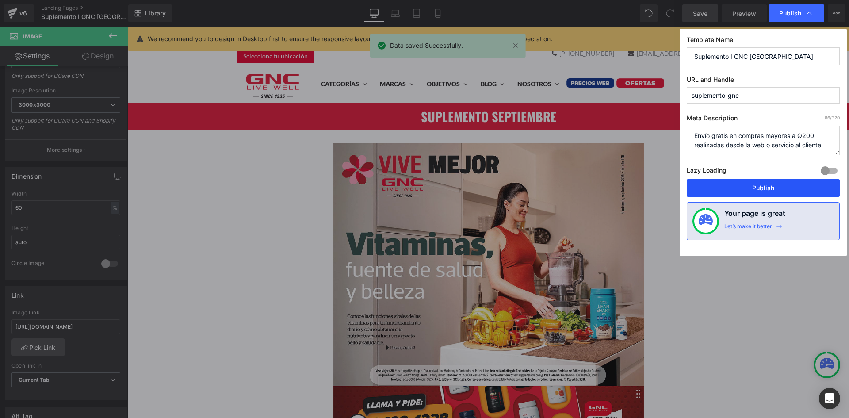
click at [748, 189] on button "Publish" at bounding box center [763, 188] width 153 height 18
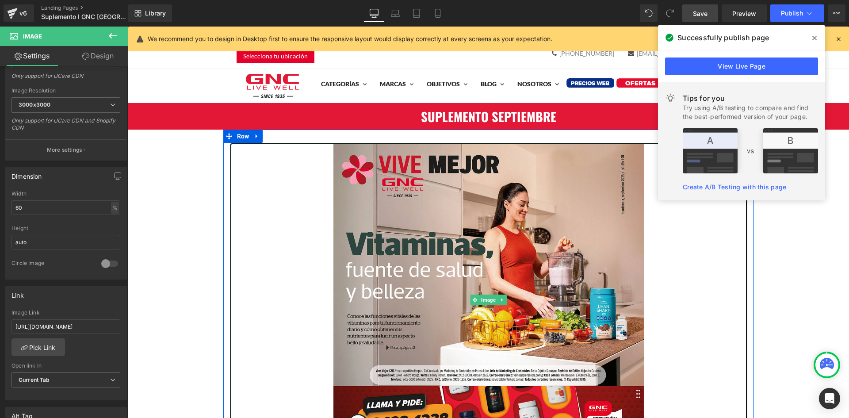
click at [392, 213] on img at bounding box center [489, 300] width 311 height 314
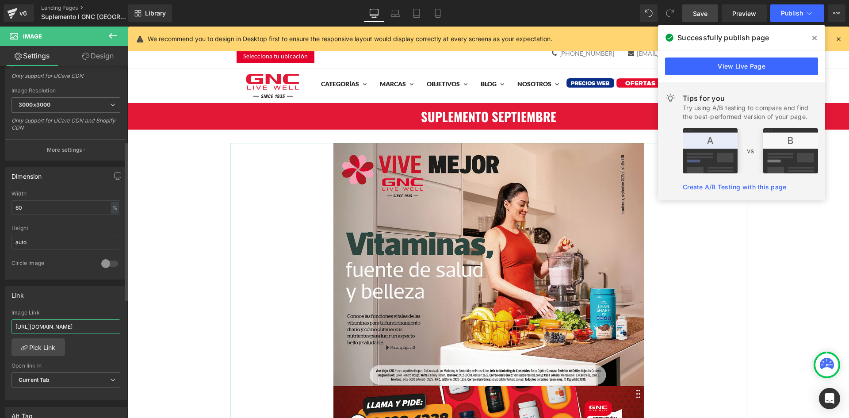
click at [74, 330] on input "https://cdn.shopify.com/s/files/1/0260/3751/8411/files/SUPLEMENTO_AGOSTO.pdf?v=…" at bounding box center [66, 326] width 109 height 15
paste input "SEPTIEMBRE.pdf?v=1756735366"
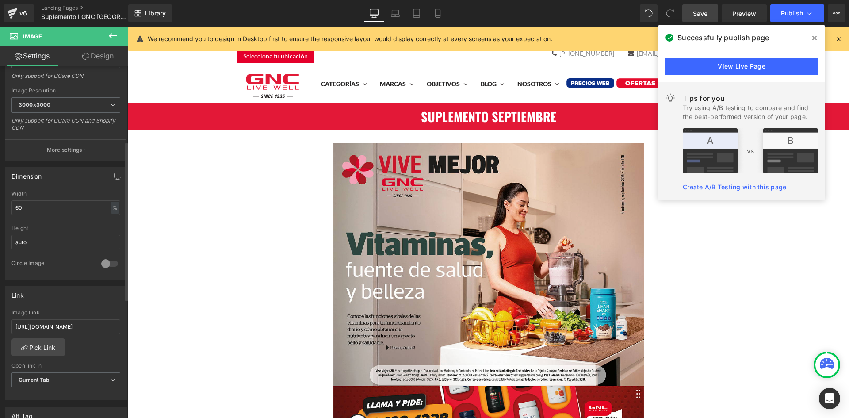
click at [81, 308] on div "Link https://cdn.shopify.com/s/files/1/0260/3751/8411/files/SUPLEMENTO_SEPTIEMB…" at bounding box center [66, 343] width 122 height 115
drag, startPoint x: 432, startPoint y: 14, endPoint x: 159, endPoint y: 161, distance: 310.2
click at [432, 14] on link "Mobile" at bounding box center [437, 13] width 21 height 18
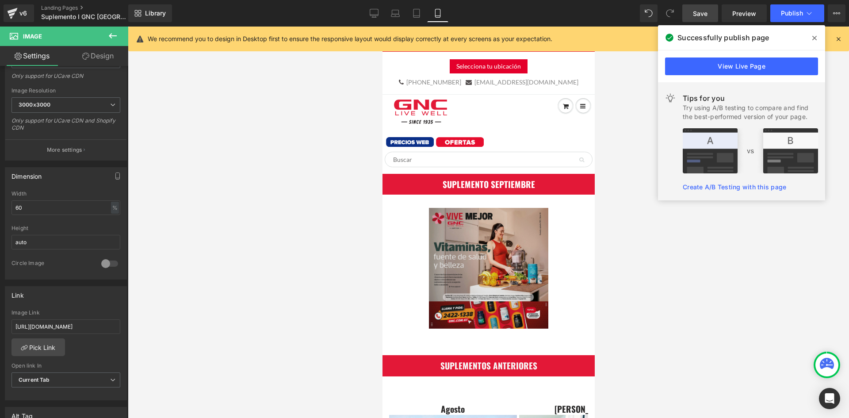
scroll to position [65, 0]
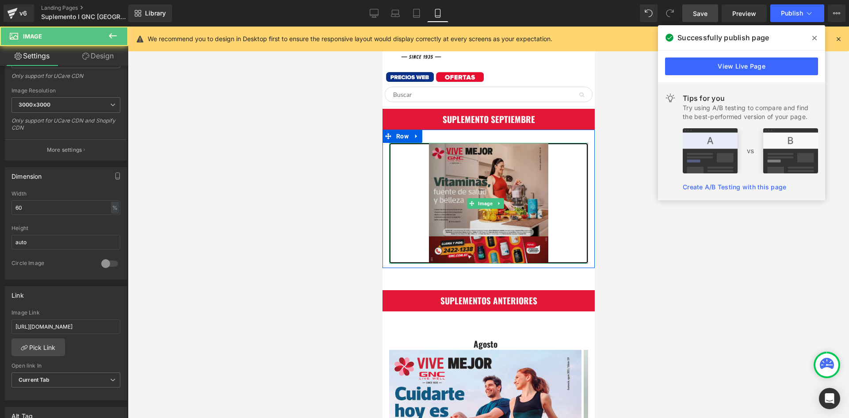
click at [494, 215] on img at bounding box center [488, 203] width 119 height 121
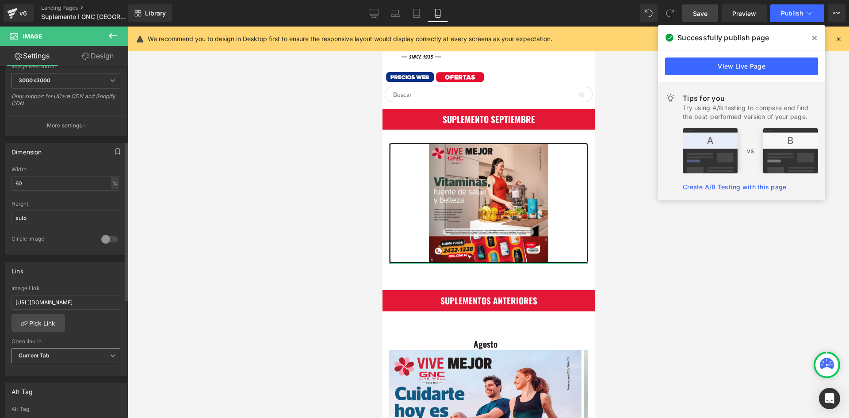
scroll to position [212, 0]
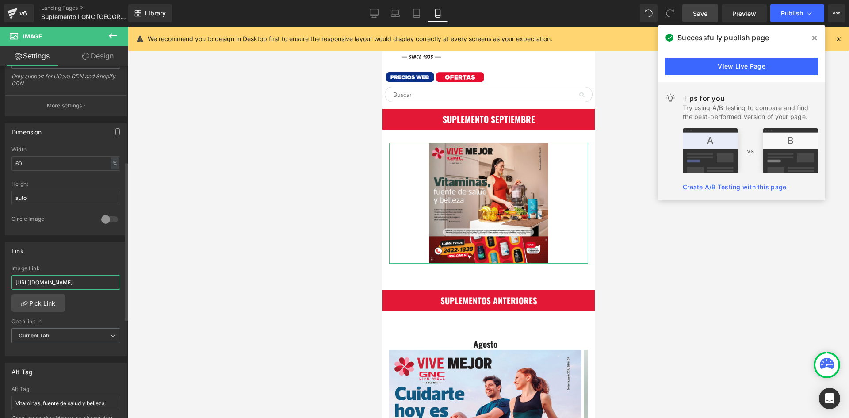
click at [97, 283] on input "https://cdn.shopify.com/s/files/1/0260/3751/8411/files/SUPLEMENTO_SEPTIEMBRE.pd…" at bounding box center [66, 282] width 109 height 15
paste input "https://cdn.shopify.com/s/files/1/0260/3751/8411/files/SUPLEMENTO_SEPTIEMBRE.pd…"
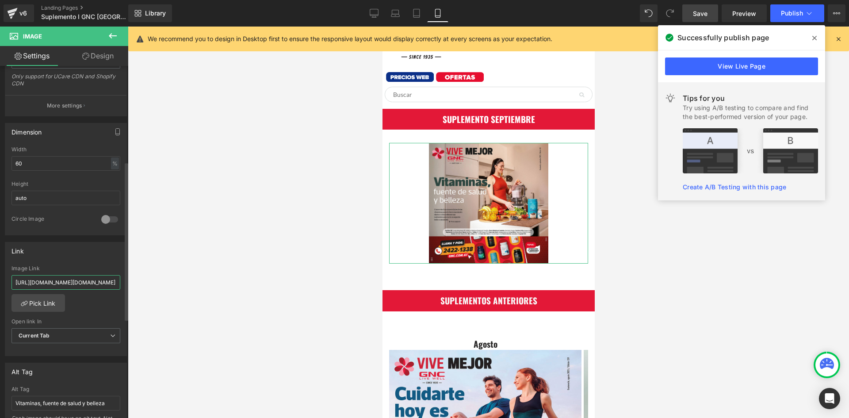
scroll to position [0, 389]
click at [97, 283] on input "https://cdn.shopify.com/s/files/1/0260/3751/8411/files/SUPLEMENTO_SEPTIEMBRE.pd…" at bounding box center [66, 282] width 109 height 15
paste input "text"
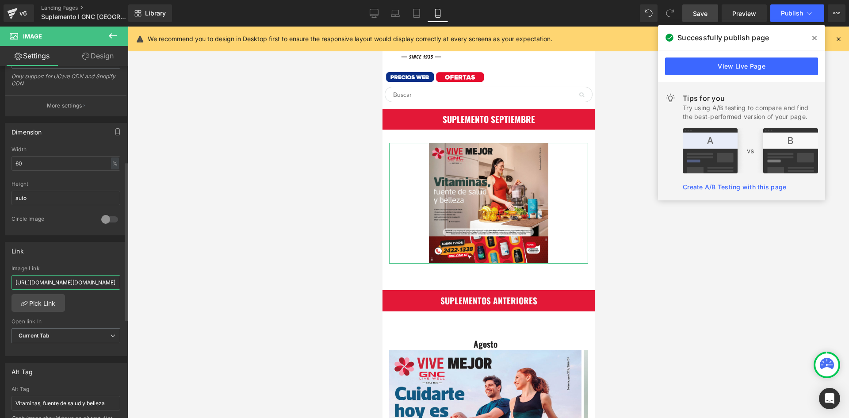
type input "https://cdn.shopify.com/s/files/1/0260/3751/8411/files/SUPLEMENTO_SEPTIEMBRE.pd…"
click at [709, 11] on link "Save" at bounding box center [701, 13] width 36 height 18
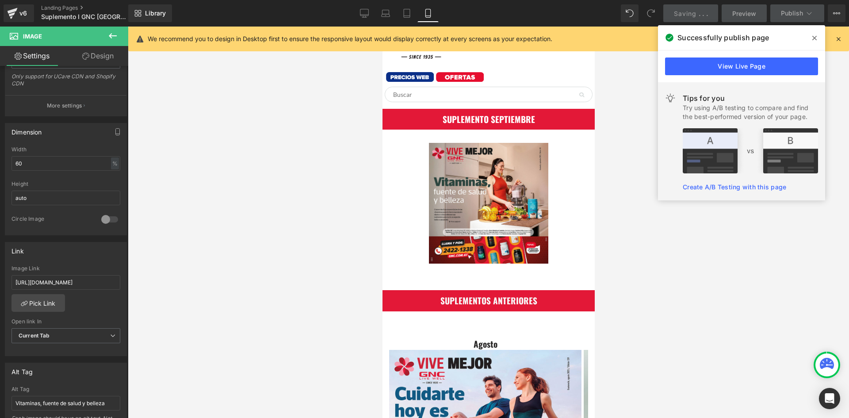
scroll to position [0, 0]
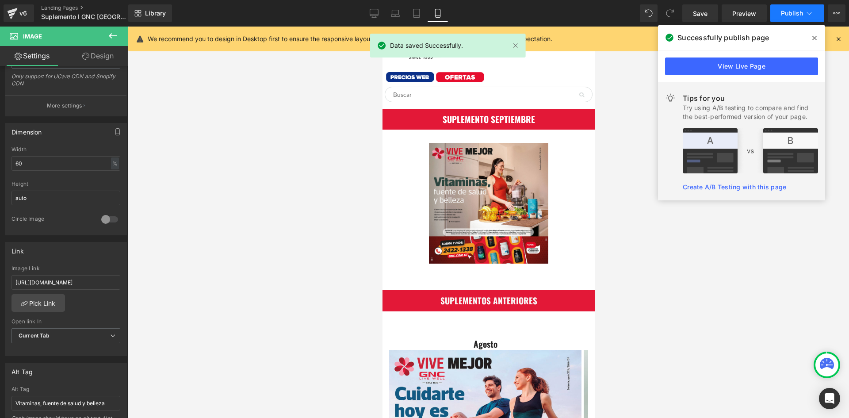
click at [811, 15] on icon at bounding box center [809, 13] width 9 height 9
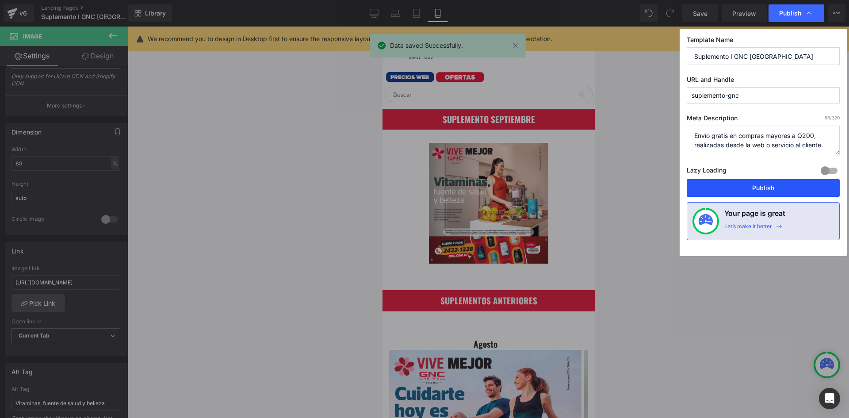
click at [757, 186] on button "Publish" at bounding box center [763, 188] width 153 height 18
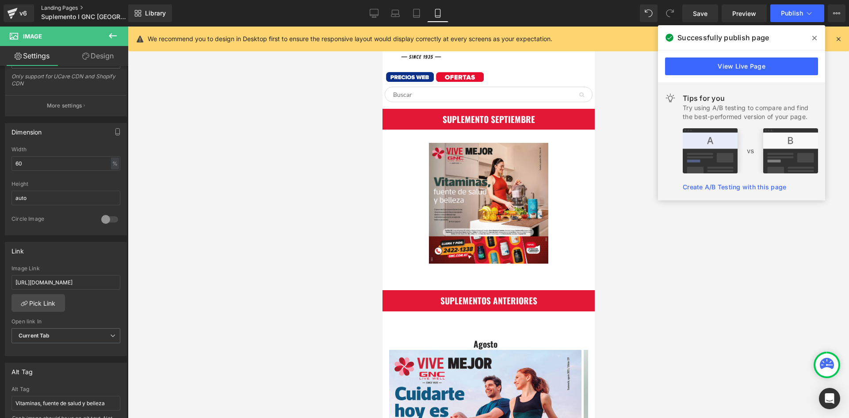
click at [63, 5] on link "Landing Pages" at bounding box center [92, 7] width 102 height 7
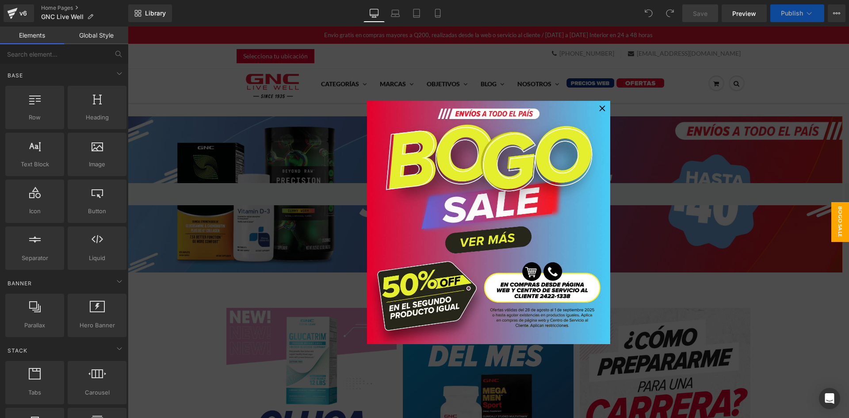
click at [602, 110] on icon at bounding box center [603, 108] width 6 height 6
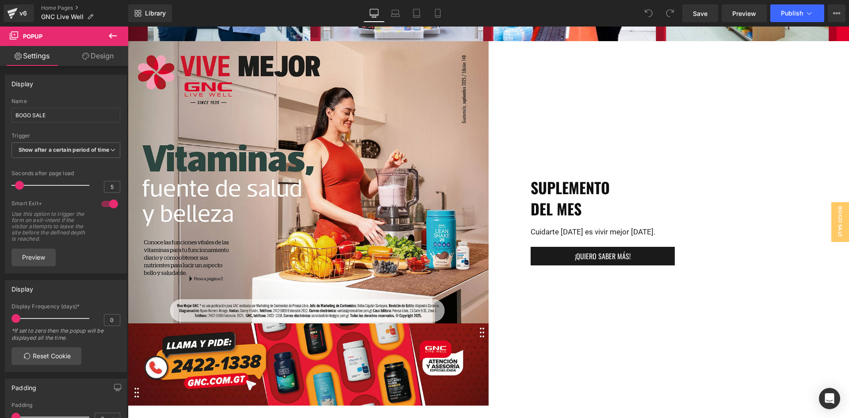
scroll to position [2124, 0]
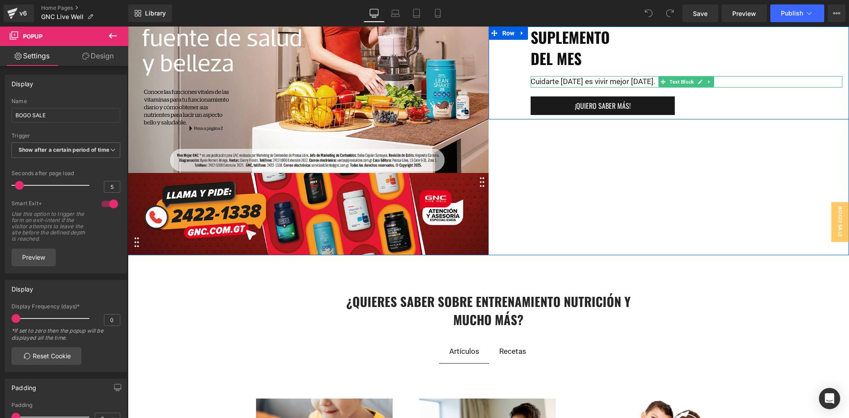
click at [573, 81] on div "Cuidarte [DATE] es vivir mejor [DATE]." at bounding box center [687, 82] width 312 height 12
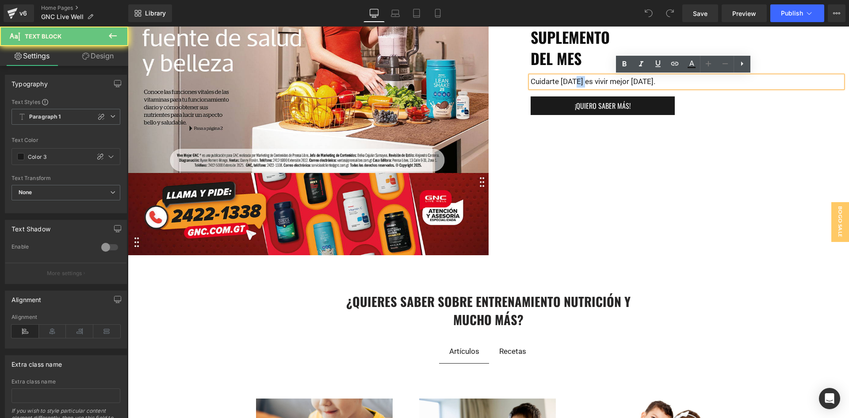
click at [573, 81] on div "Cuidarte [DATE] es vivir mejor [DATE]." at bounding box center [687, 82] width 312 height 12
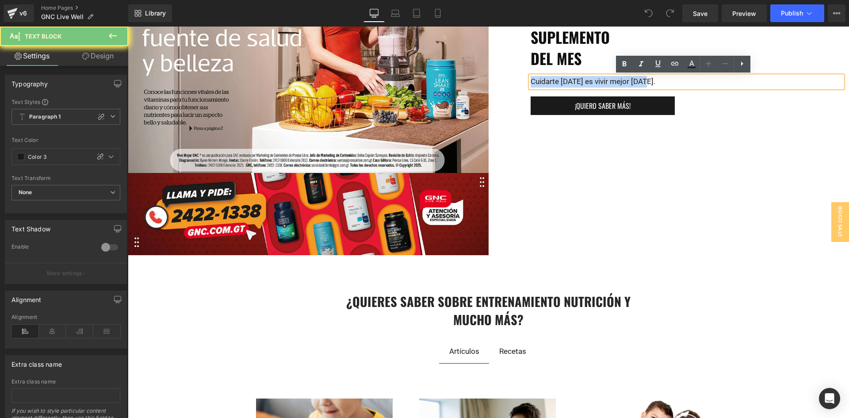
click at [573, 81] on div "Cuidarte [DATE] es vivir mejor [DATE]." at bounding box center [687, 82] width 312 height 12
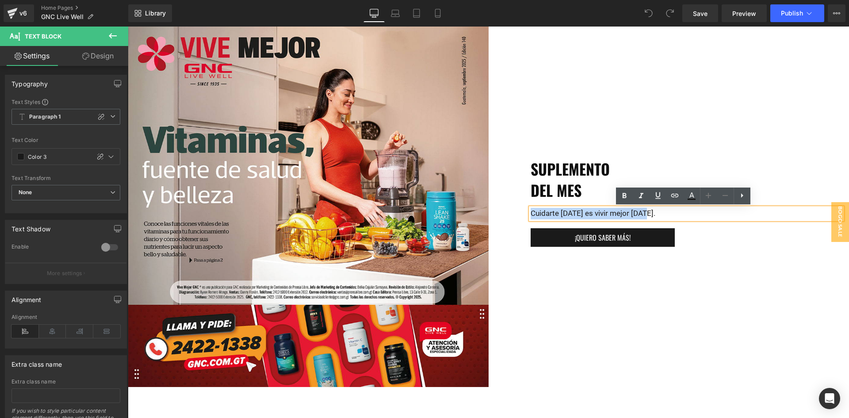
scroll to position [1991, 0]
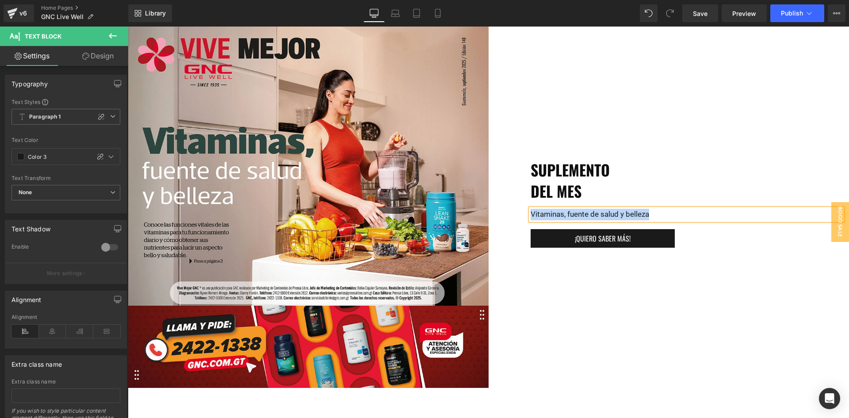
copy div "Vitaminas, fuente de salud y belleza"
click at [606, 65] on div "SUPLEMENTO DEL MES Heading Vitaminas, fuente de salud y belleza Text Block ¡QUI…" at bounding box center [669, 205] width 361 height 365
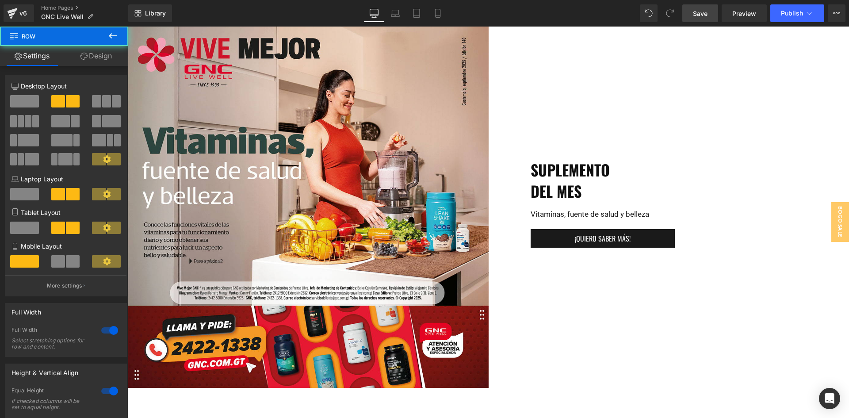
click at [707, 15] on span "Save" at bounding box center [700, 13] width 15 height 9
click at [434, 11] on link "Mobile" at bounding box center [437, 13] width 21 height 18
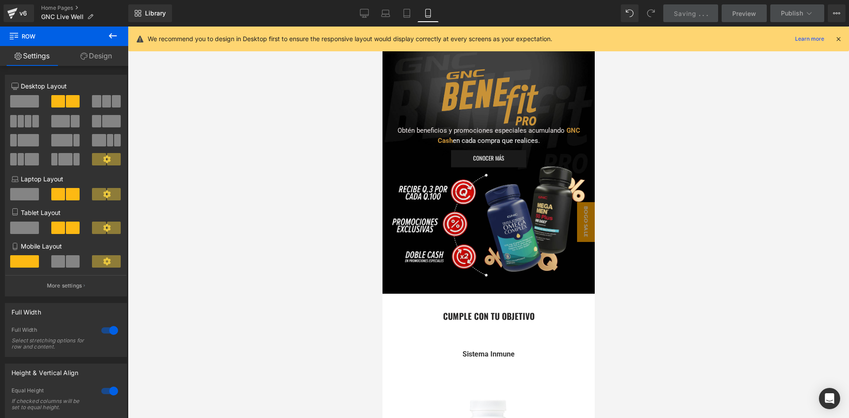
scroll to position [0, 0]
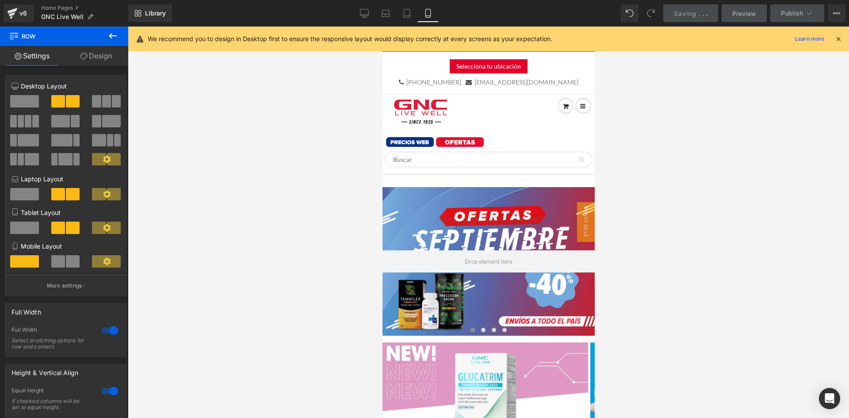
click at [430, 15] on icon at bounding box center [428, 13] width 9 height 9
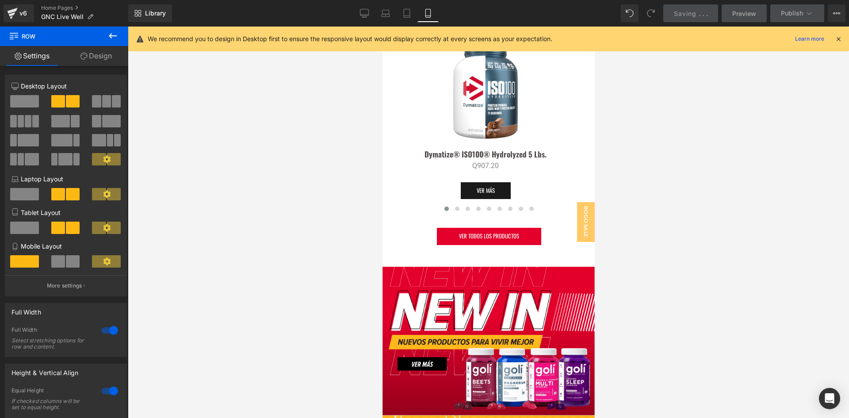
scroll to position [619, 0]
